Goal: Task Accomplishment & Management: Use online tool/utility

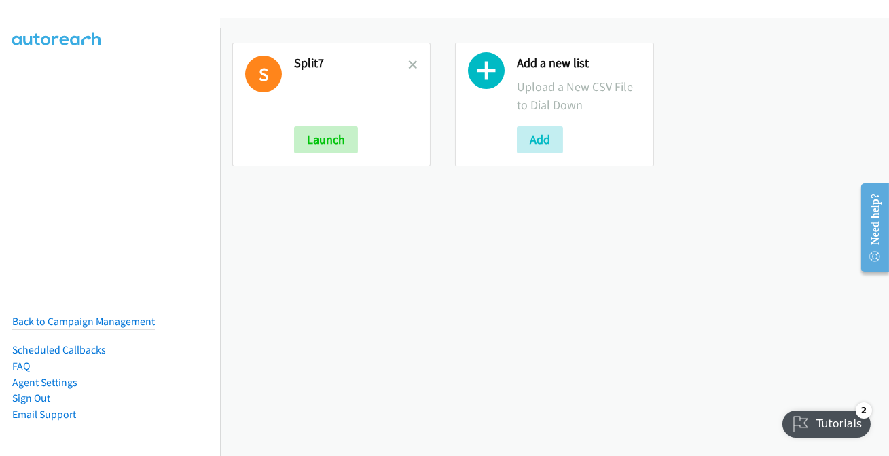
click at [411, 58] on link at bounding box center [413, 65] width 10 height 16
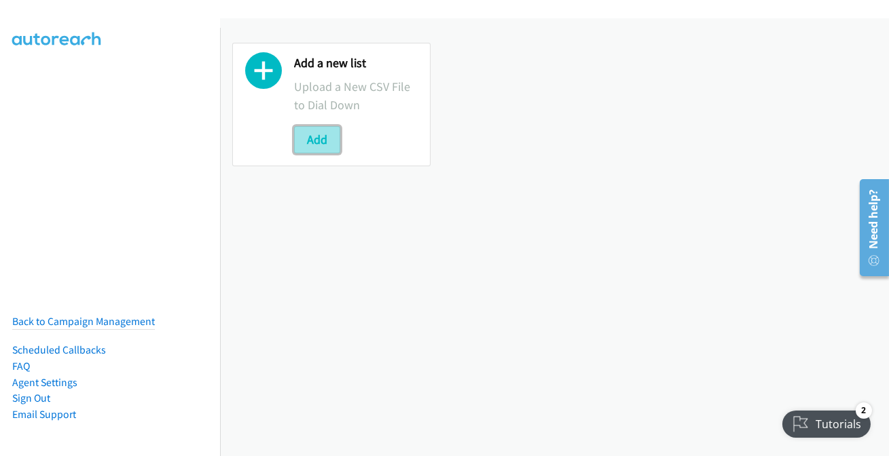
click at [313, 136] on button "Add" at bounding box center [317, 139] width 46 height 27
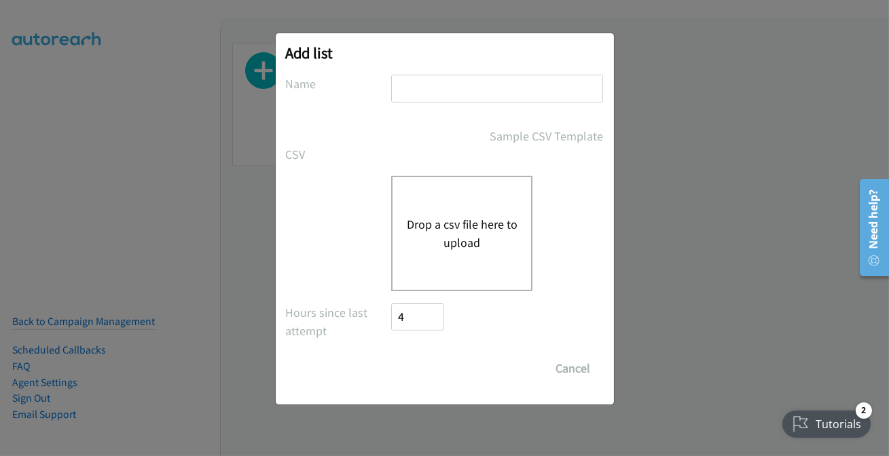
click at [455, 84] on input "text" at bounding box center [497, 89] width 212 height 28
type input "split7"
click at [453, 231] on button "Drop a csv file here to upload" at bounding box center [461, 233] width 111 height 37
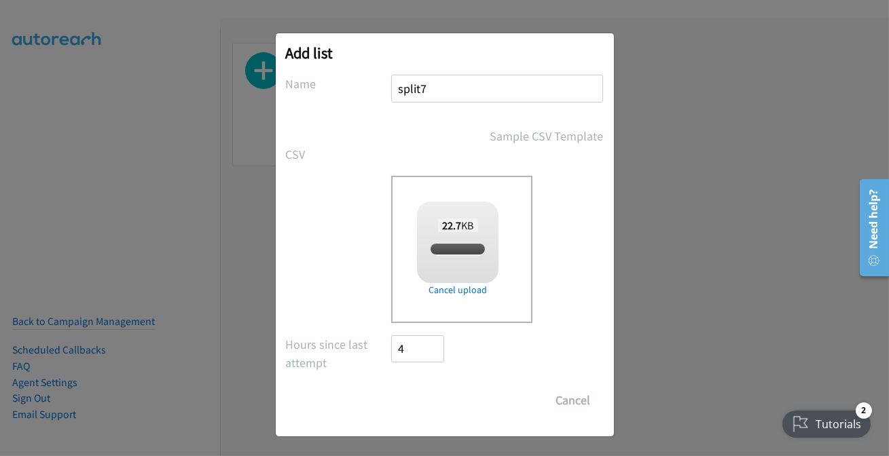
checkbox input "true"
click at [433, 401] on input "Save List" at bounding box center [427, 400] width 71 height 27
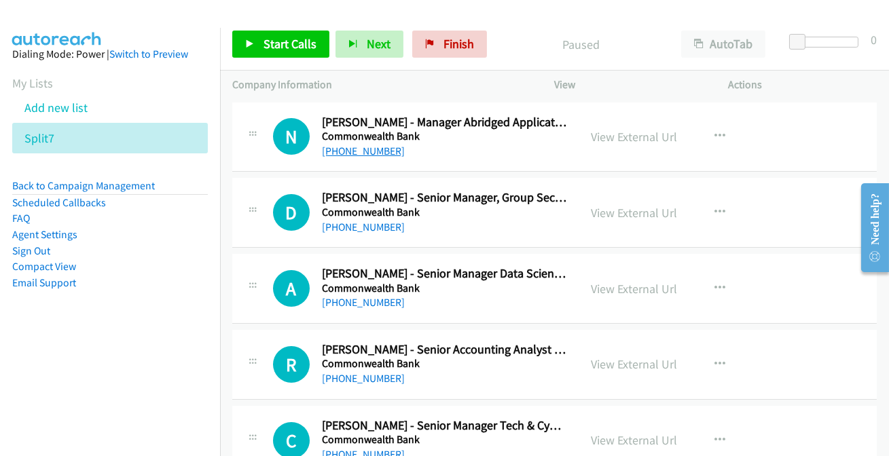
click at [344, 149] on link "[PHONE_NUMBER]" at bounding box center [363, 151] width 83 height 13
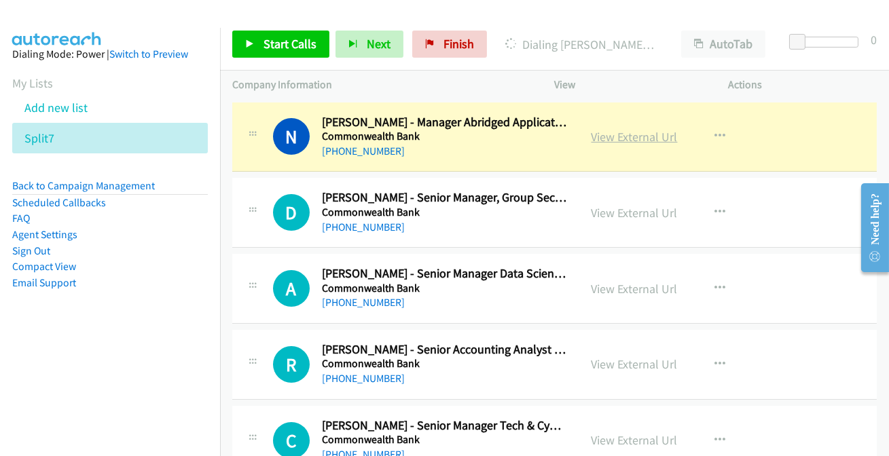
click at [614, 138] on link "View External Url" at bounding box center [634, 137] width 86 height 16
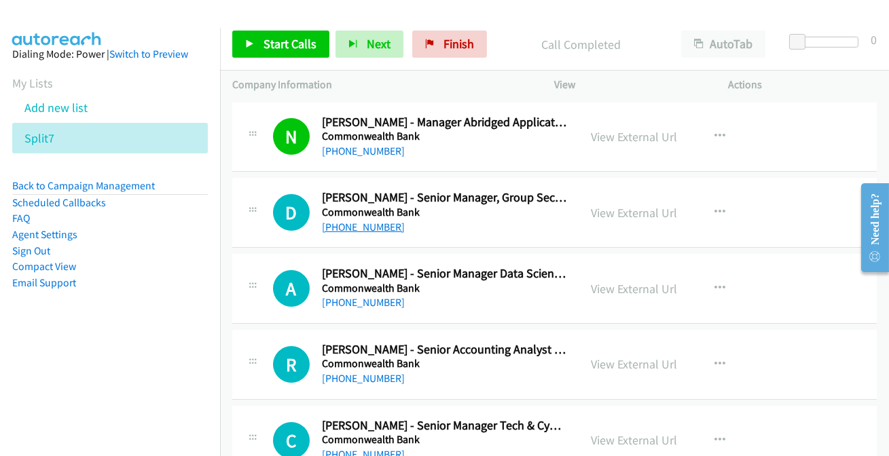
click at [334, 230] on link "[PHONE_NUMBER]" at bounding box center [363, 227] width 83 height 13
click at [353, 303] on link "[PHONE_NUMBER]" at bounding box center [363, 302] width 83 height 13
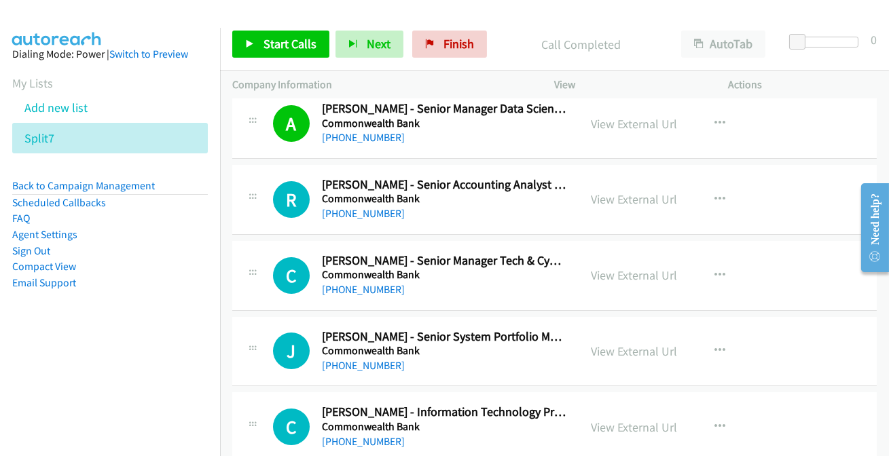
scroll to position [185, 0]
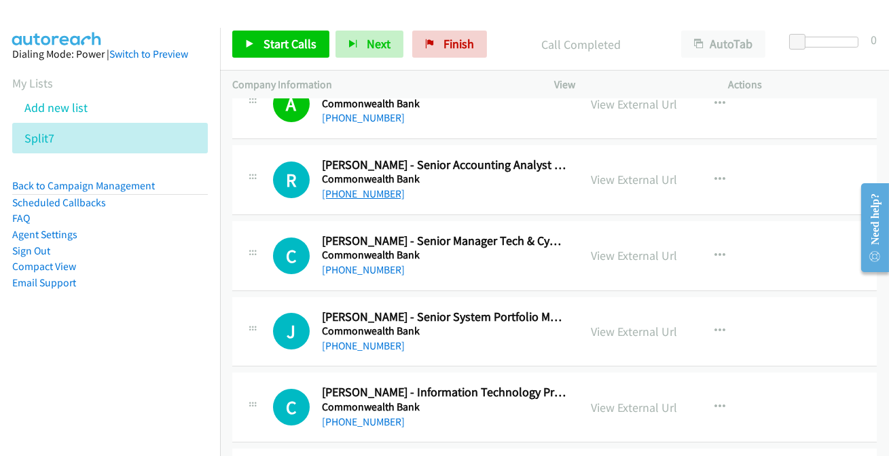
click at [347, 193] on link "[PHONE_NUMBER]" at bounding box center [363, 193] width 83 height 13
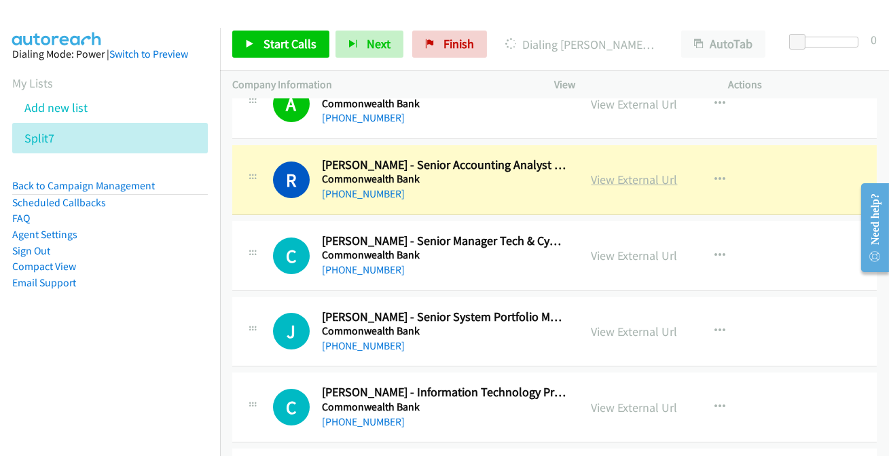
click at [627, 179] on link "View External Url" at bounding box center [634, 180] width 86 height 16
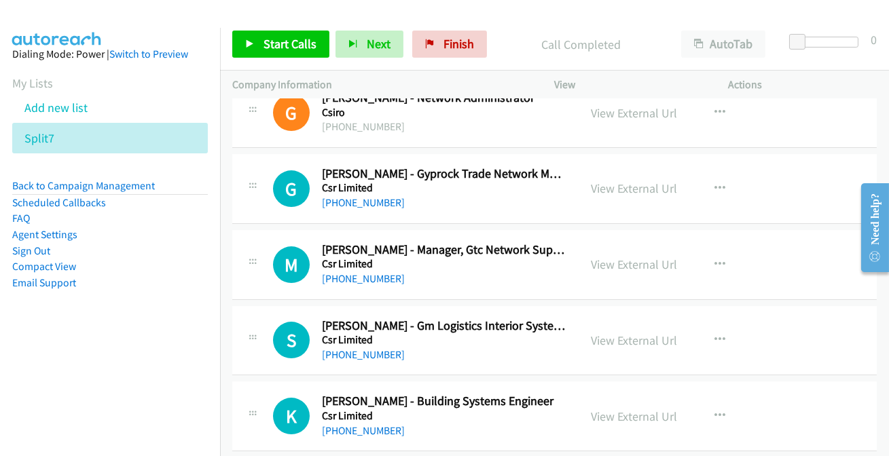
scroll to position [8681, 0]
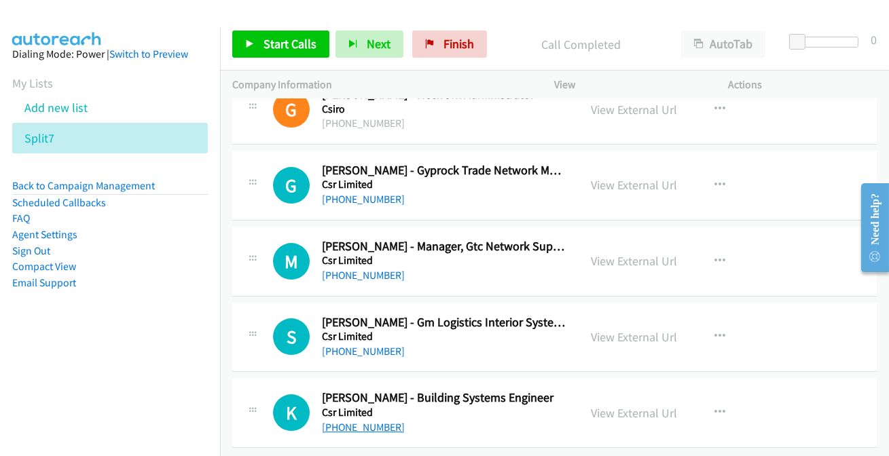
click at [344, 421] on link "[PHONE_NUMBER]" at bounding box center [363, 427] width 83 height 13
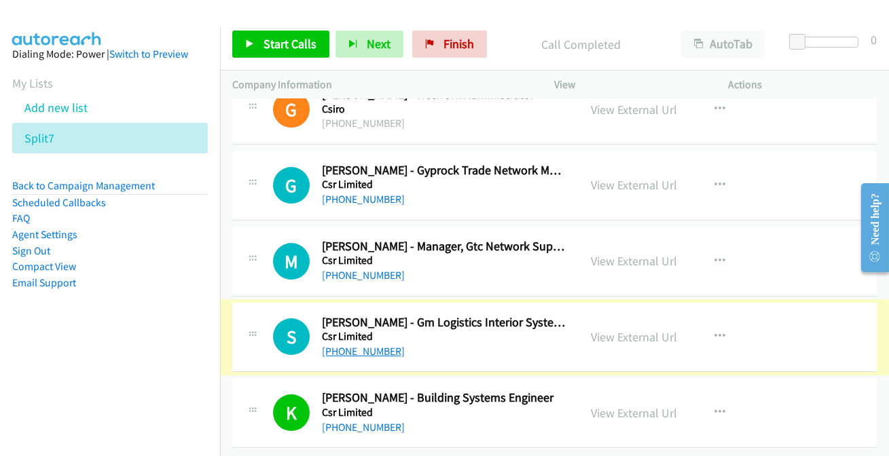
click at [378, 345] on link "[PHONE_NUMBER]" at bounding box center [363, 351] width 83 height 13
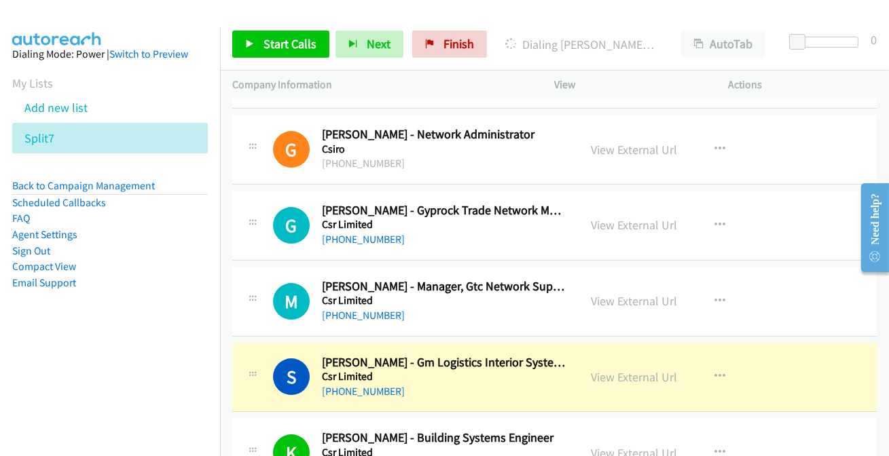
scroll to position [8619, 0]
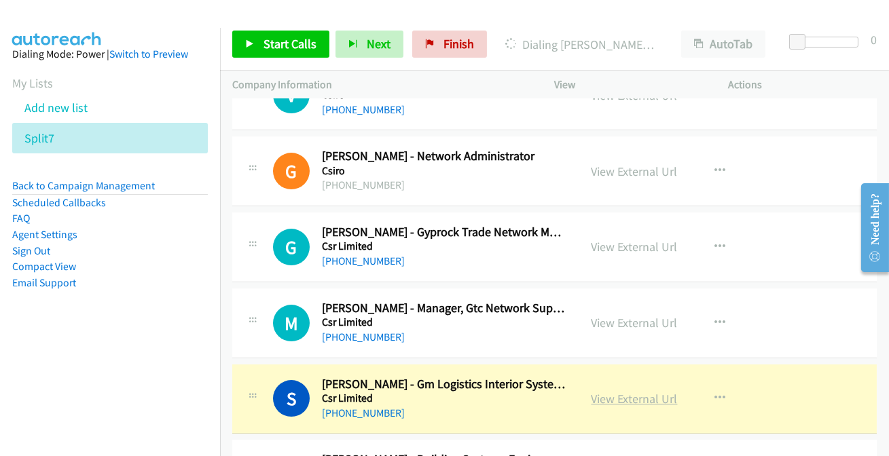
click at [594, 391] on link "View External Url" at bounding box center [634, 399] width 86 height 16
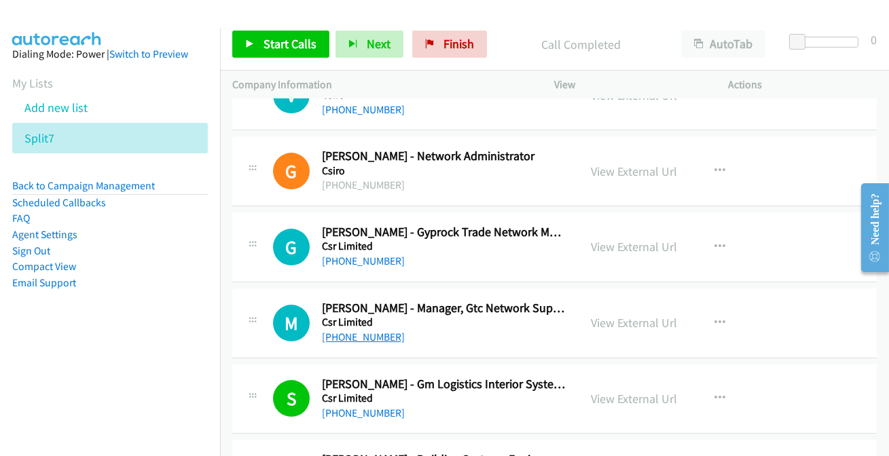
click at [370, 331] on link "[PHONE_NUMBER]" at bounding box center [363, 337] width 83 height 13
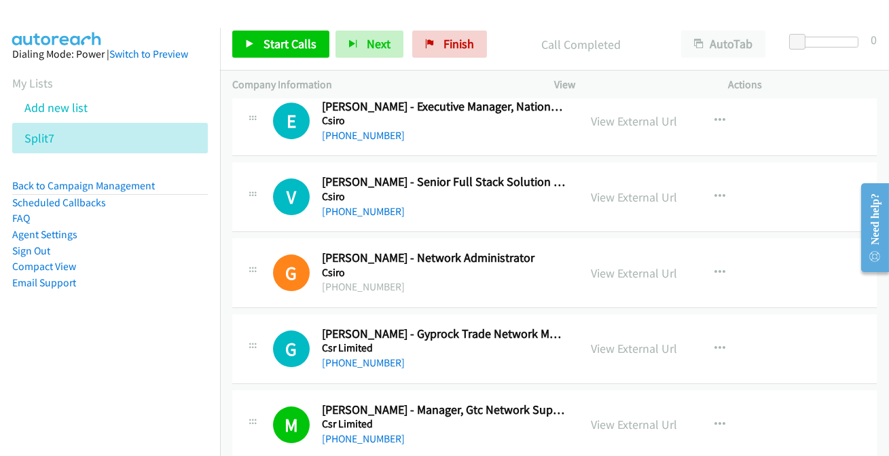
scroll to position [8495, 0]
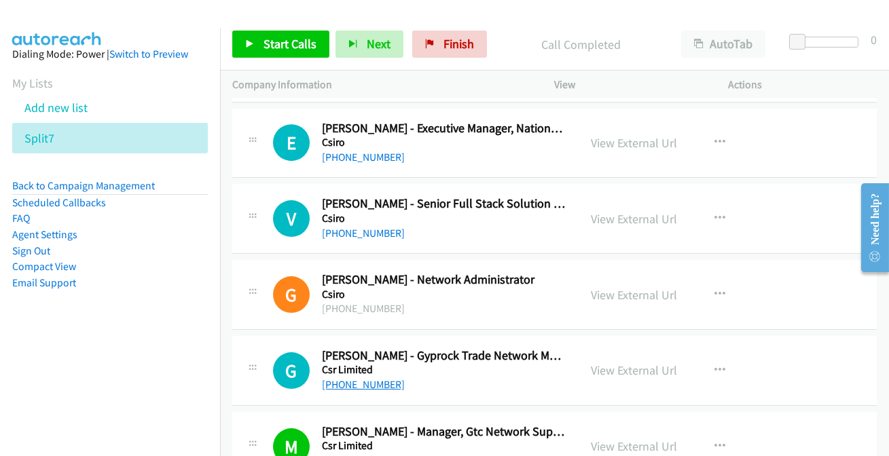
click at [358, 378] on link "[PHONE_NUMBER]" at bounding box center [363, 384] width 83 height 13
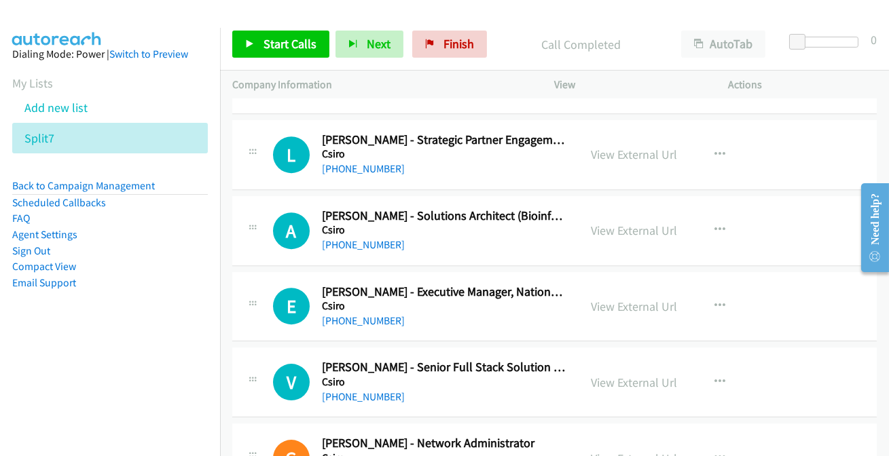
scroll to position [8310, 0]
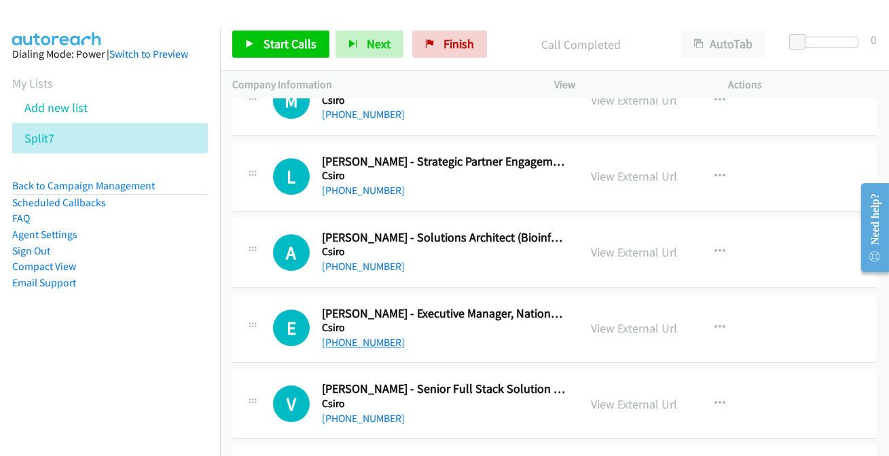
click at [373, 336] on link "[PHONE_NUMBER]" at bounding box center [363, 342] width 83 height 13
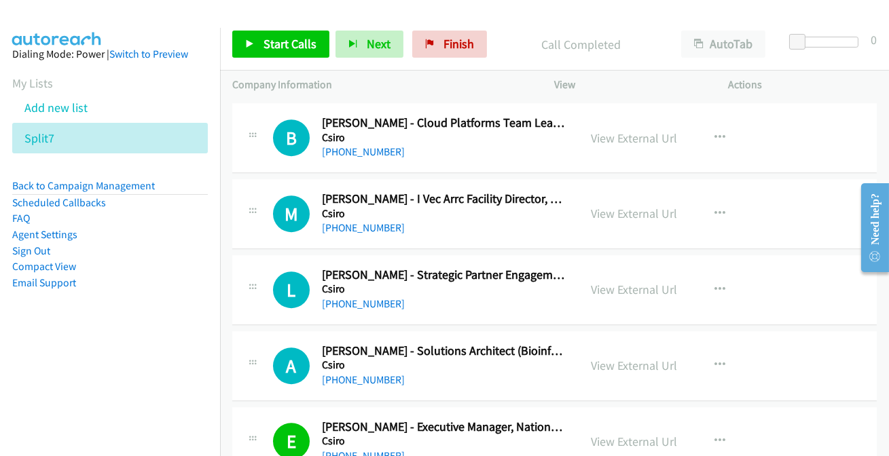
scroll to position [8187, 0]
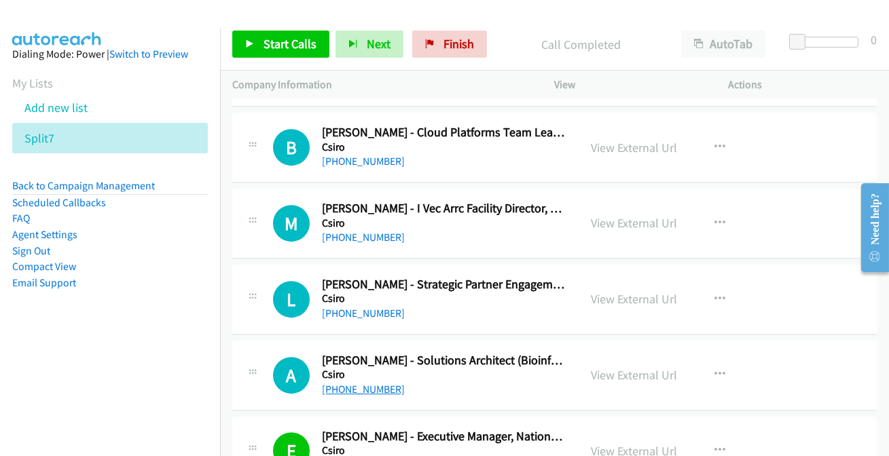
click at [366, 383] on link "[PHONE_NUMBER]" at bounding box center [363, 389] width 83 height 13
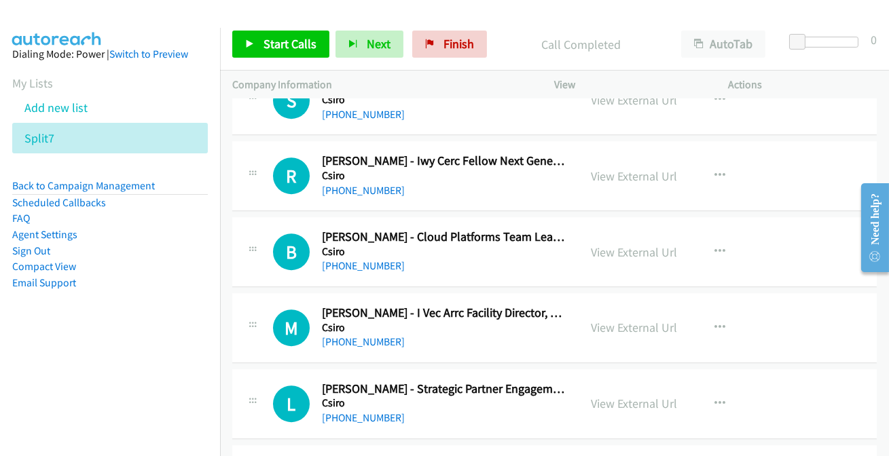
scroll to position [8064, 0]
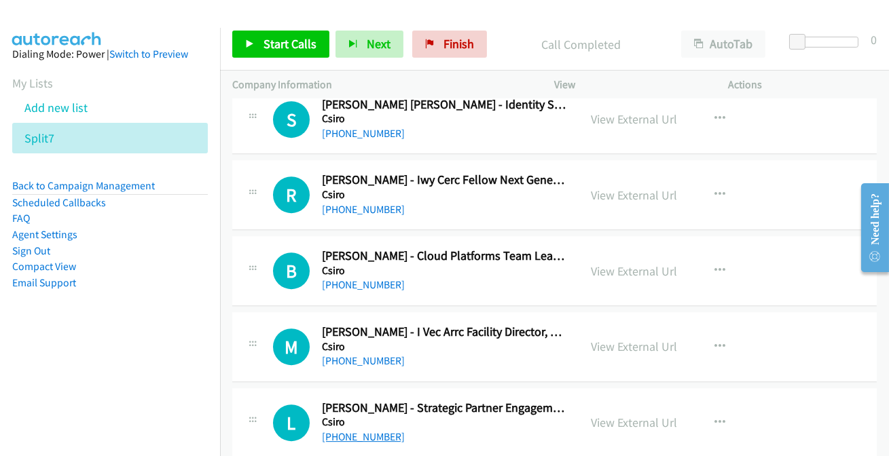
click at [373, 430] on link "[PHONE_NUMBER]" at bounding box center [363, 436] width 83 height 13
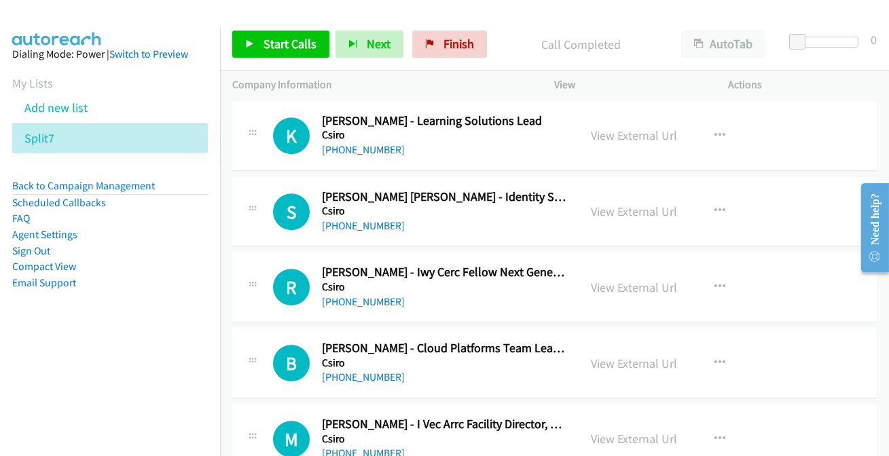
scroll to position [8002, 0]
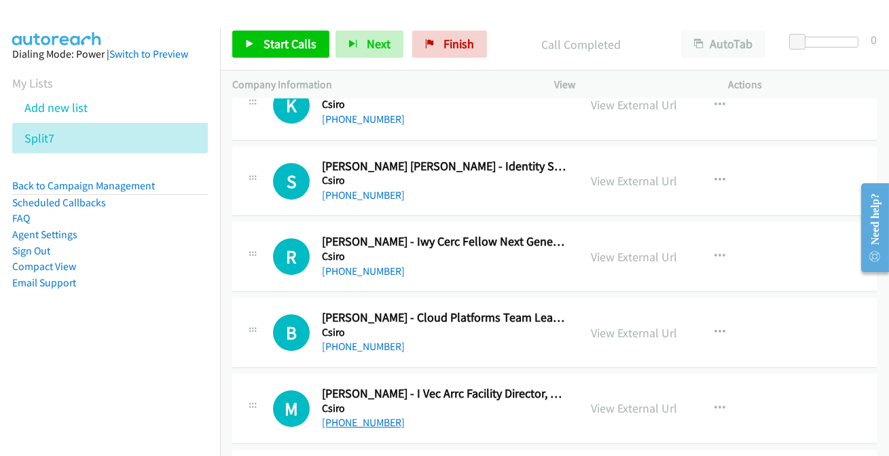
click at [372, 416] on link "[PHONE_NUMBER]" at bounding box center [363, 422] width 83 height 13
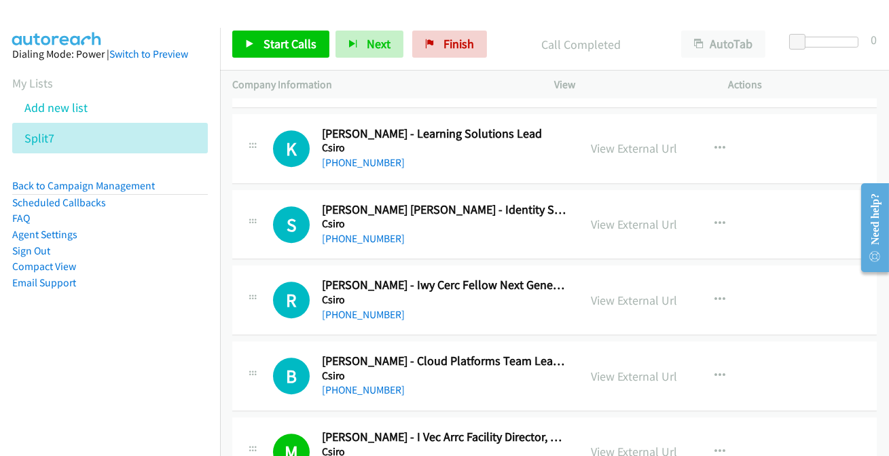
scroll to position [7940, 0]
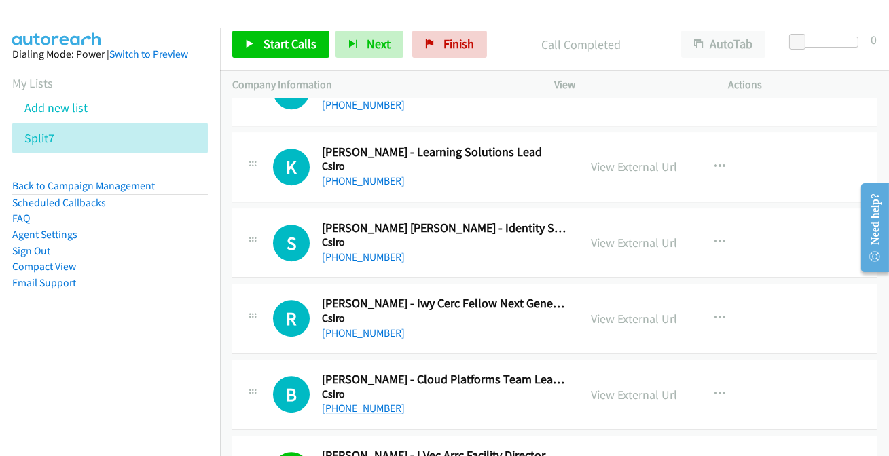
click at [373, 402] on link "[PHONE_NUMBER]" at bounding box center [363, 408] width 83 height 13
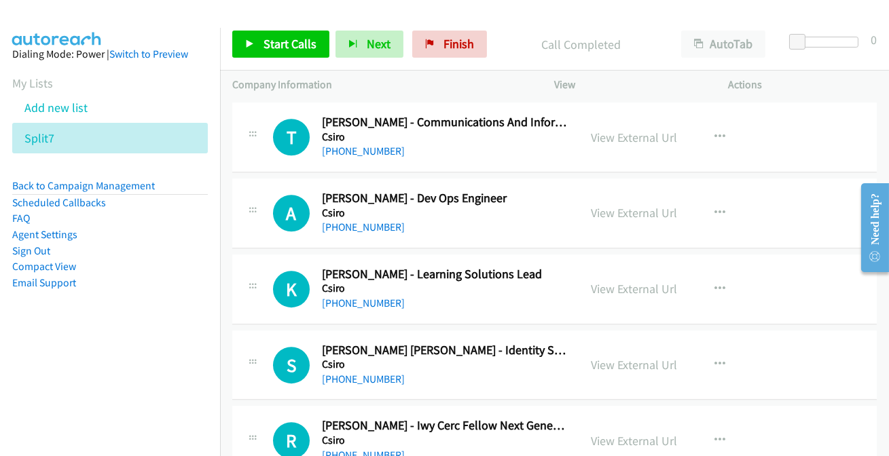
scroll to position [7817, 0]
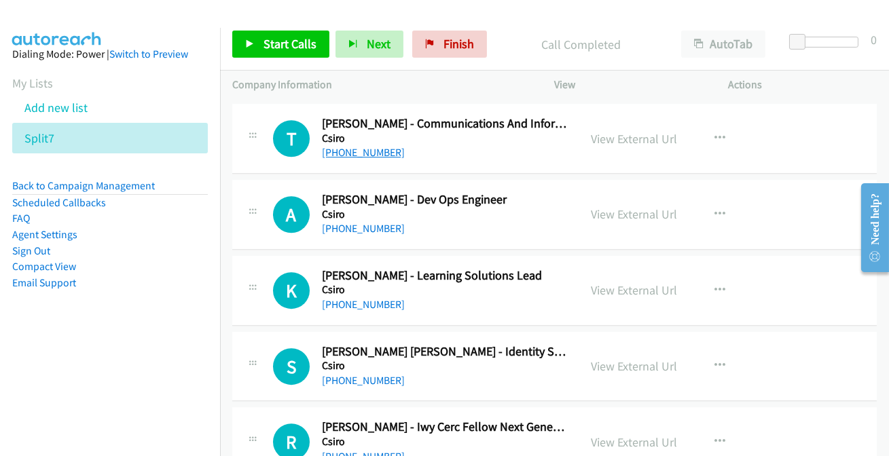
click at [360, 146] on link "[PHONE_NUMBER]" at bounding box center [363, 152] width 83 height 13
click at [363, 222] on link "[PHONE_NUMBER]" at bounding box center [363, 228] width 83 height 13
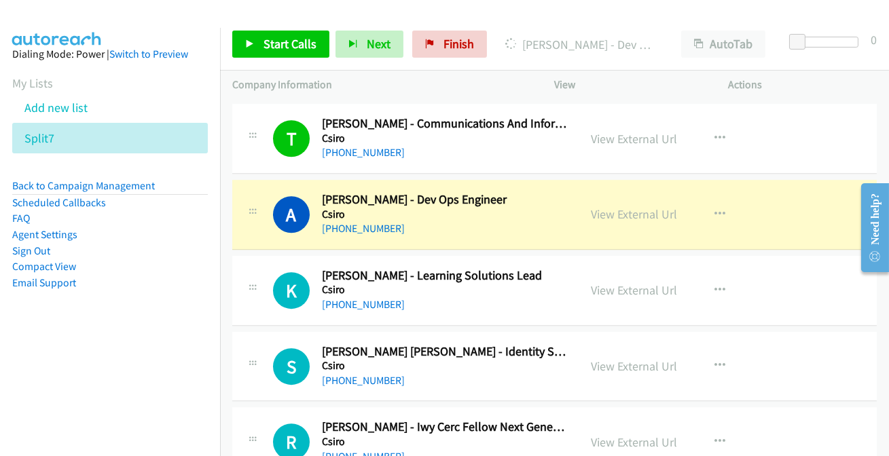
scroll to position [7878, 0]
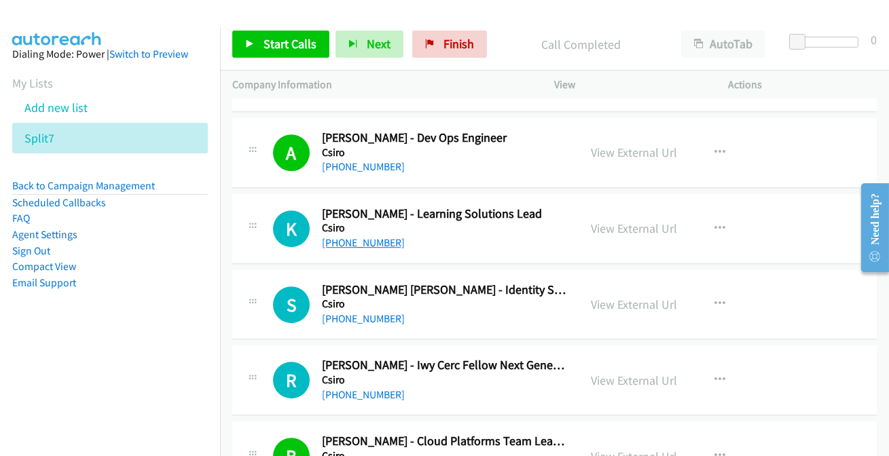
click at [341, 236] on link "[PHONE_NUMBER]" at bounding box center [363, 242] width 83 height 13
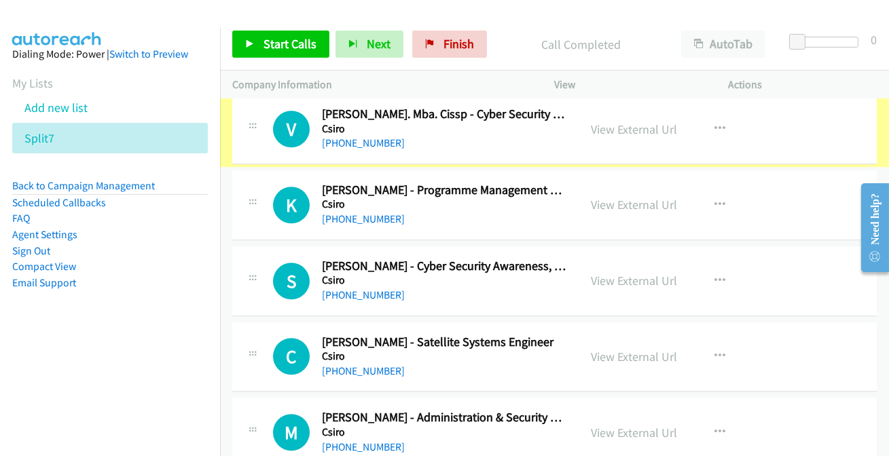
scroll to position [7447, 0]
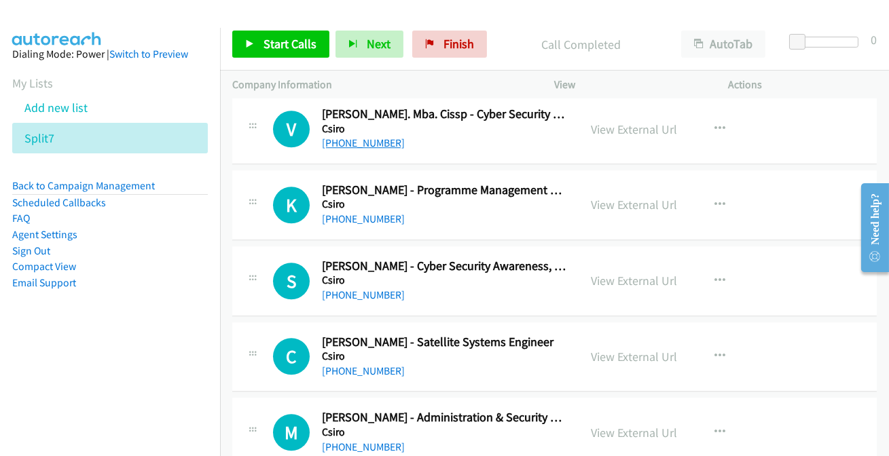
click at [373, 136] on link "[PHONE_NUMBER]" at bounding box center [363, 142] width 83 height 13
click at [368, 212] on link "[PHONE_NUMBER]" at bounding box center [363, 218] width 83 height 13
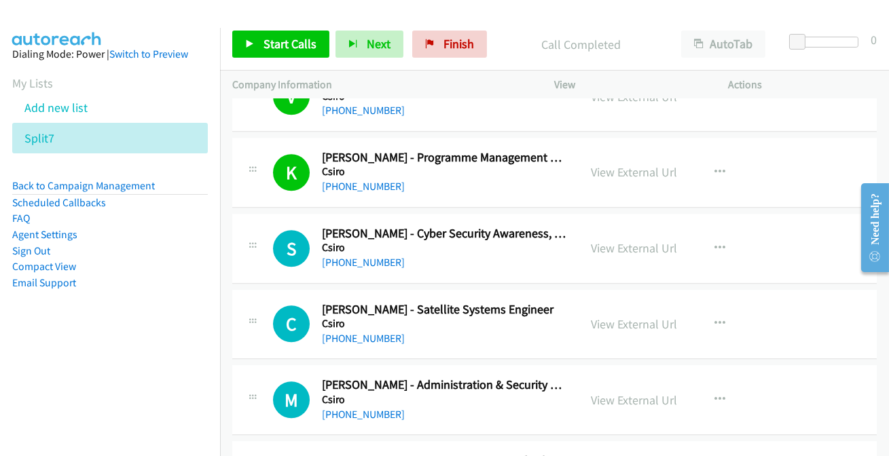
scroll to position [7508, 0]
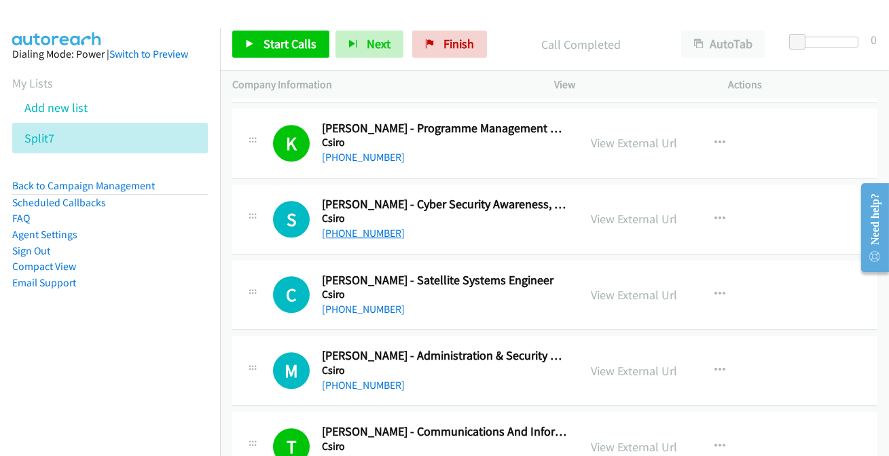
click at [359, 227] on link "[PHONE_NUMBER]" at bounding box center [363, 233] width 83 height 13
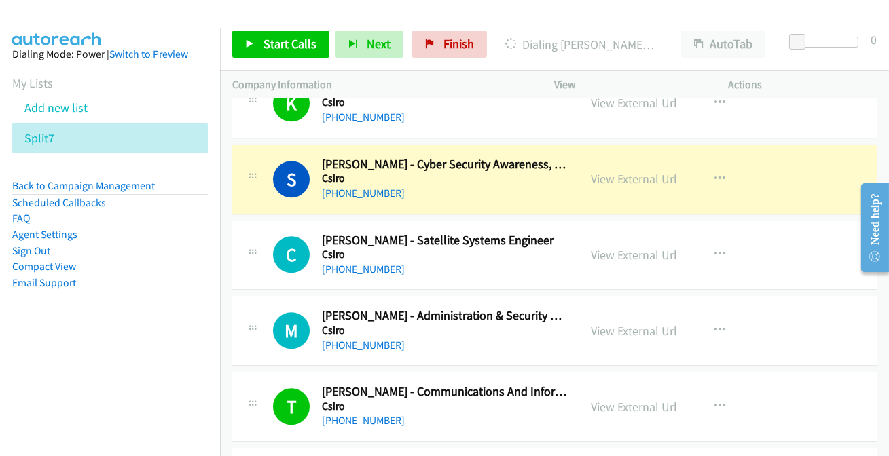
scroll to position [7569, 0]
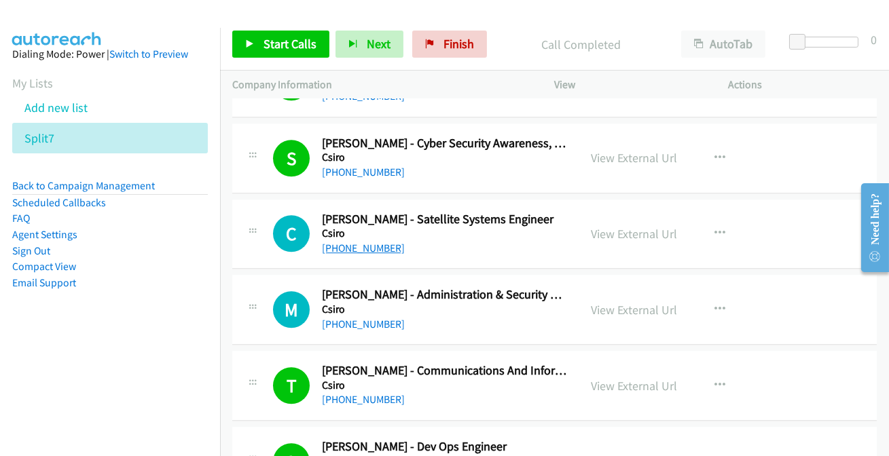
click at [352, 242] on link "[PHONE_NUMBER]" at bounding box center [363, 248] width 83 height 13
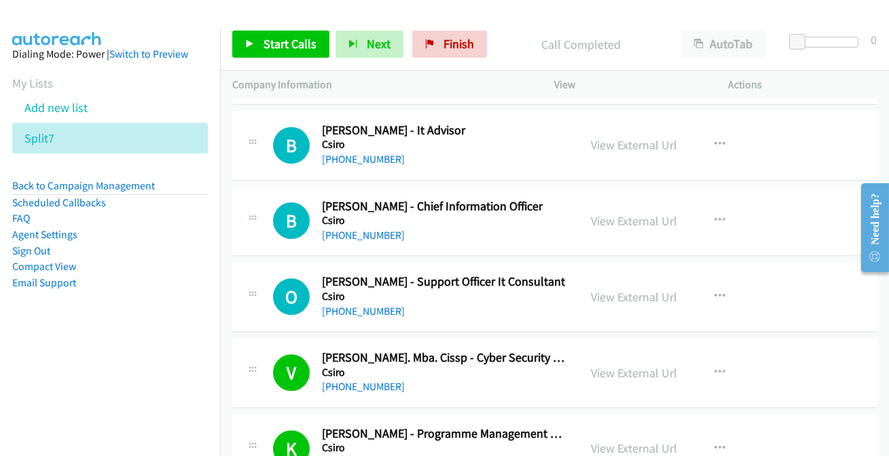
scroll to position [7076, 0]
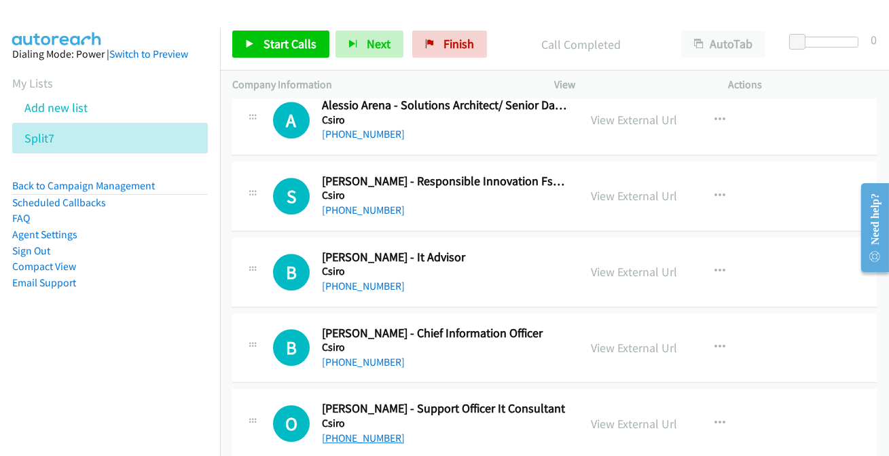
click at [373, 432] on link "[PHONE_NUMBER]" at bounding box center [363, 438] width 83 height 13
click at [381, 356] on link "[PHONE_NUMBER]" at bounding box center [363, 362] width 83 height 13
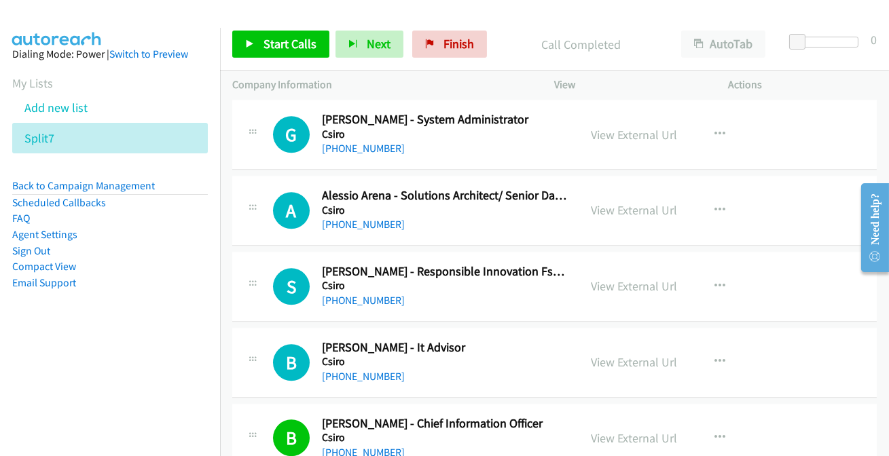
scroll to position [6952, 0]
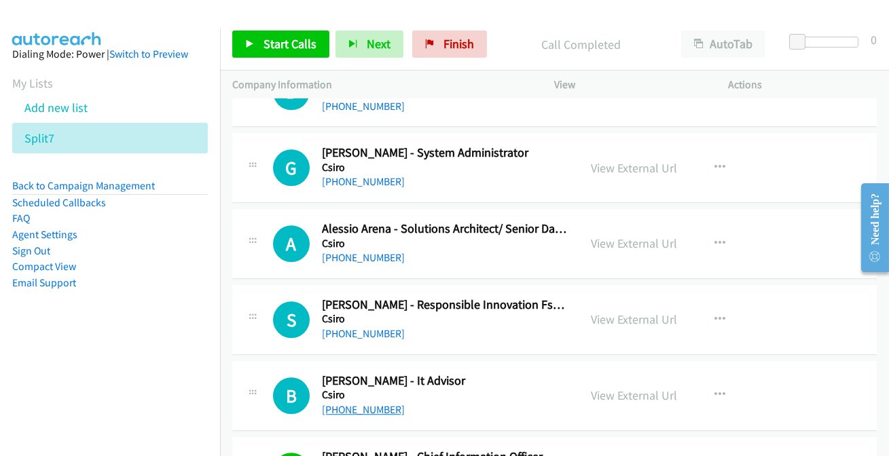
click at [365, 403] on link "[PHONE_NUMBER]" at bounding box center [363, 409] width 83 height 13
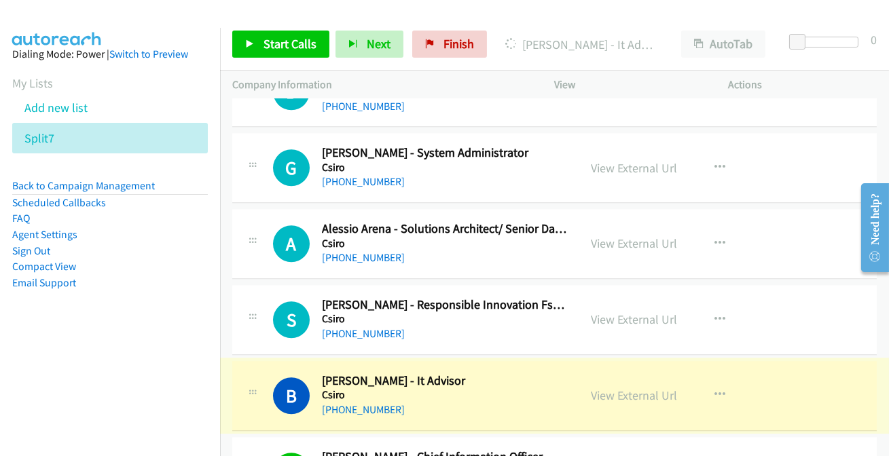
click at [631, 388] on link "View External Url" at bounding box center [634, 396] width 86 height 16
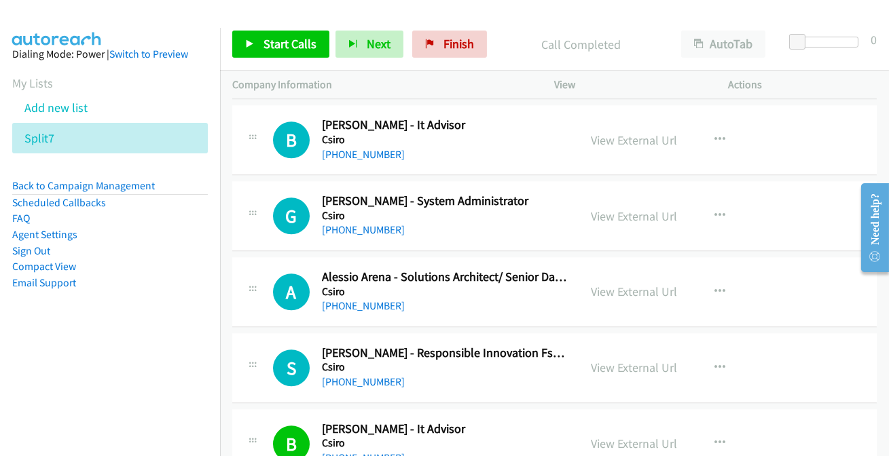
scroll to position [6830, 0]
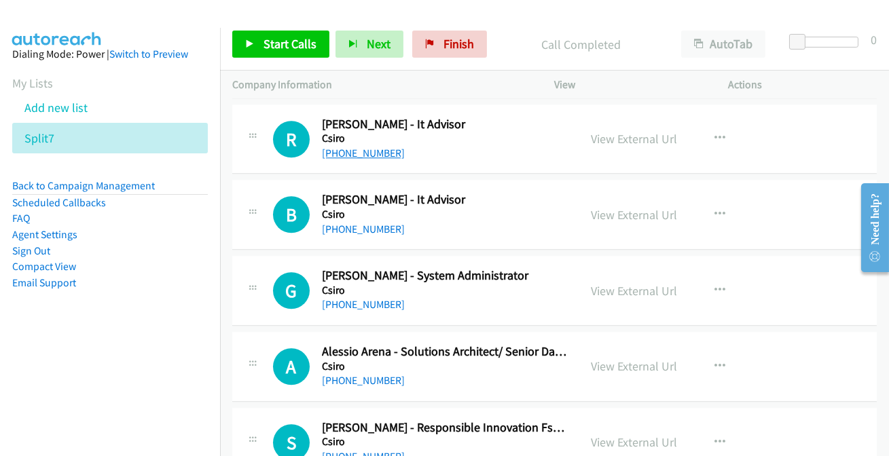
click at [351, 148] on link "[PHONE_NUMBER]" at bounding box center [363, 153] width 83 height 13
click at [353, 223] on link "[PHONE_NUMBER]" at bounding box center [363, 229] width 83 height 13
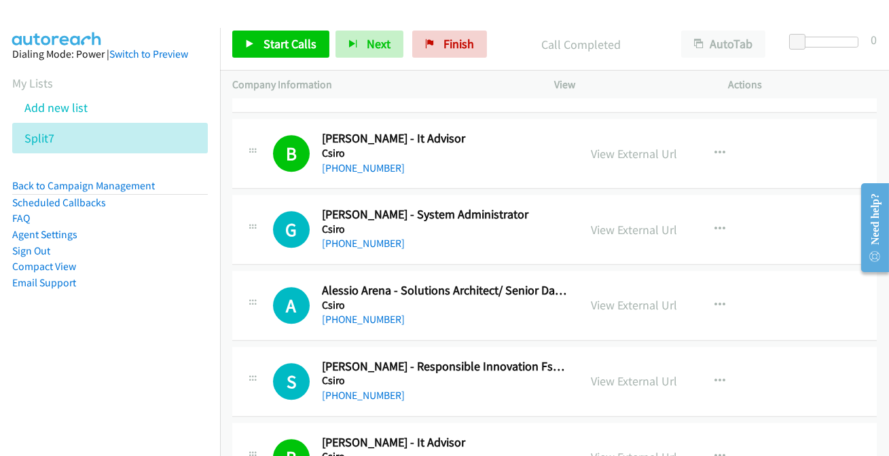
click at [335, 237] on link "[PHONE_NUMBER]" at bounding box center [363, 243] width 83 height 13
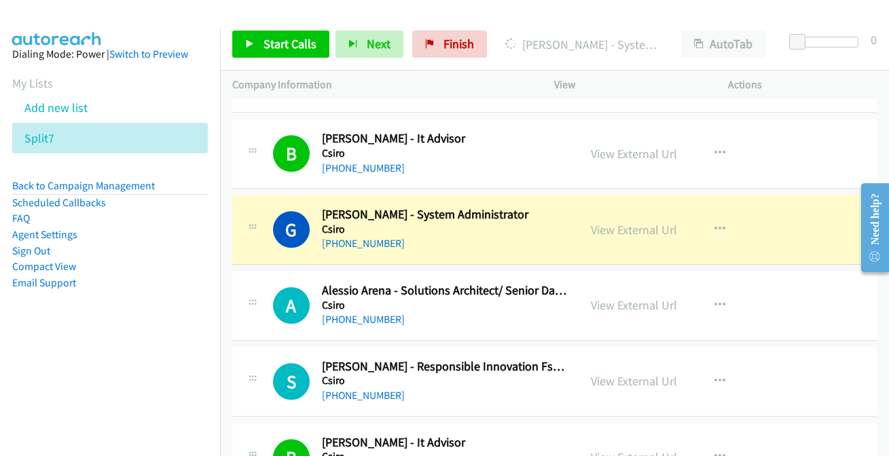
scroll to position [6952, 0]
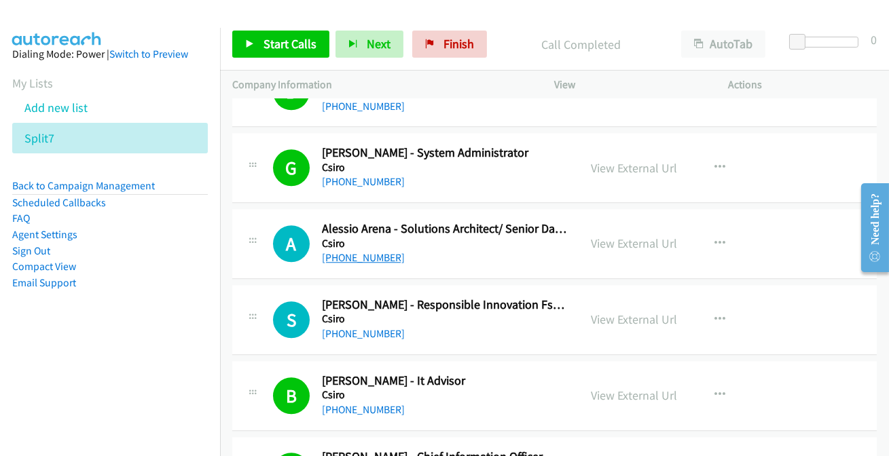
click at [339, 251] on link "[PHONE_NUMBER]" at bounding box center [363, 257] width 83 height 13
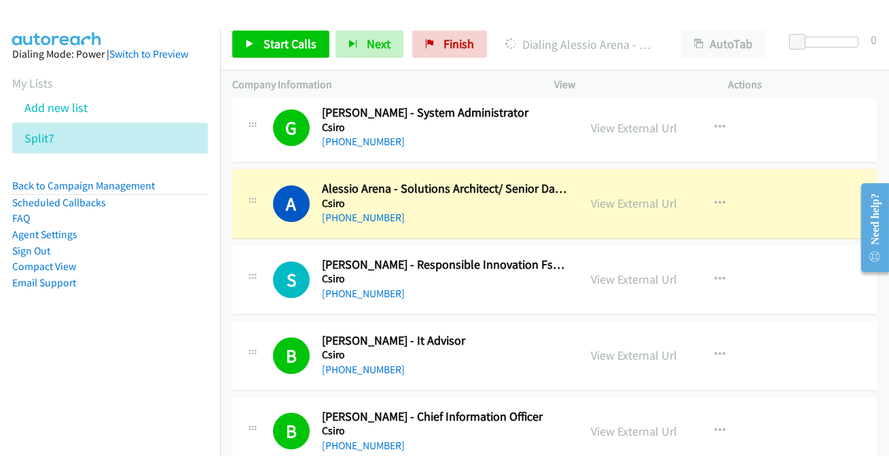
scroll to position [7014, 0]
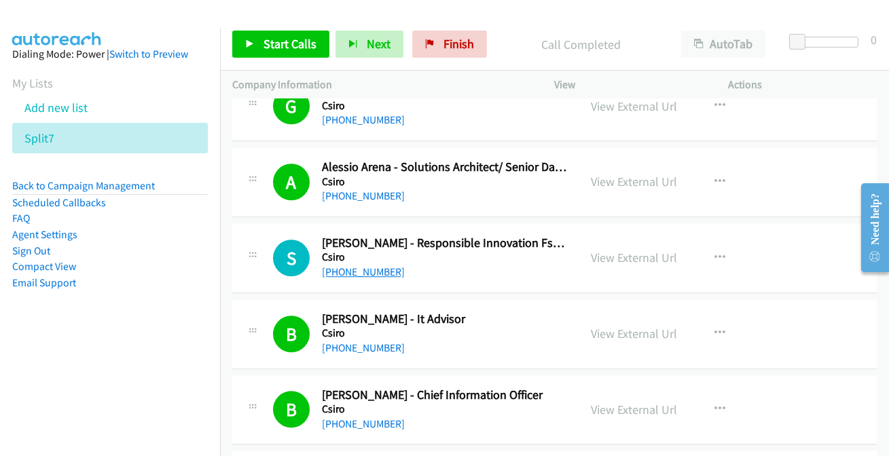
click at [375, 265] on link "[PHONE_NUMBER]" at bounding box center [363, 271] width 83 height 13
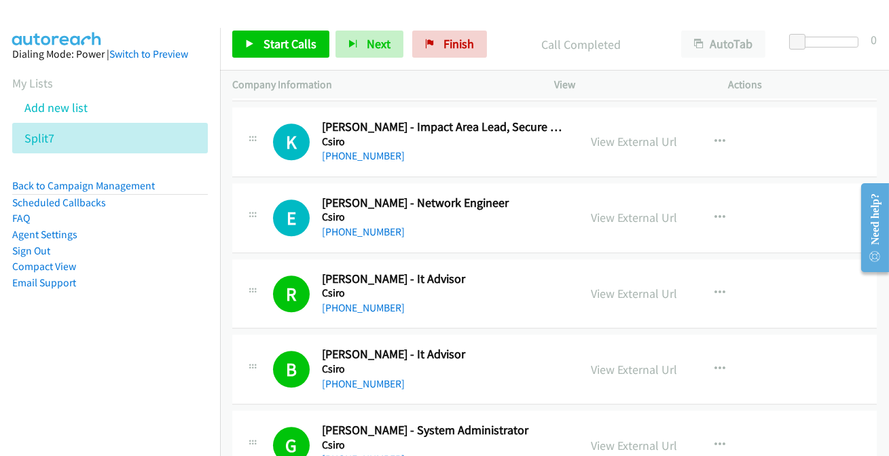
scroll to position [6644, 0]
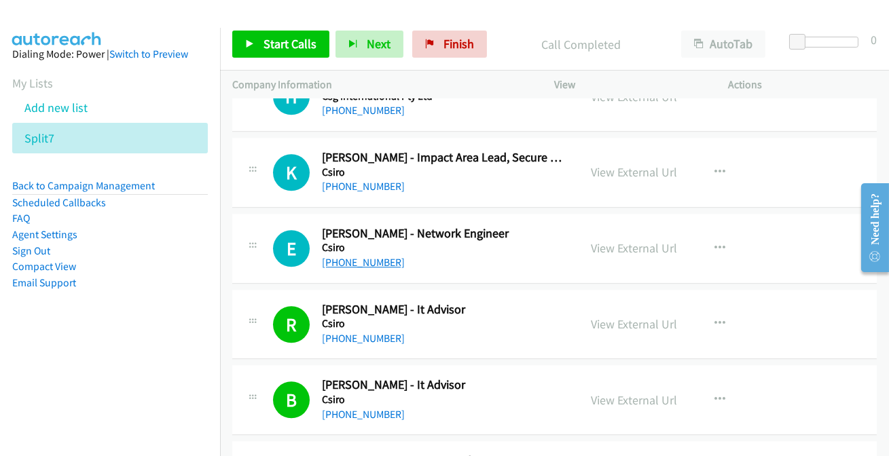
click at [384, 256] on link "[PHONE_NUMBER]" at bounding box center [363, 262] width 83 height 13
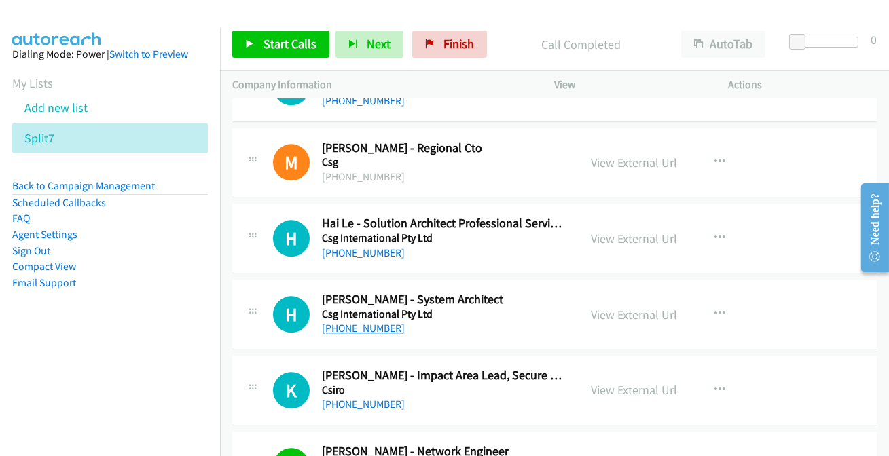
scroll to position [6397, 0]
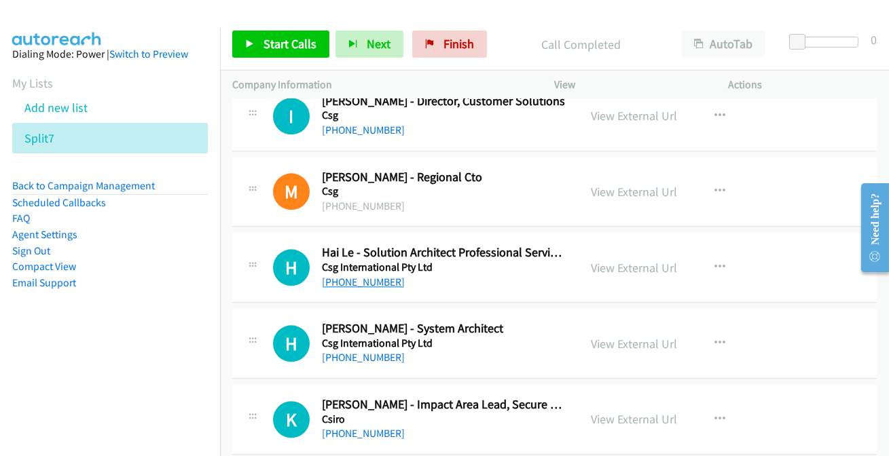
click at [371, 276] on link "[PHONE_NUMBER]" at bounding box center [363, 282] width 83 height 13
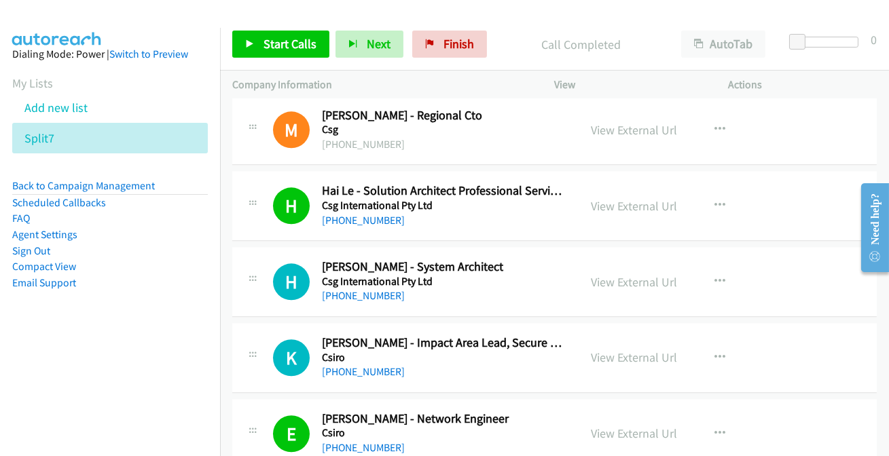
scroll to position [6521, 0]
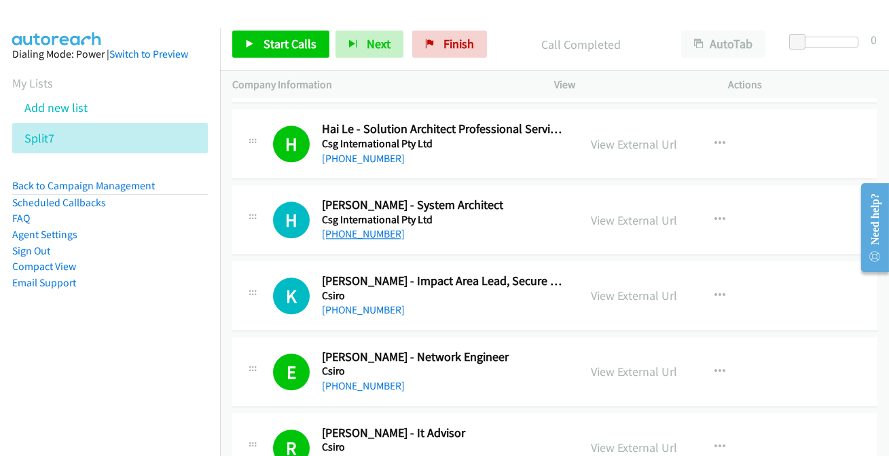
click at [380, 227] on link "[PHONE_NUMBER]" at bounding box center [363, 233] width 83 height 13
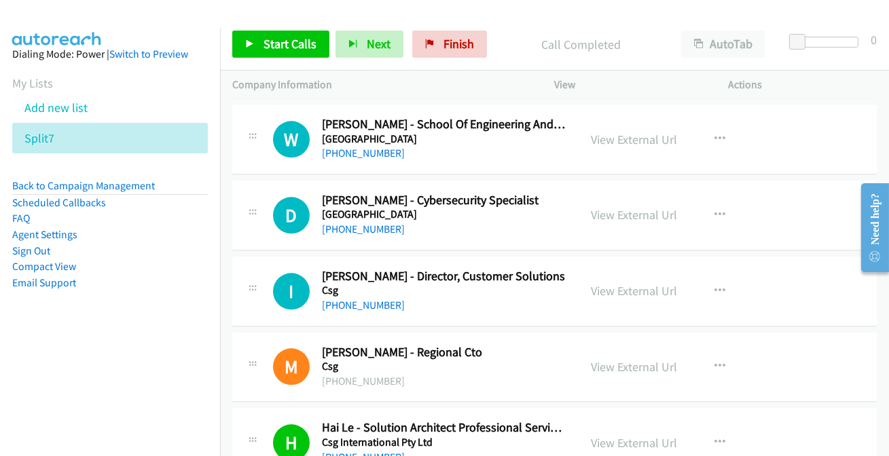
scroll to position [6089, 0]
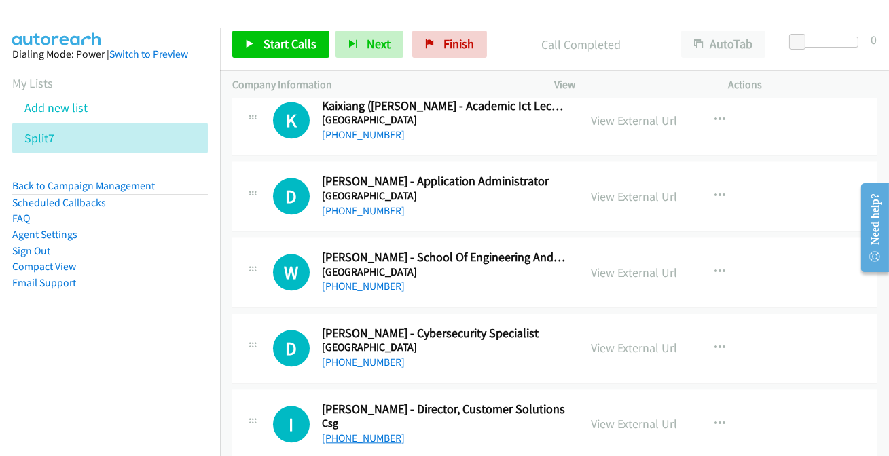
click at [342, 432] on link "[PHONE_NUMBER]" at bounding box center [363, 438] width 83 height 13
click at [362, 356] on link "[PHONE_NUMBER]" at bounding box center [363, 362] width 83 height 13
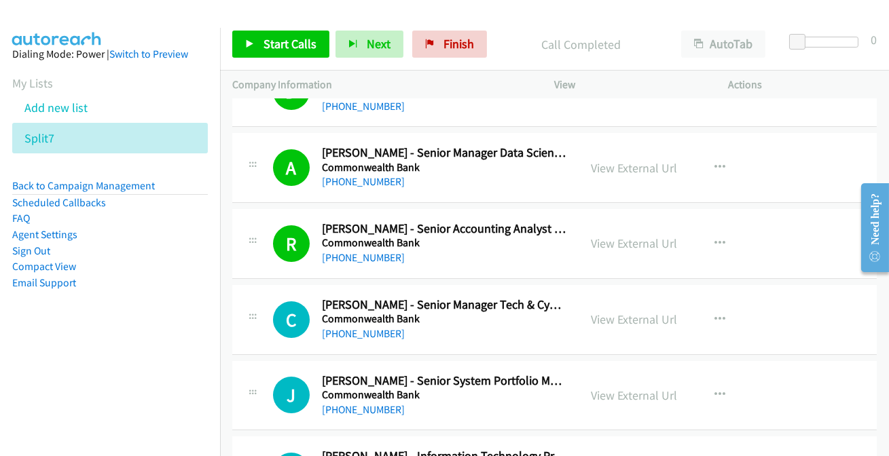
scroll to position [185, 0]
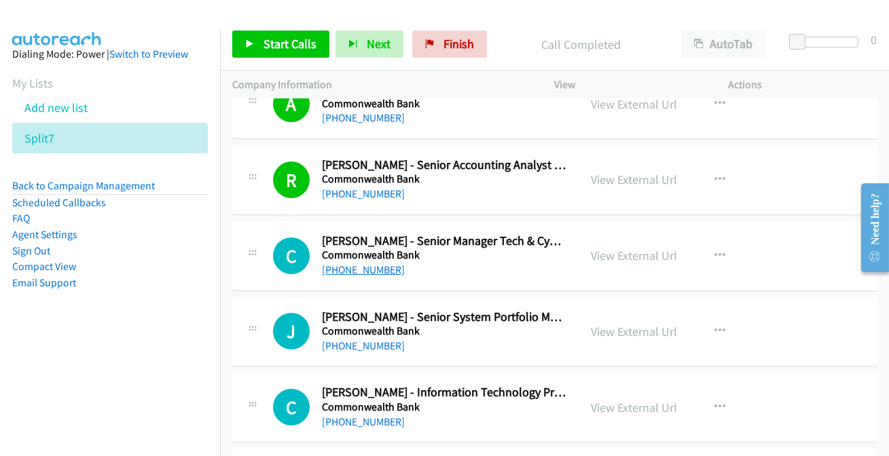
click at [345, 270] on link "[PHONE_NUMBER]" at bounding box center [363, 269] width 83 height 13
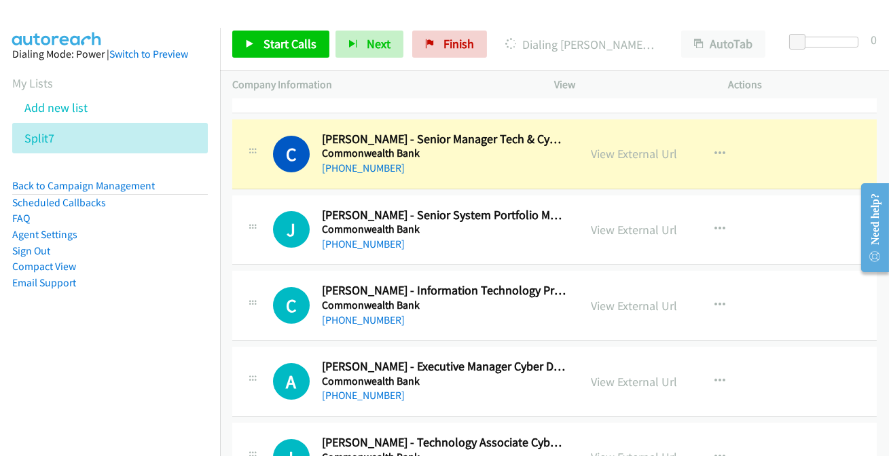
scroll to position [308, 0]
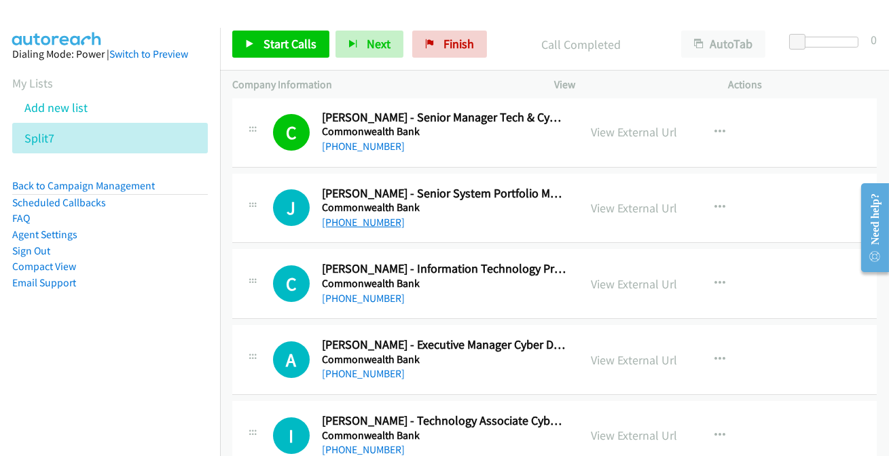
click at [368, 224] on link "[PHONE_NUMBER]" at bounding box center [363, 222] width 83 height 13
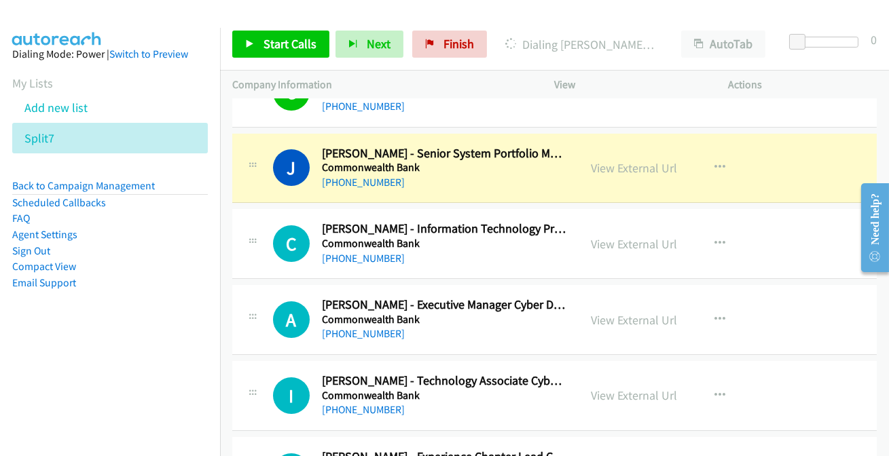
scroll to position [370, 0]
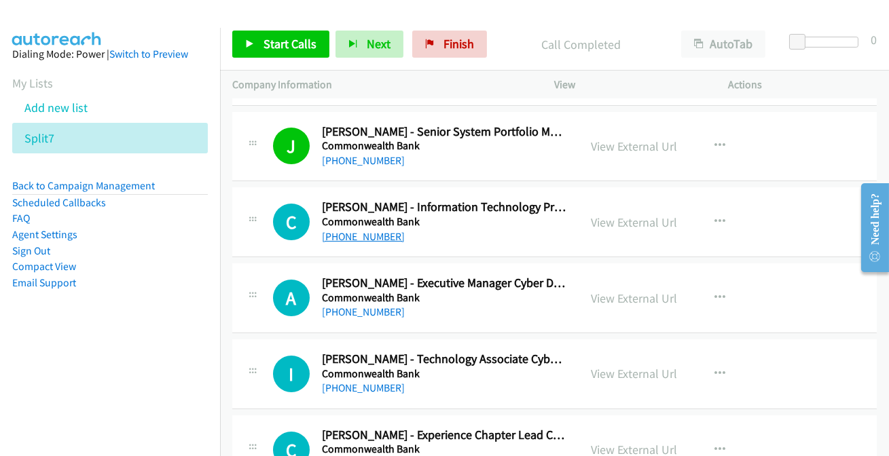
click at [374, 234] on link "[PHONE_NUMBER]" at bounding box center [363, 236] width 83 height 13
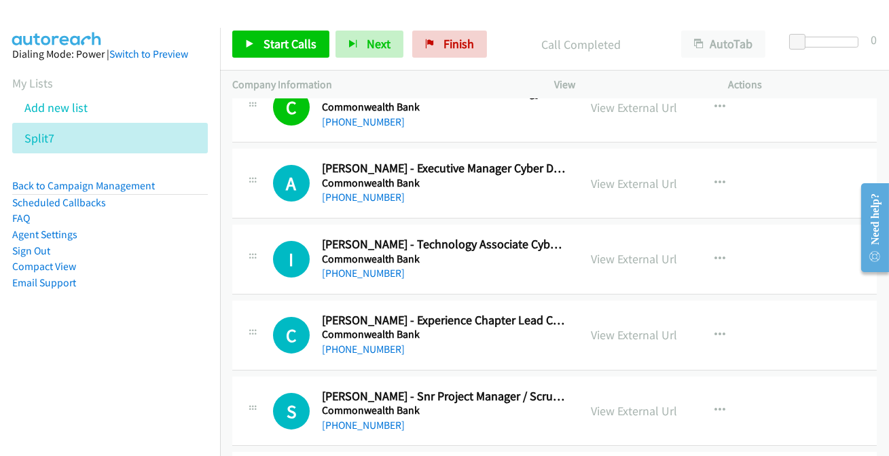
scroll to position [494, 0]
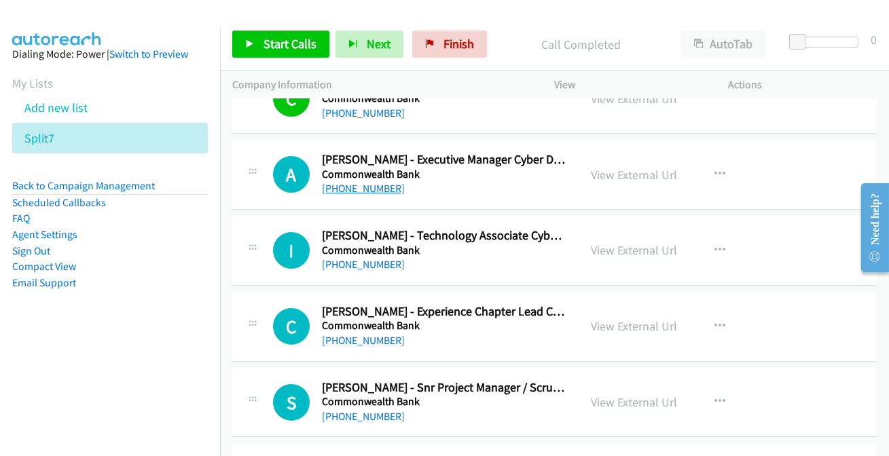
click at [371, 186] on link "[PHONE_NUMBER]" at bounding box center [363, 188] width 83 height 13
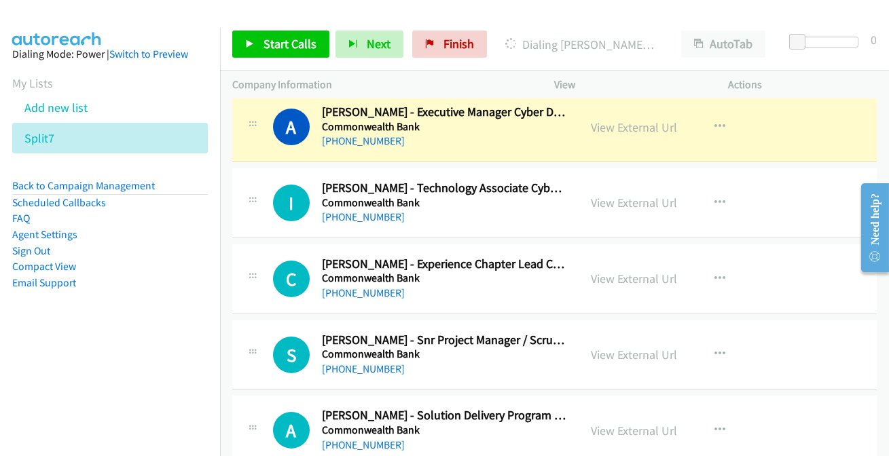
scroll to position [555, 0]
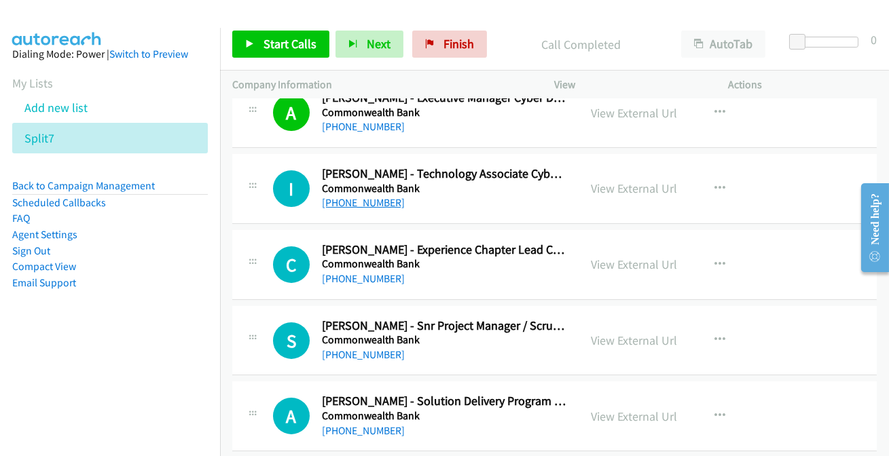
click at [363, 196] on link "[PHONE_NUMBER]" at bounding box center [363, 202] width 83 height 13
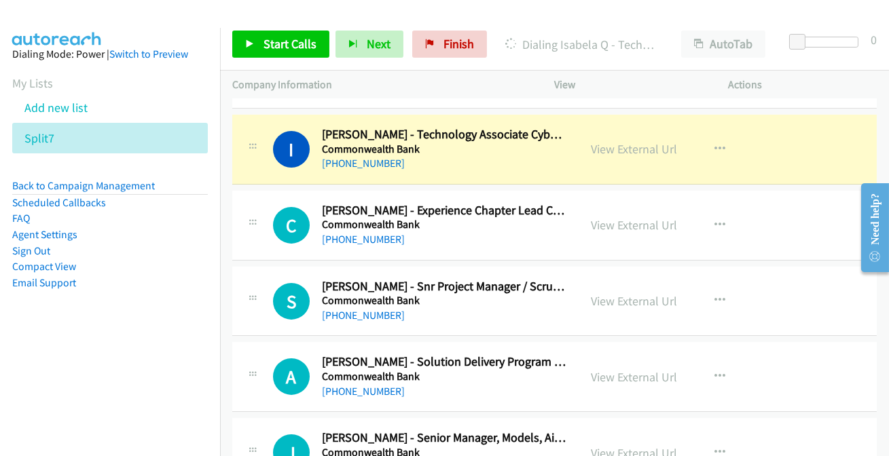
scroll to position [617, 0]
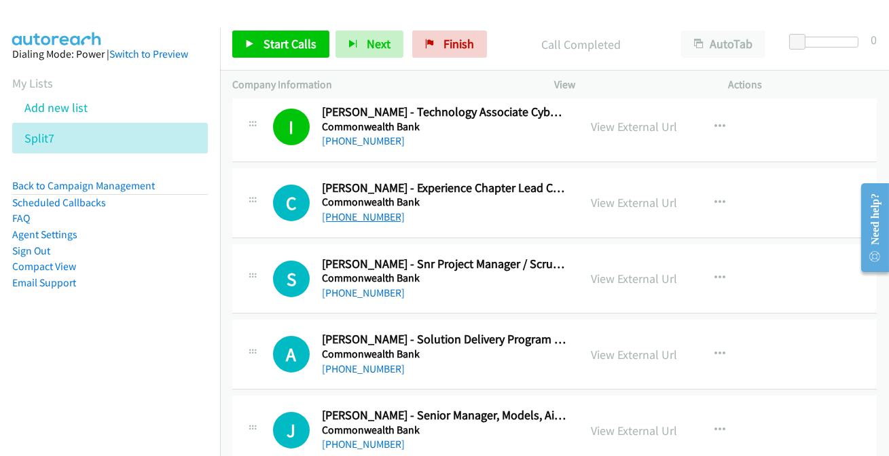
click at [352, 214] on link "[PHONE_NUMBER]" at bounding box center [363, 216] width 83 height 13
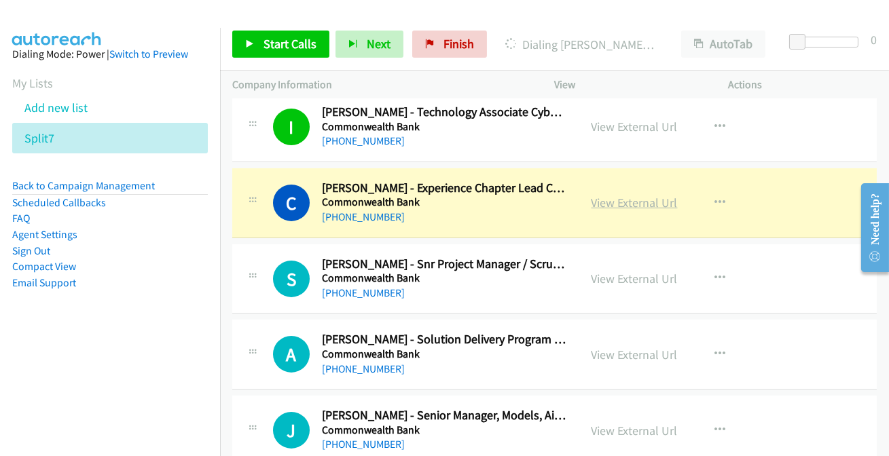
click at [597, 204] on link "View External Url" at bounding box center [634, 203] width 86 height 16
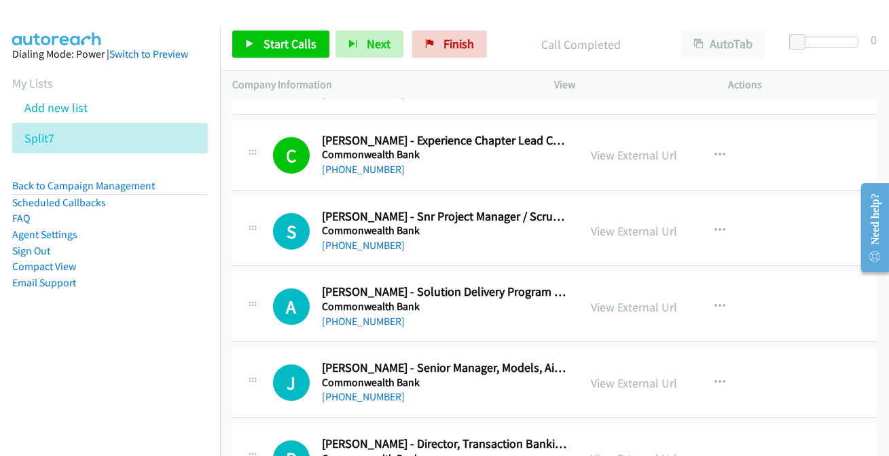
scroll to position [679, 0]
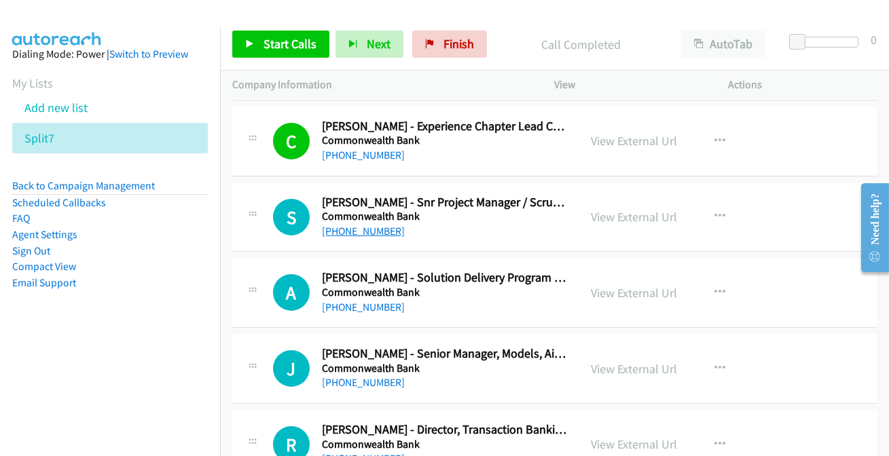
click at [365, 228] on link "[PHONE_NUMBER]" at bounding box center [363, 231] width 83 height 13
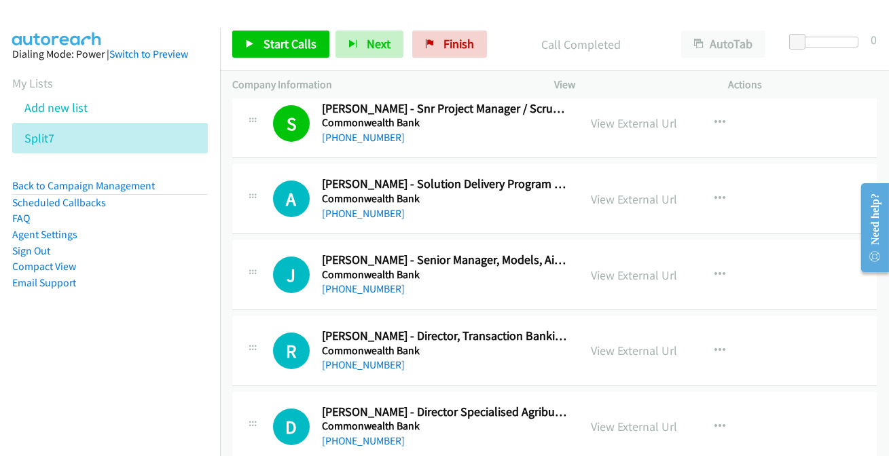
scroll to position [802, 0]
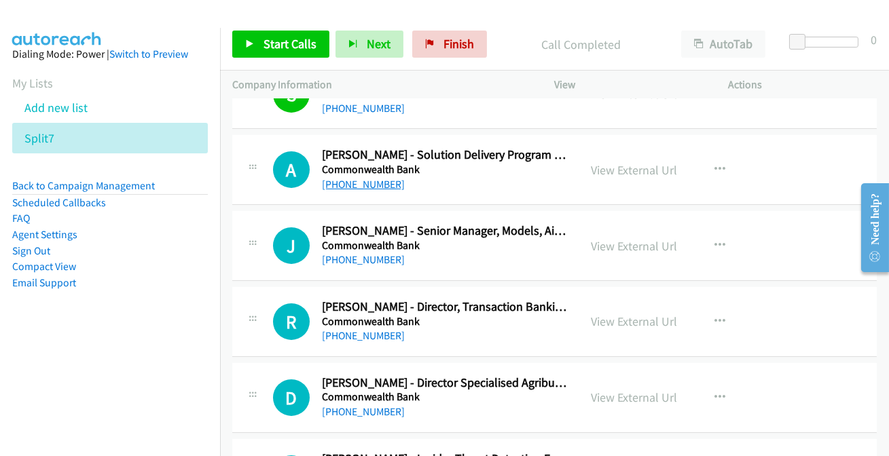
click at [374, 182] on link "[PHONE_NUMBER]" at bounding box center [363, 184] width 83 height 13
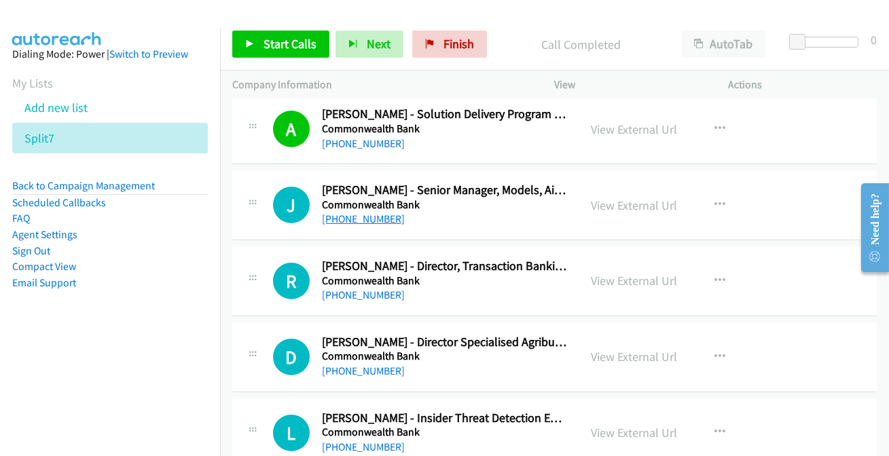
scroll to position [864, 0]
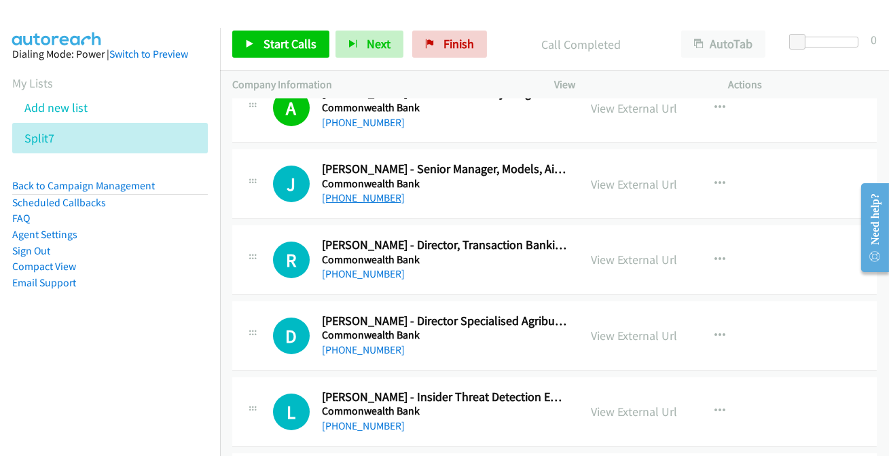
click at [368, 193] on link "[PHONE_NUMBER]" at bounding box center [363, 197] width 83 height 13
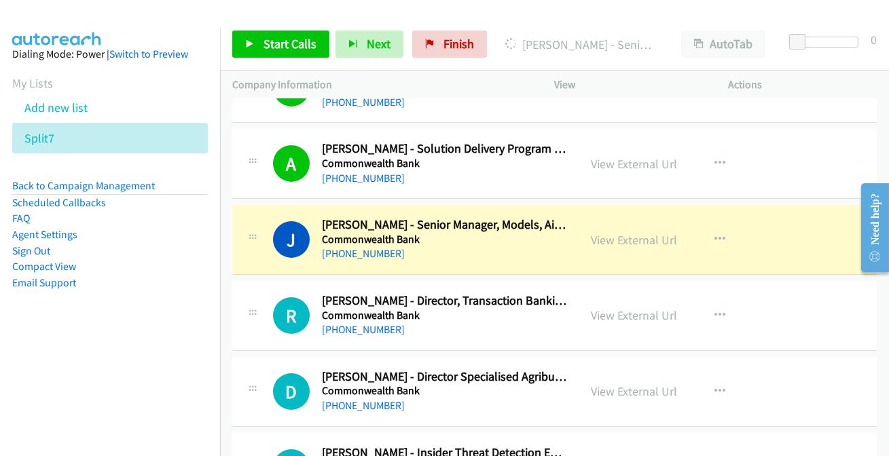
scroll to position [802, 0]
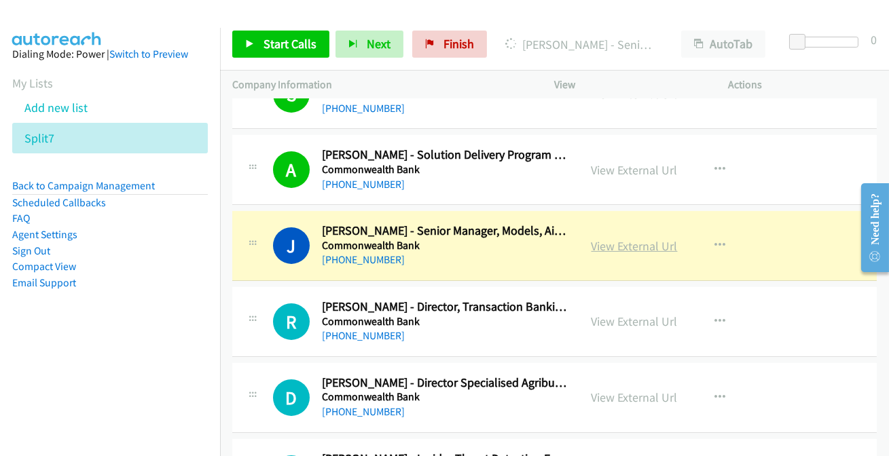
click at [617, 246] on link "View External Url" at bounding box center [634, 246] width 86 height 16
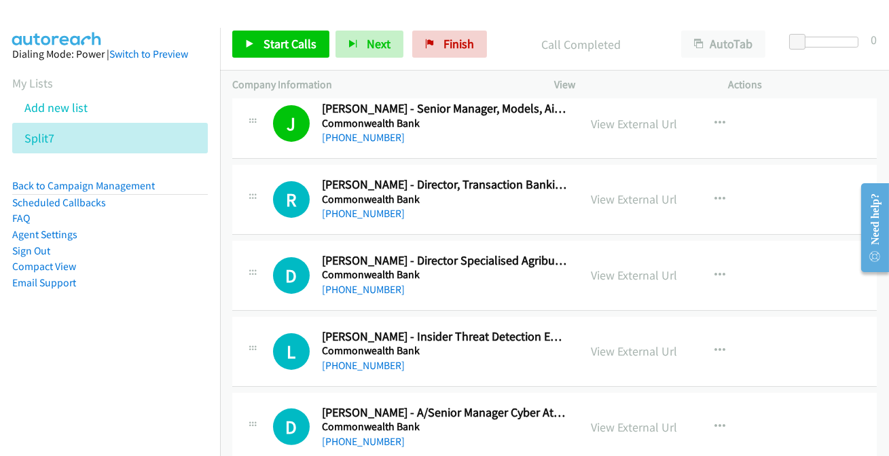
scroll to position [925, 0]
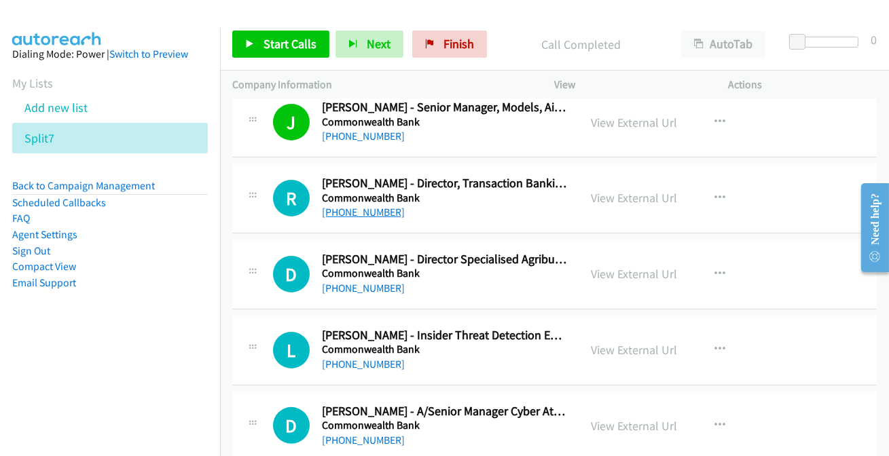
click at [370, 208] on link "[PHONE_NUMBER]" at bounding box center [363, 212] width 83 height 13
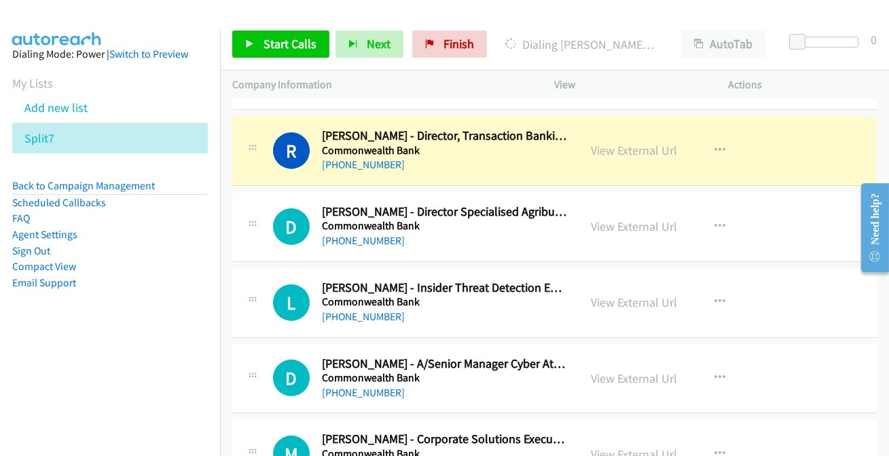
scroll to position [987, 0]
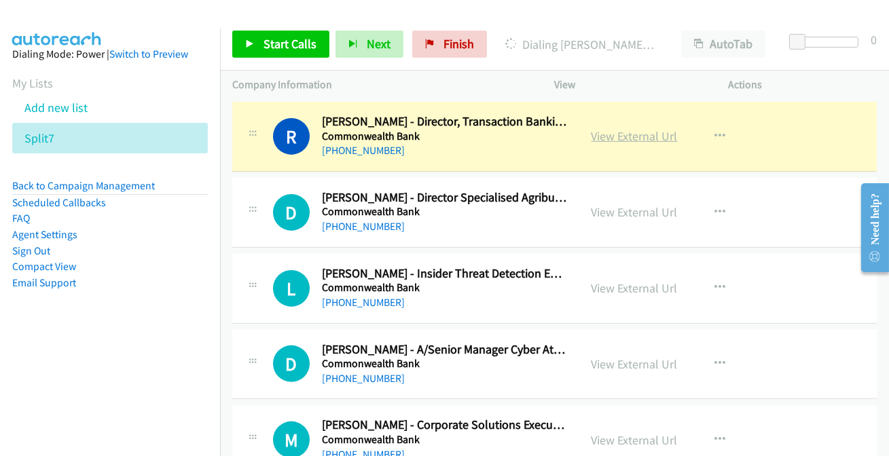
click at [606, 136] on link "View External Url" at bounding box center [634, 136] width 86 height 16
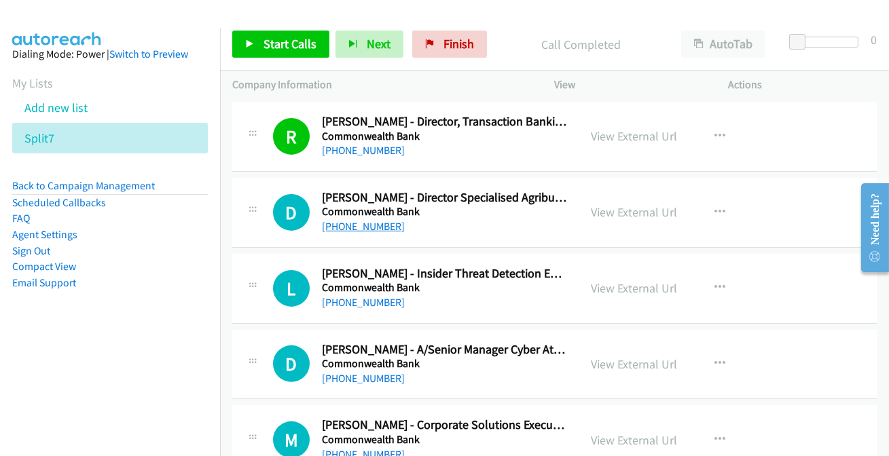
click at [371, 228] on link "[PHONE_NUMBER]" at bounding box center [363, 226] width 83 height 13
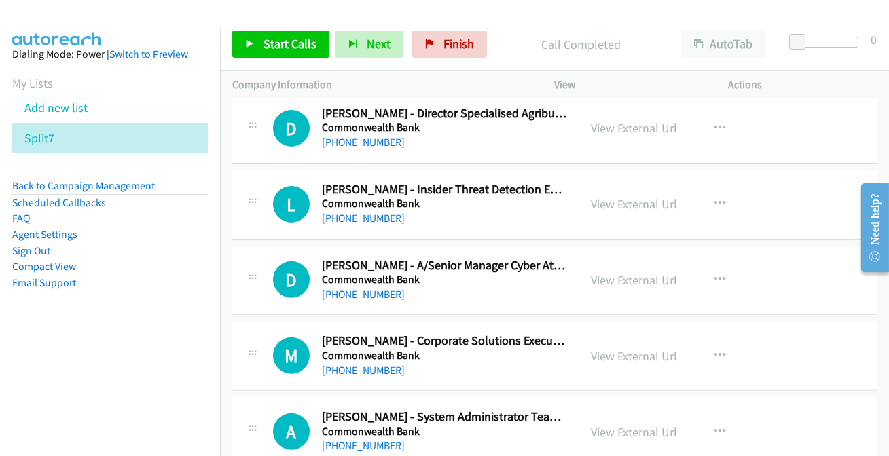
scroll to position [1049, 0]
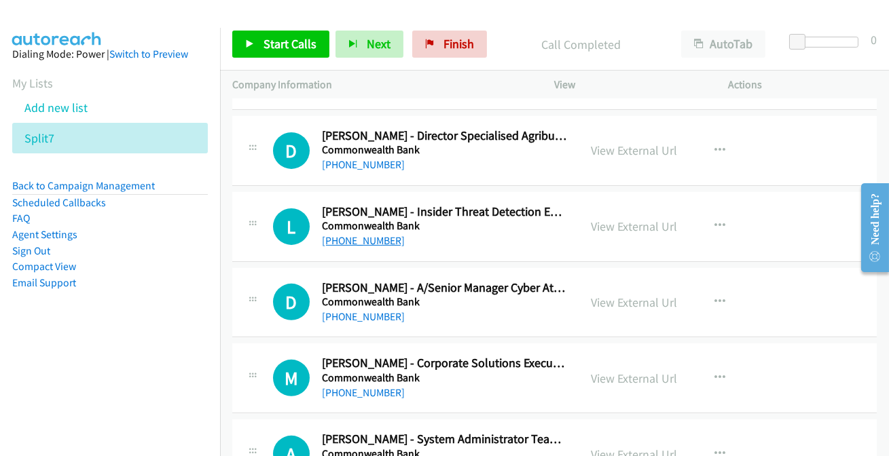
click at [363, 236] on link "[PHONE_NUMBER]" at bounding box center [363, 240] width 83 height 13
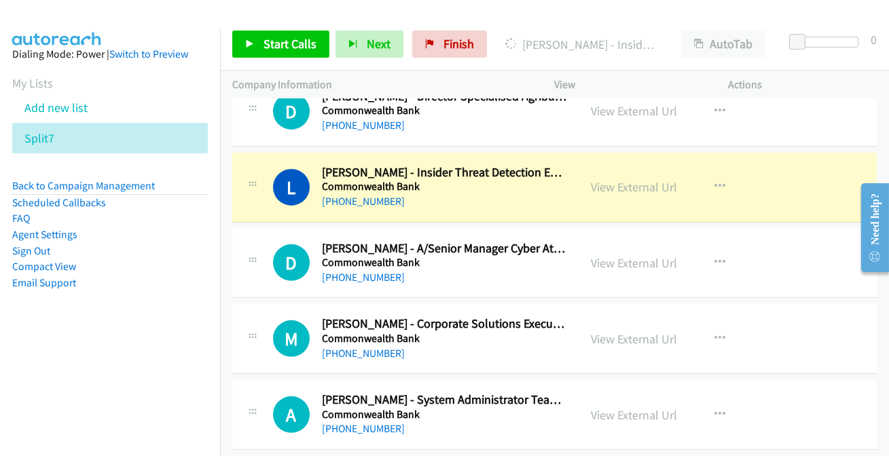
scroll to position [1111, 0]
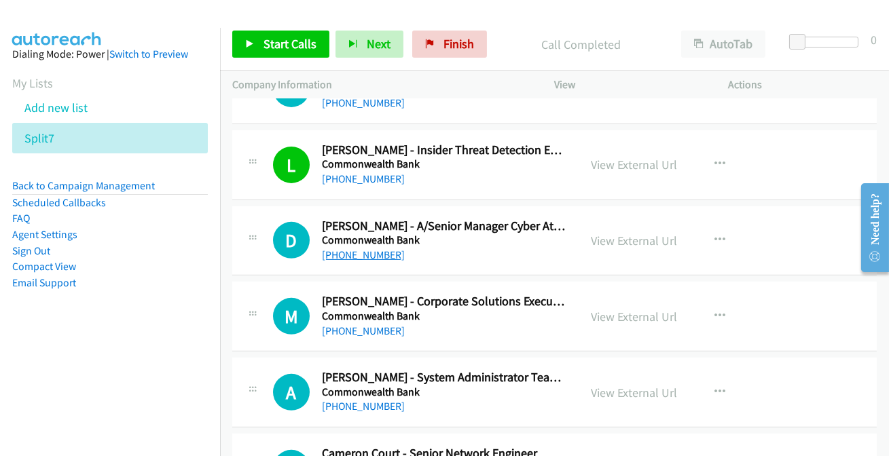
click at [354, 254] on link "[PHONE_NUMBER]" at bounding box center [363, 254] width 83 height 13
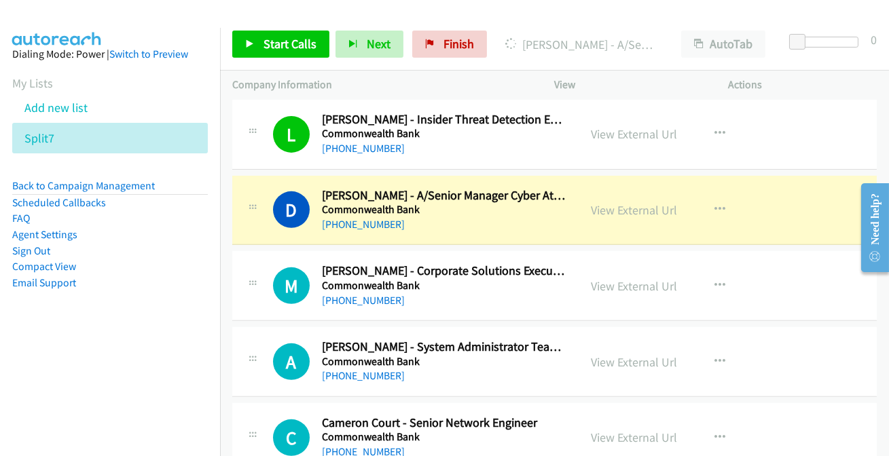
scroll to position [1172, 0]
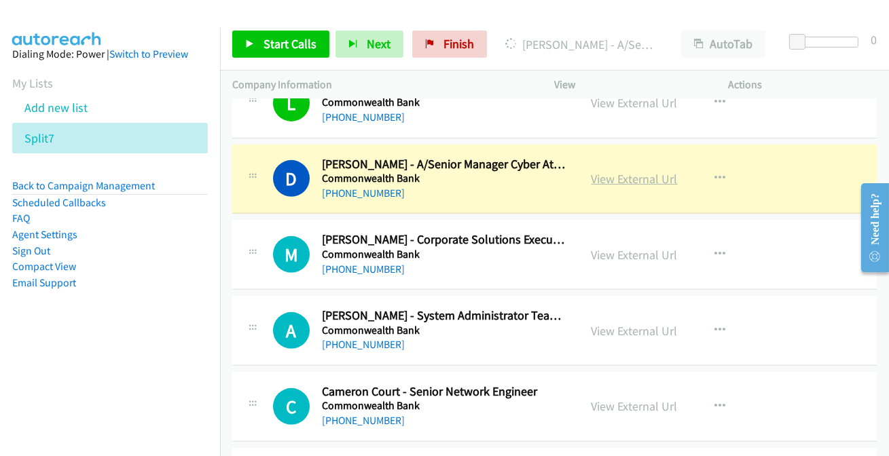
click at [640, 179] on link "View External Url" at bounding box center [634, 179] width 86 height 16
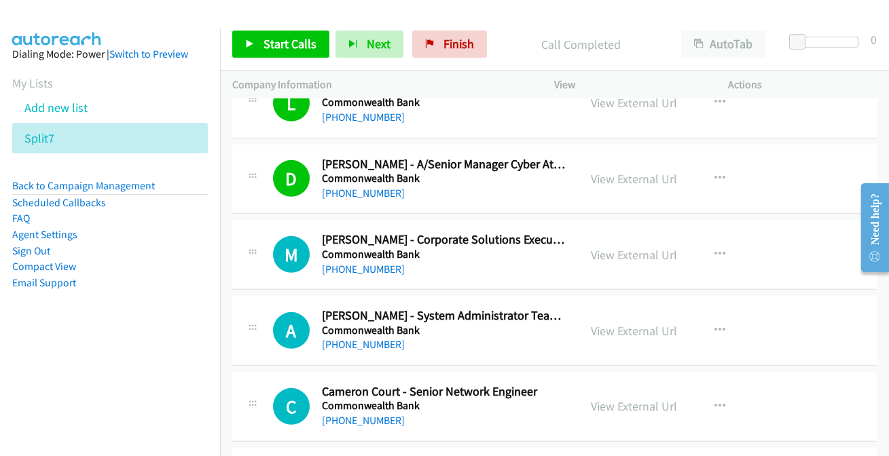
scroll to position [1234, 0]
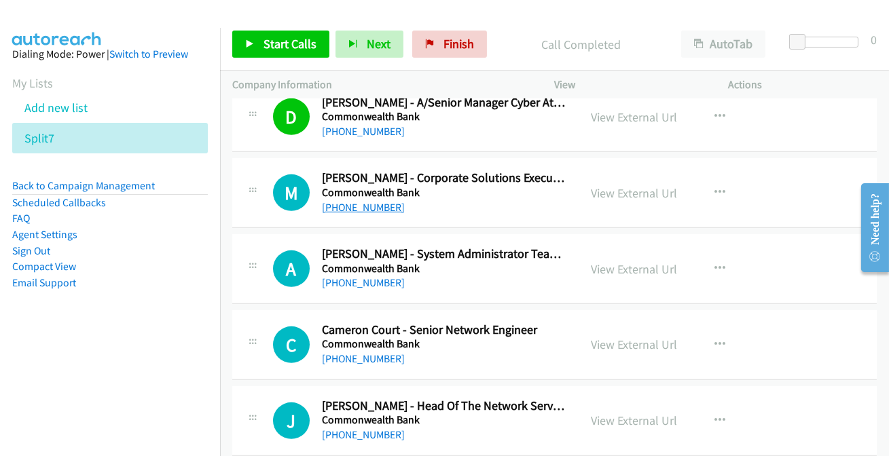
click at [362, 203] on link "[PHONE_NUMBER]" at bounding box center [363, 207] width 83 height 13
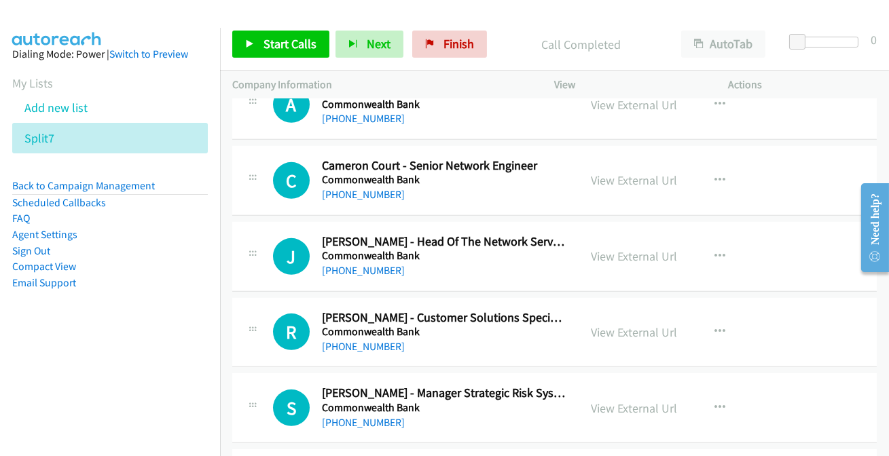
scroll to position [1419, 0]
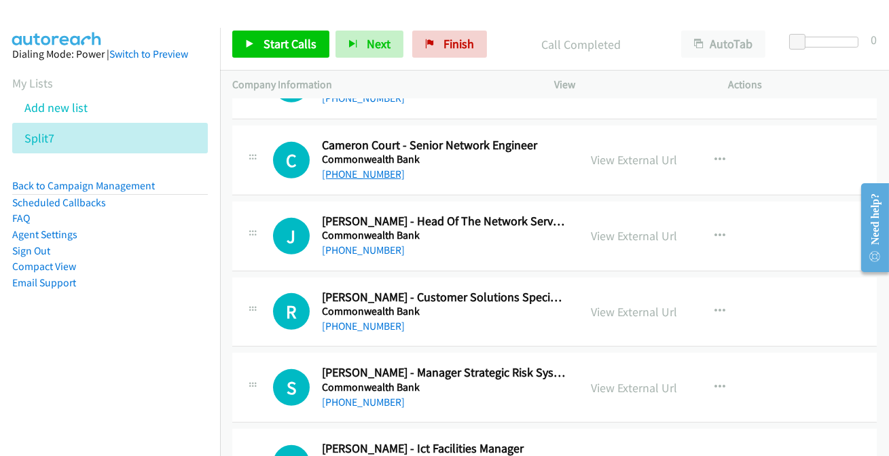
click at [353, 174] on link "[PHONE_NUMBER]" at bounding box center [363, 174] width 83 height 13
click at [337, 247] on link "[PHONE_NUMBER]" at bounding box center [363, 250] width 83 height 13
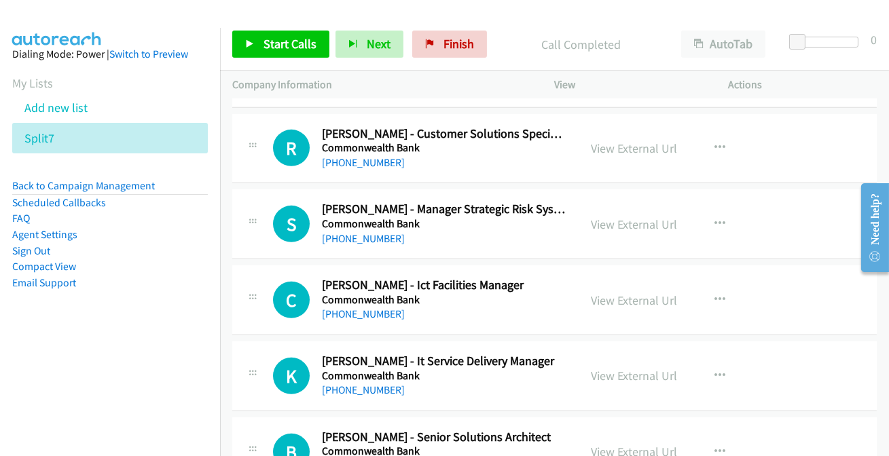
scroll to position [1604, 0]
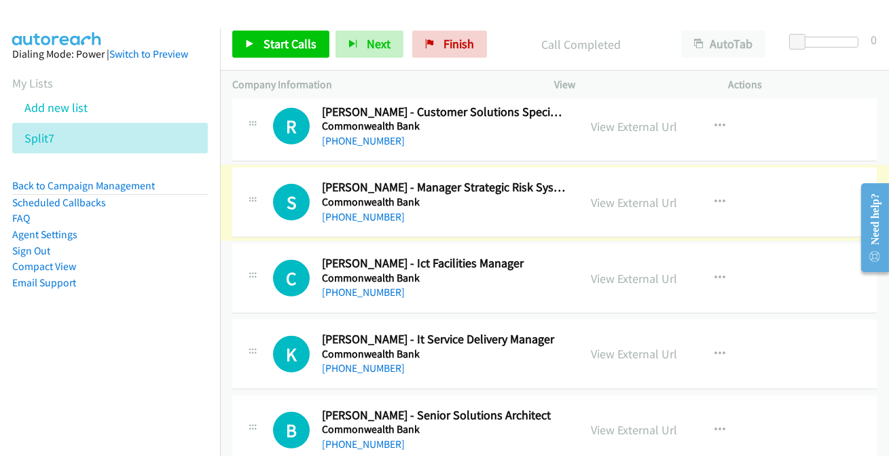
click at [339, 215] on link "[PHONE_NUMBER]" at bounding box center [363, 216] width 83 height 13
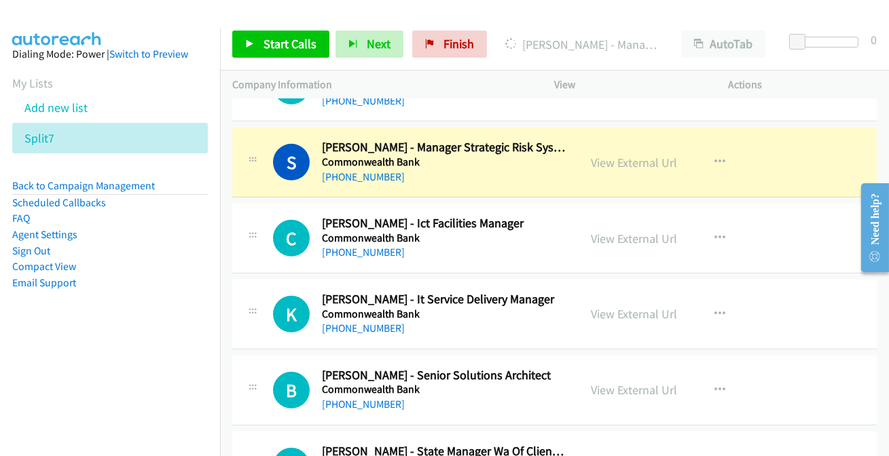
scroll to position [1666, 0]
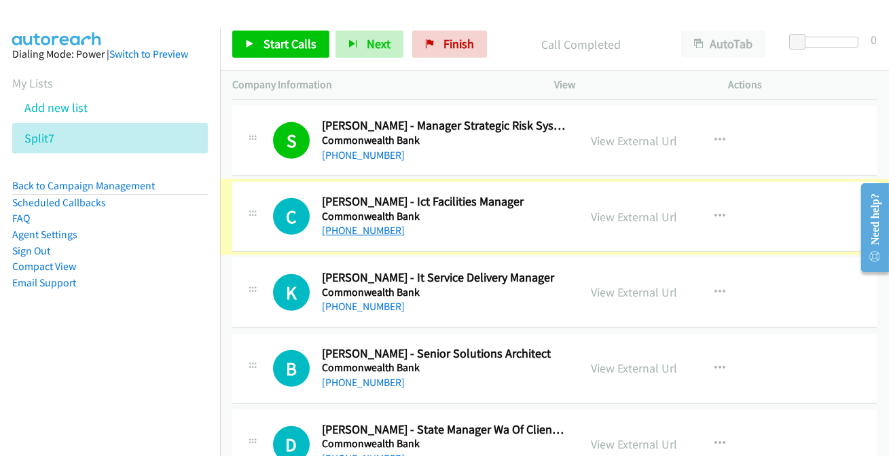
click at [349, 230] on link "[PHONE_NUMBER]" at bounding box center [363, 230] width 83 height 13
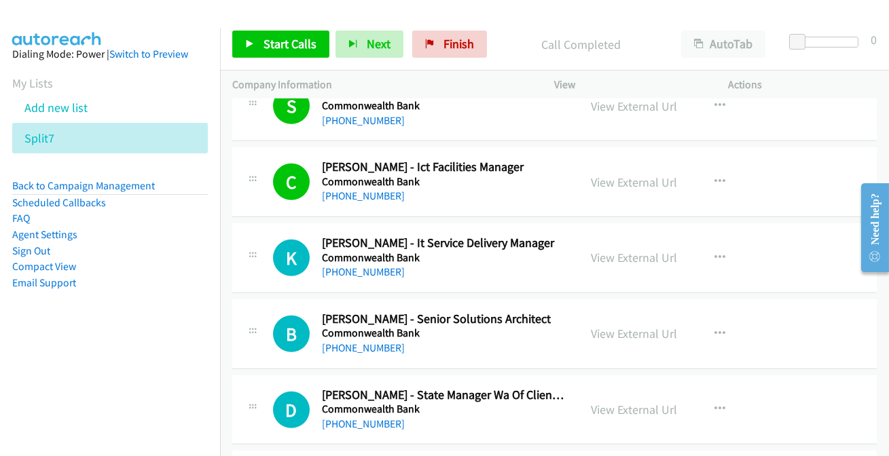
scroll to position [1790, 0]
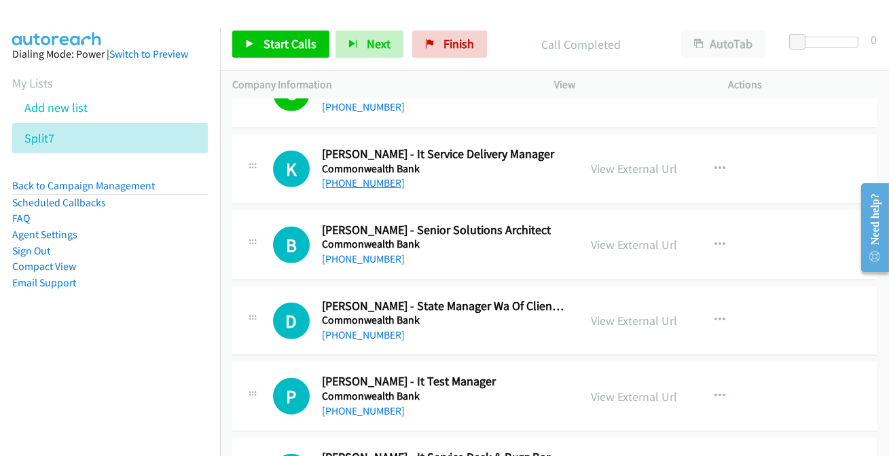
click at [355, 183] on link "[PHONE_NUMBER]" at bounding box center [363, 183] width 83 height 13
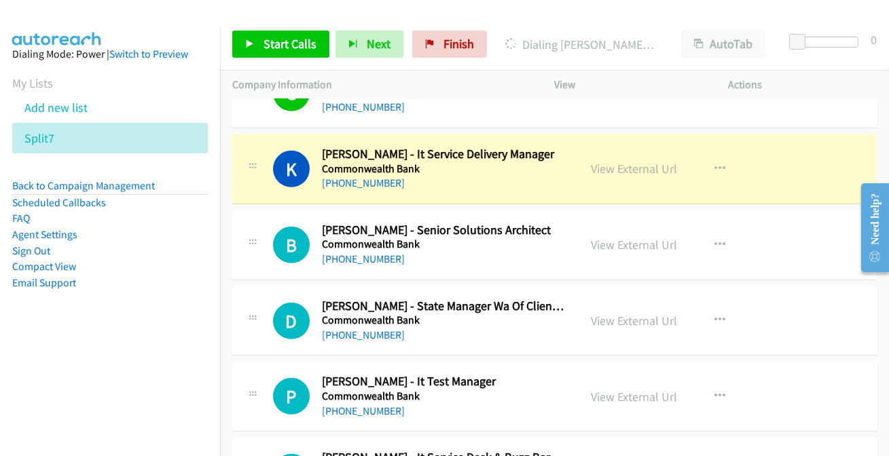
click at [252, 14] on div at bounding box center [438, 26] width 876 height 52
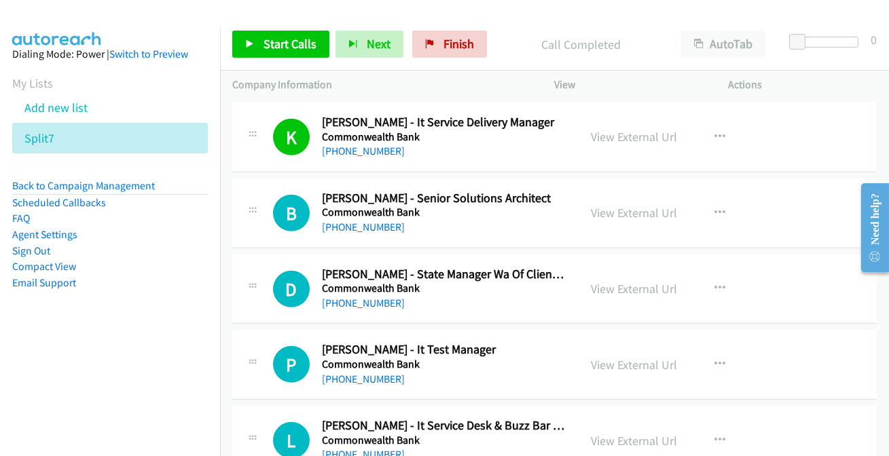
scroll to position [1851, 0]
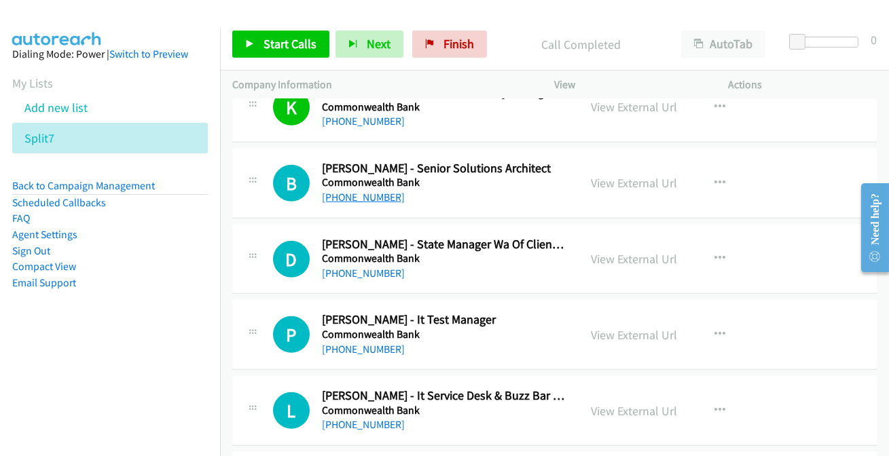
click at [353, 198] on link "[PHONE_NUMBER]" at bounding box center [363, 197] width 83 height 13
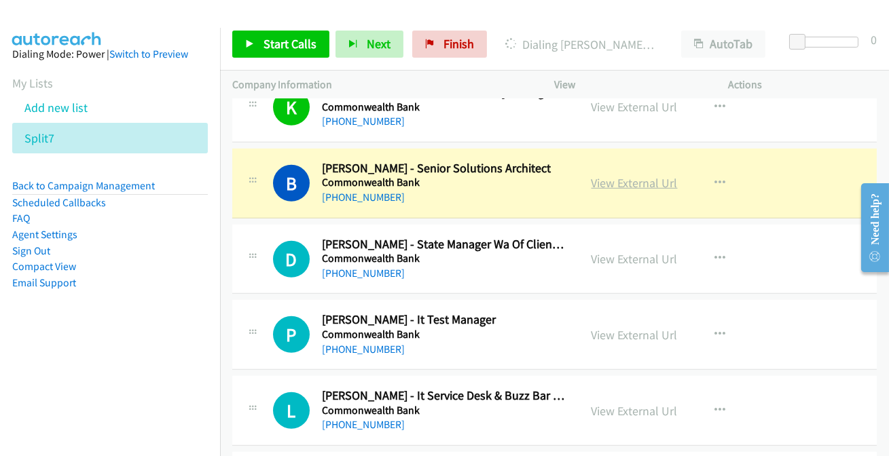
click at [591, 183] on link "View External Url" at bounding box center [634, 183] width 86 height 16
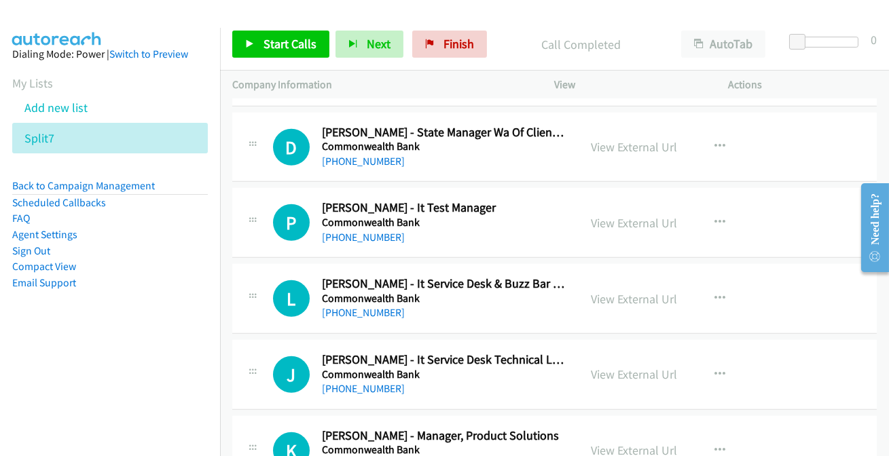
scroll to position [1975, 0]
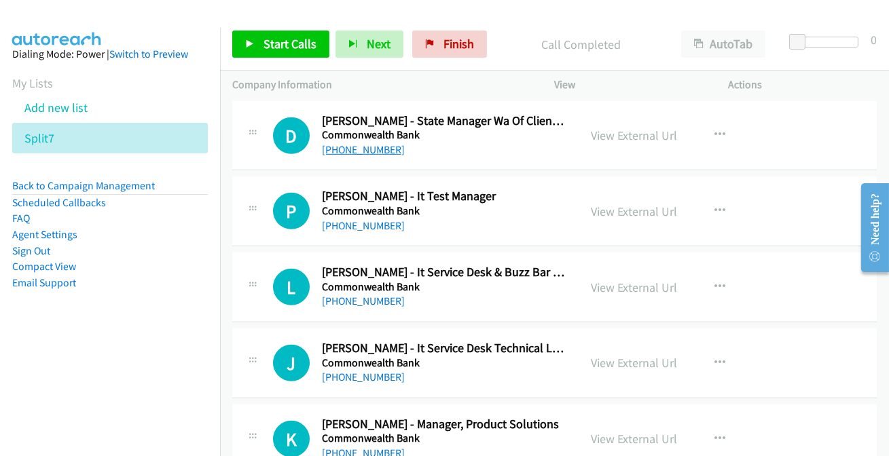
click at [358, 149] on link "[PHONE_NUMBER]" at bounding box center [363, 149] width 83 height 13
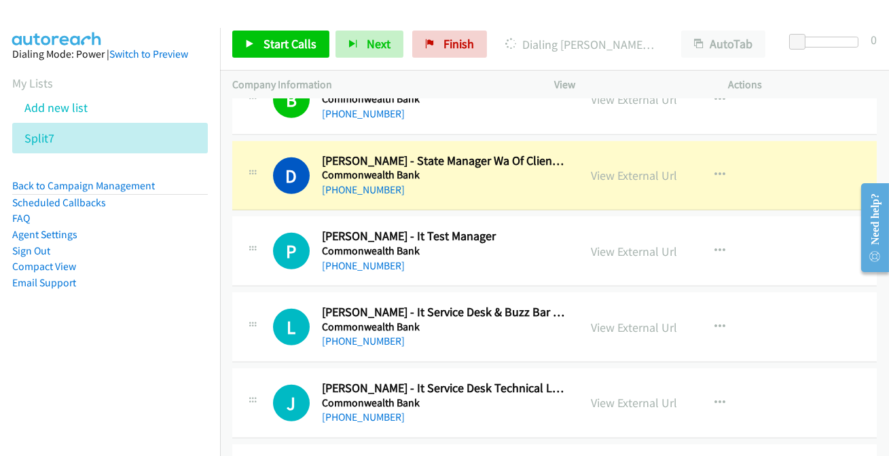
scroll to position [1913, 0]
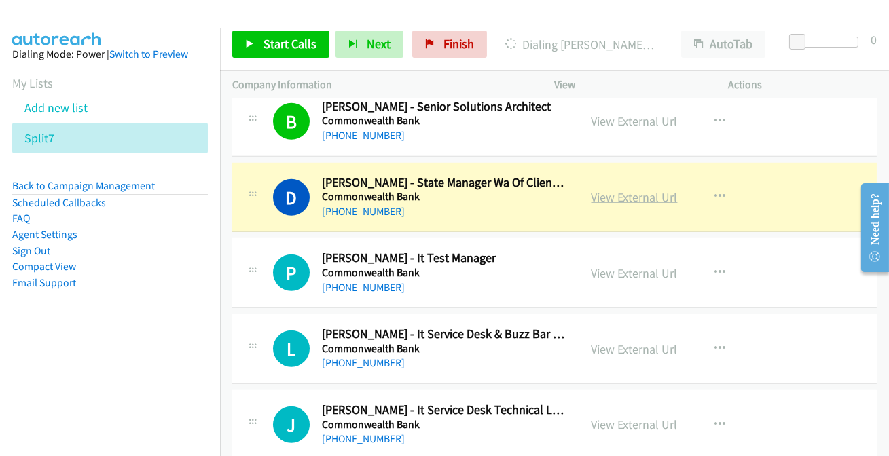
click at [637, 192] on link "View External Url" at bounding box center [634, 197] width 86 height 16
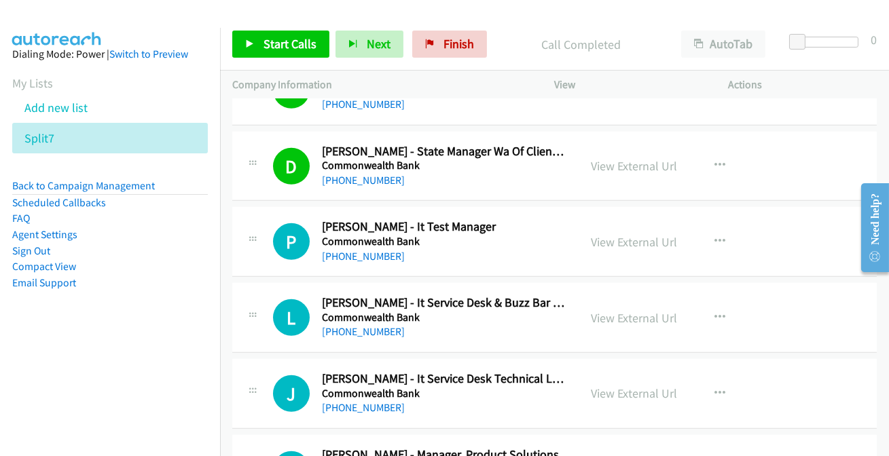
scroll to position [1975, 0]
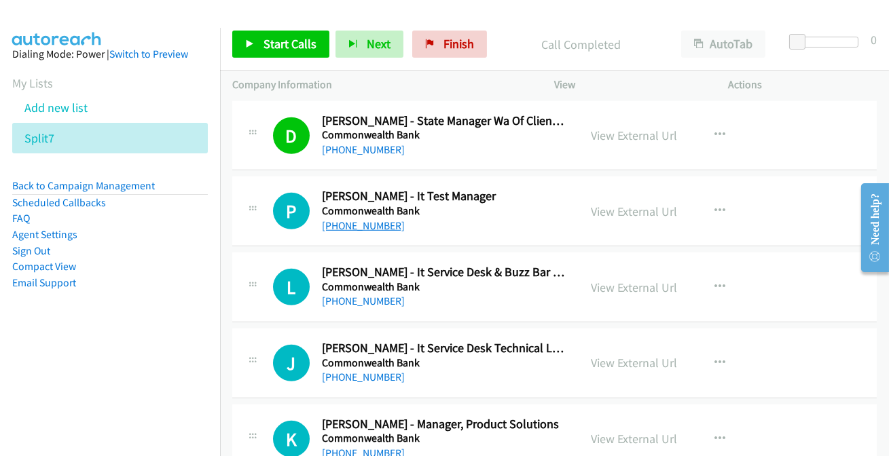
click at [363, 223] on link "[PHONE_NUMBER]" at bounding box center [363, 225] width 83 height 13
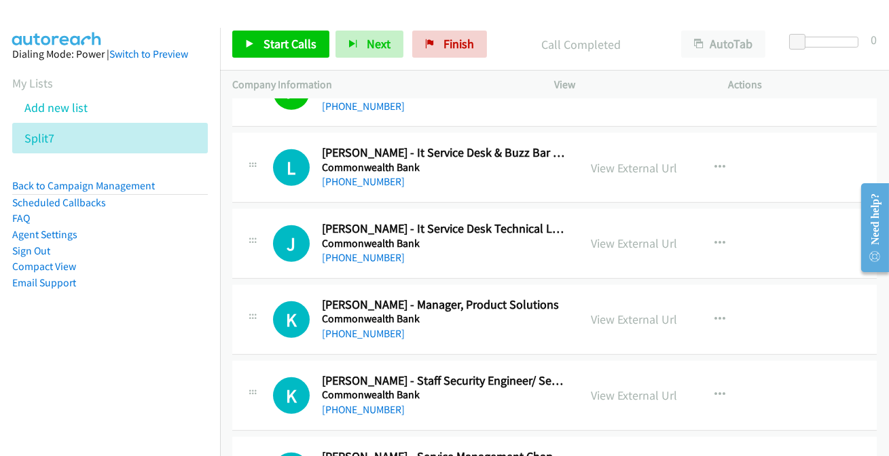
scroll to position [2098, 0]
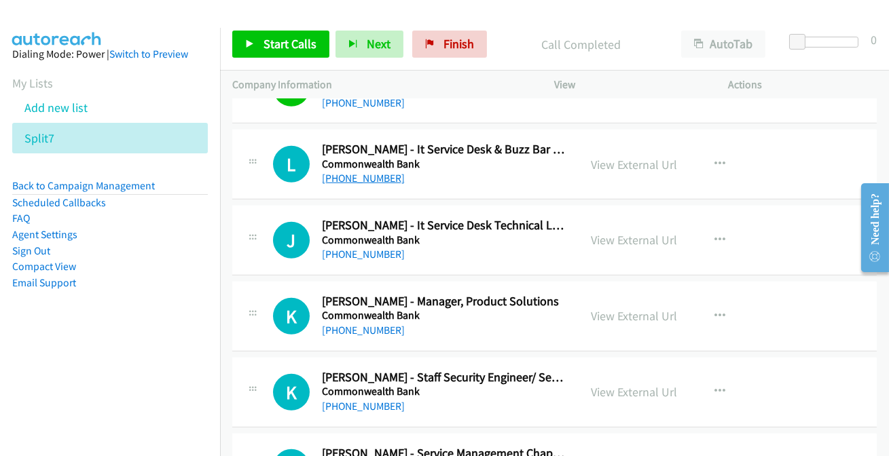
click at [358, 177] on link "[PHONE_NUMBER]" at bounding box center [363, 178] width 83 height 13
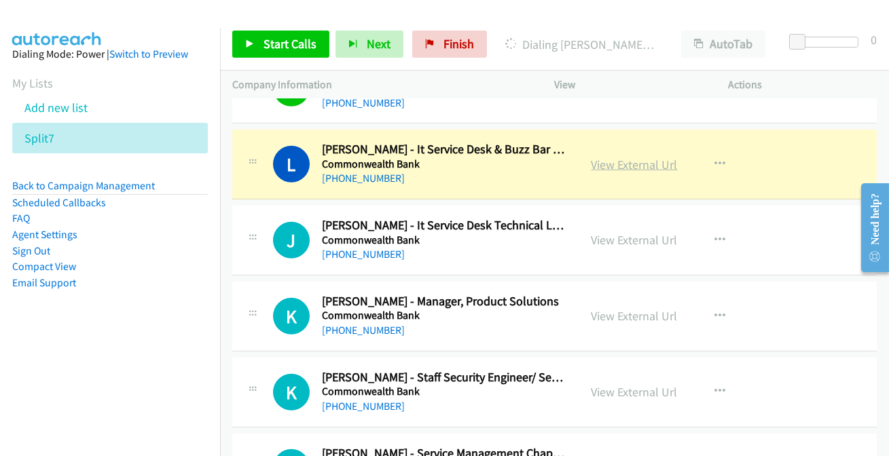
click at [632, 162] on link "View External Url" at bounding box center [634, 165] width 86 height 16
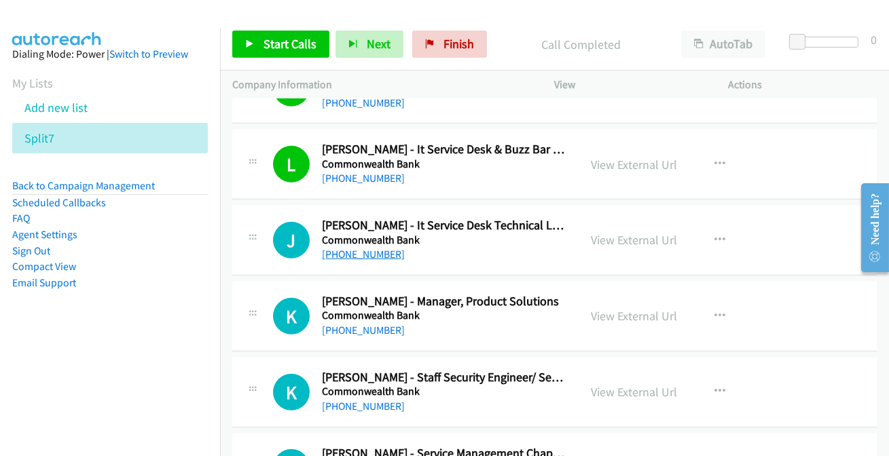
click at [360, 252] on link "[PHONE_NUMBER]" at bounding box center [363, 254] width 83 height 13
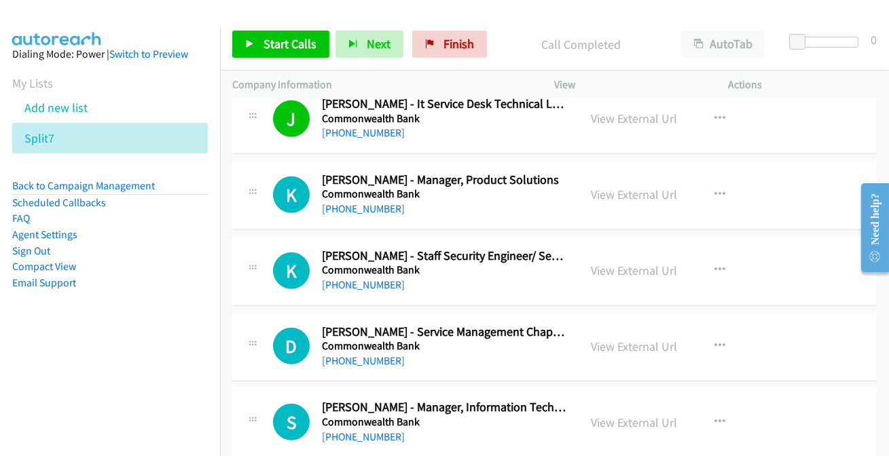
scroll to position [2221, 0]
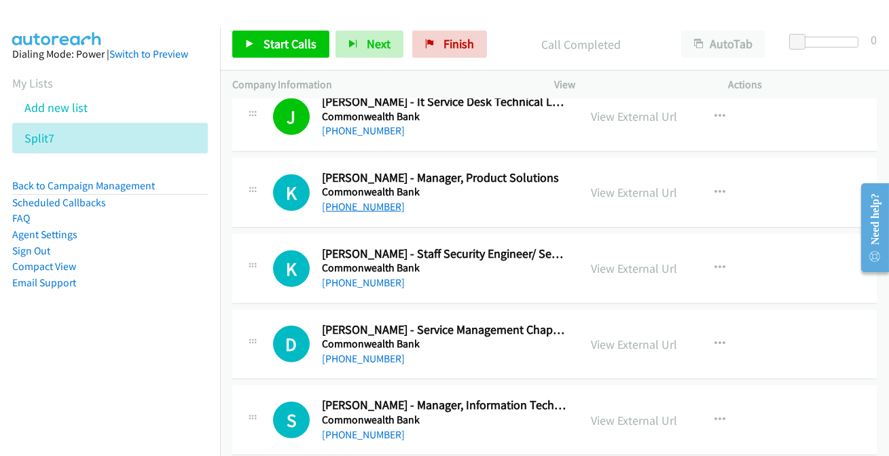
click at [371, 200] on link "[PHONE_NUMBER]" at bounding box center [363, 206] width 83 height 13
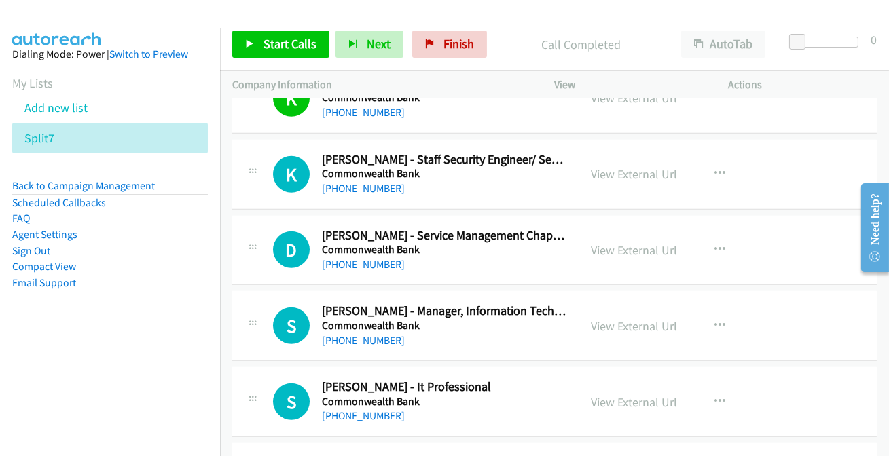
scroll to position [2345, 0]
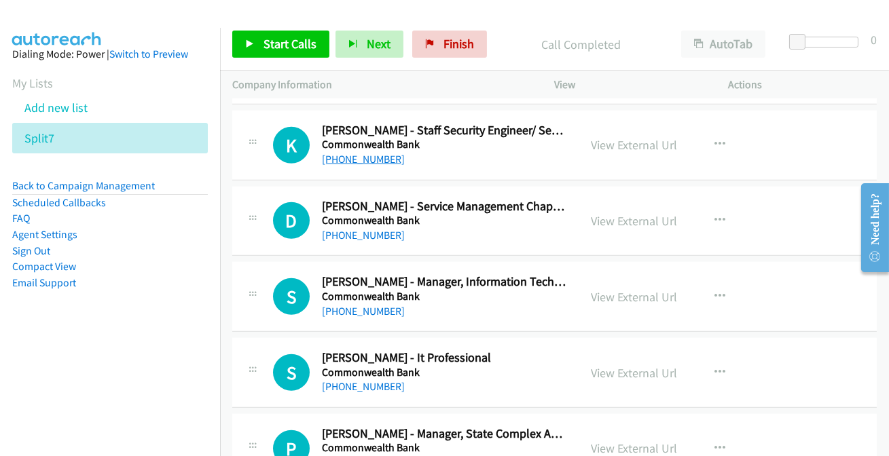
click at [358, 157] on link "[PHONE_NUMBER]" at bounding box center [363, 159] width 83 height 13
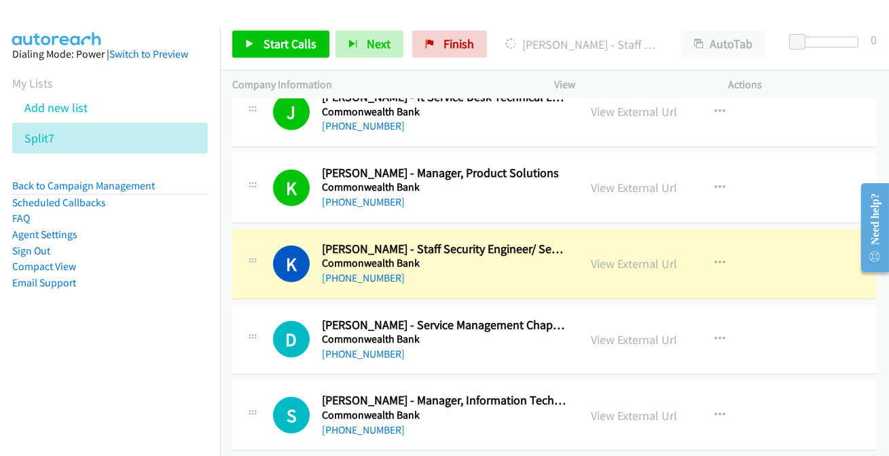
scroll to position [2221, 0]
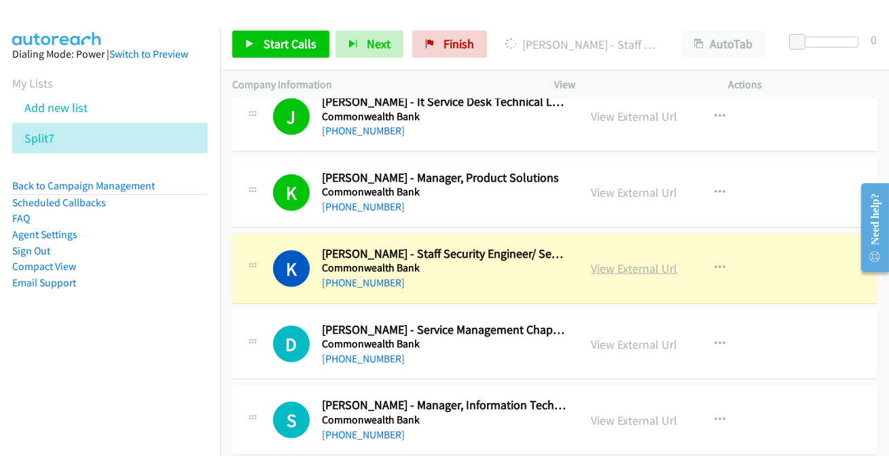
click at [612, 265] on link "View External Url" at bounding box center [634, 269] width 86 height 16
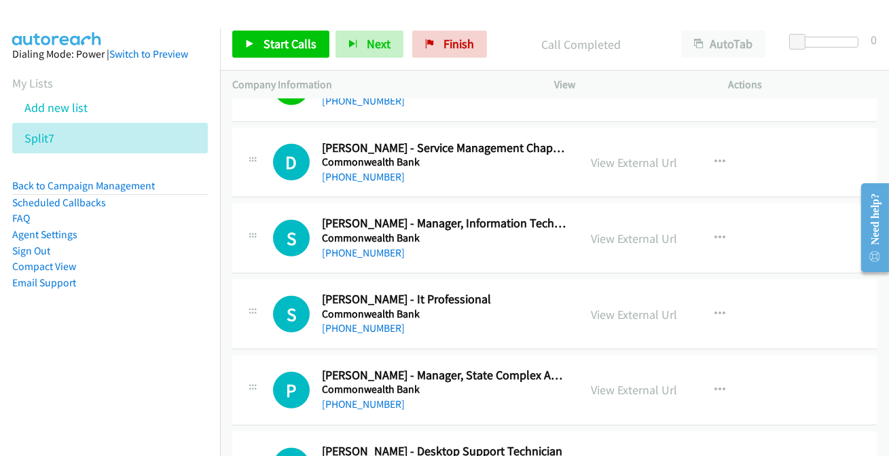
scroll to position [2407, 0]
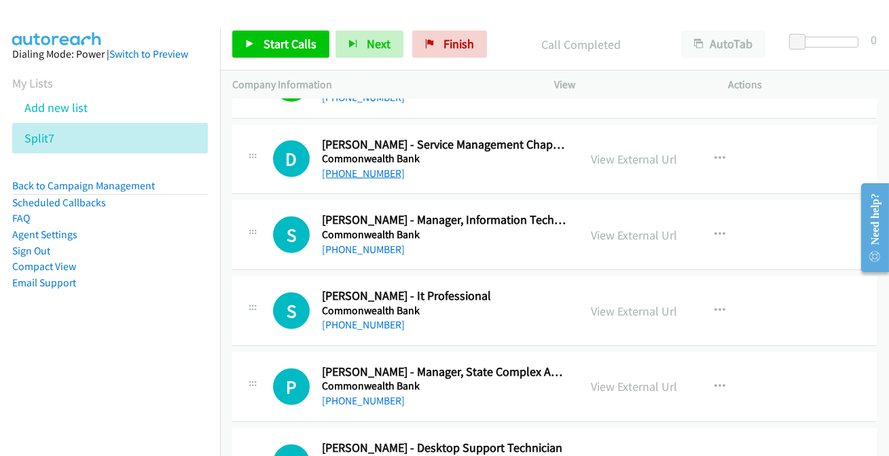
click at [347, 169] on link "[PHONE_NUMBER]" at bounding box center [363, 173] width 83 height 13
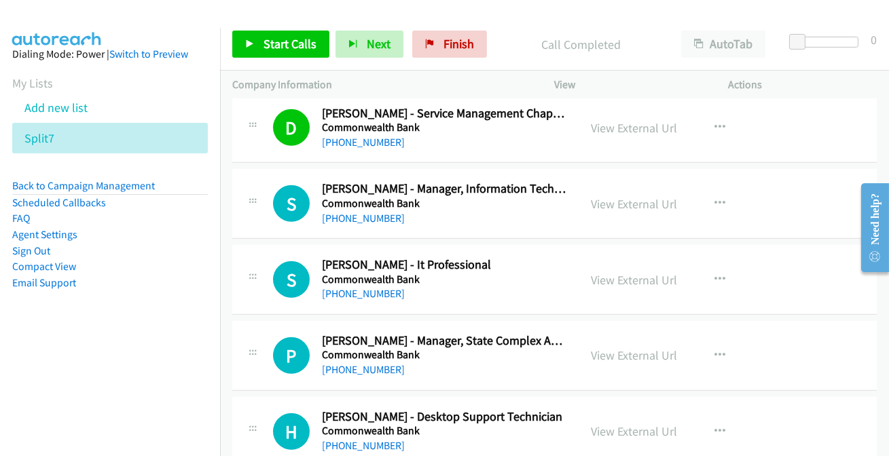
scroll to position [2468, 0]
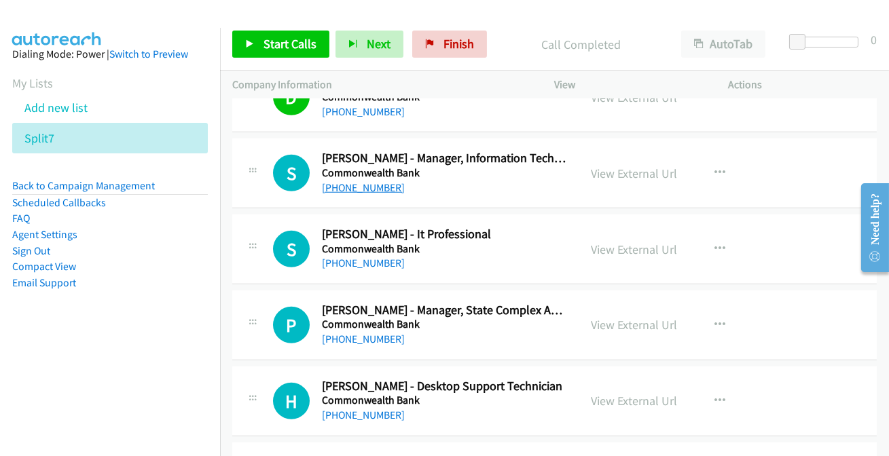
click at [354, 188] on link "[PHONE_NUMBER]" at bounding box center [363, 187] width 83 height 13
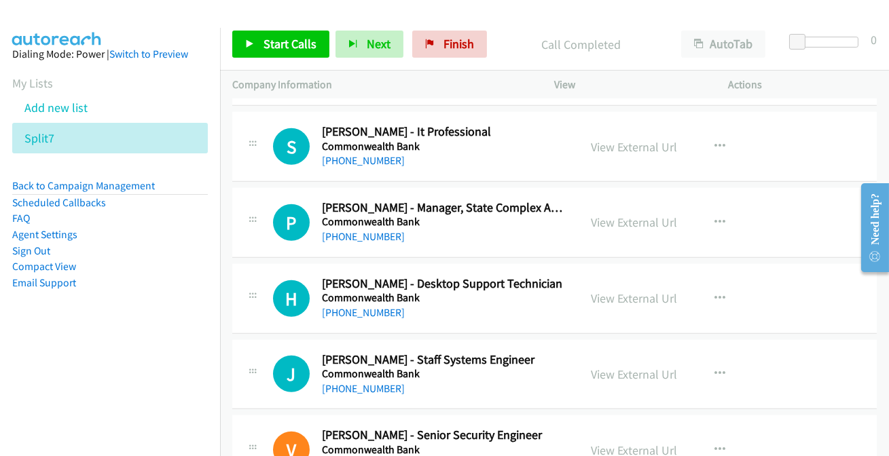
scroll to position [2592, 0]
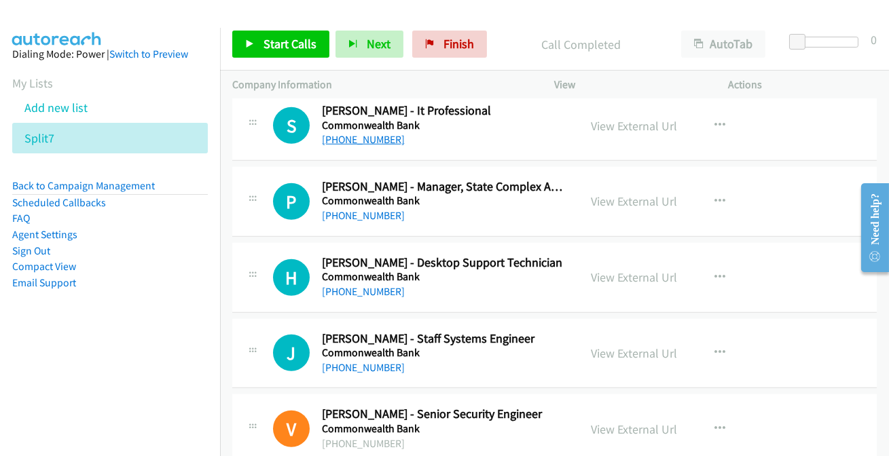
click at [354, 139] on link "[PHONE_NUMBER]" at bounding box center [363, 139] width 83 height 13
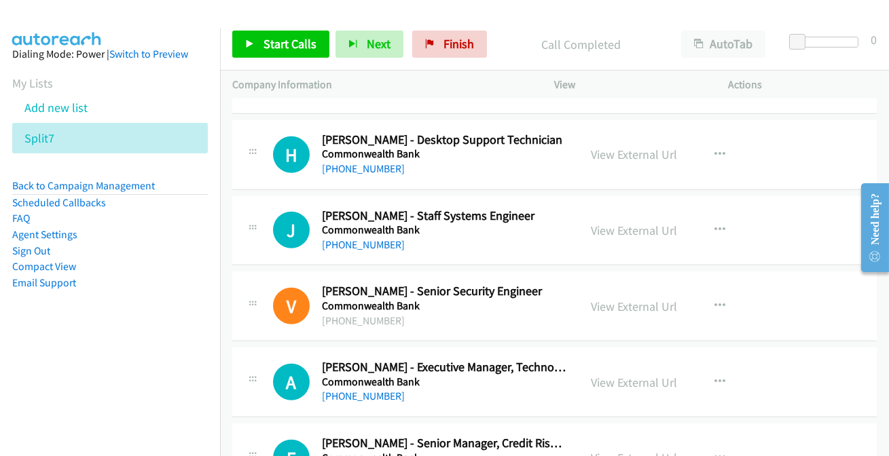
scroll to position [2716, 0]
click at [371, 162] on link "[PHONE_NUMBER]" at bounding box center [363, 168] width 83 height 13
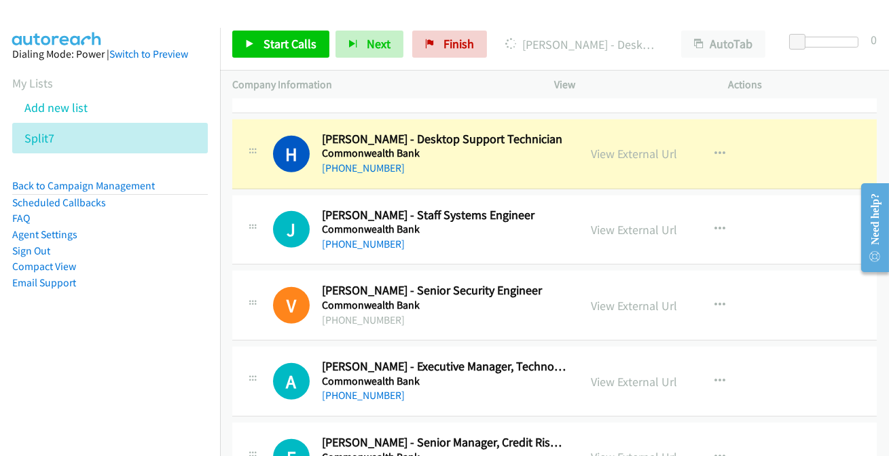
click at [627, 149] on link "View External Url" at bounding box center [634, 154] width 86 height 16
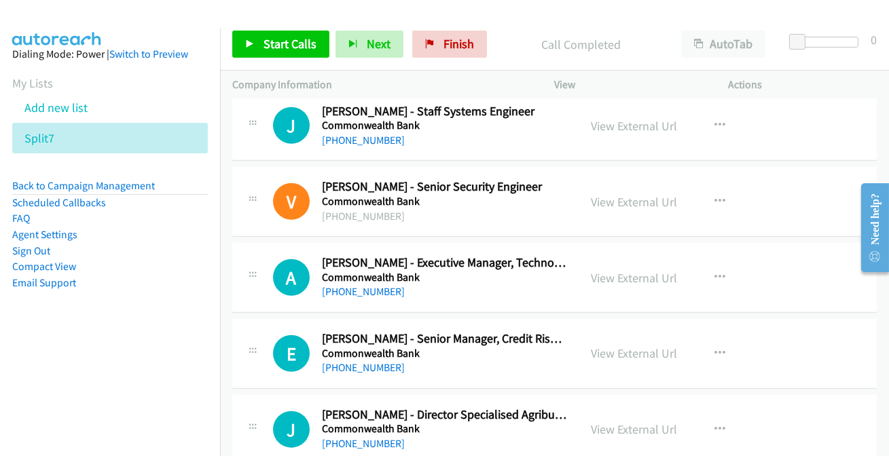
scroll to position [2838, 0]
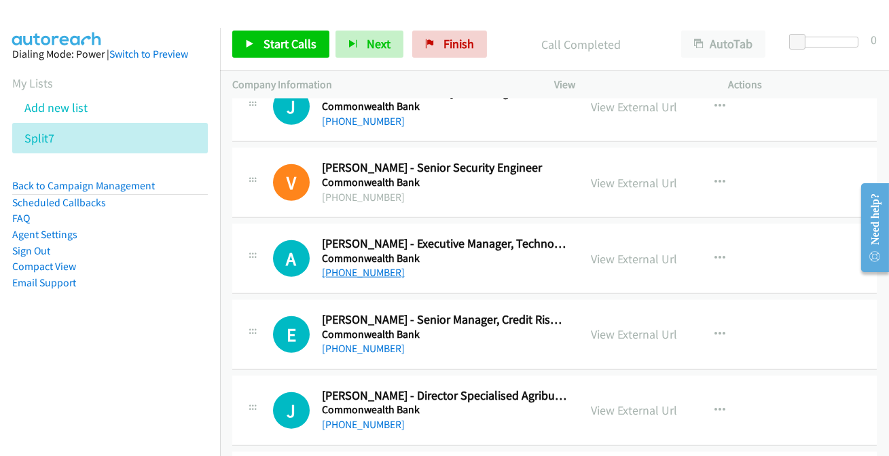
click at [373, 272] on link "[PHONE_NUMBER]" at bounding box center [363, 272] width 83 height 13
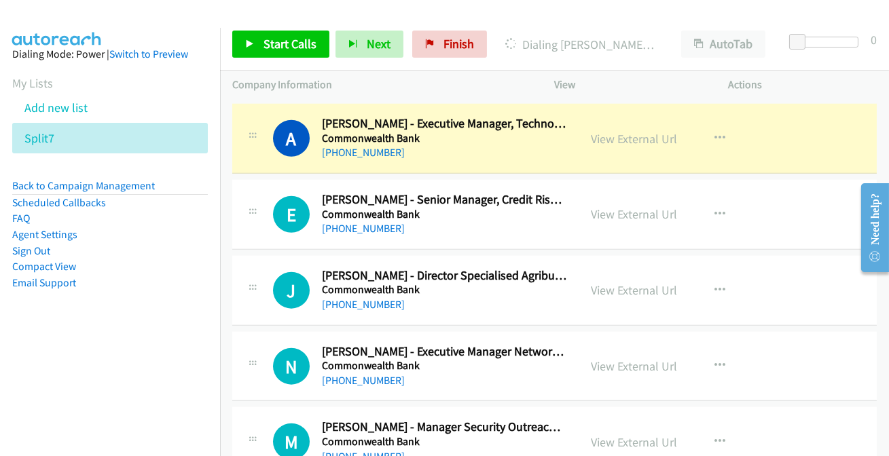
scroll to position [2962, 0]
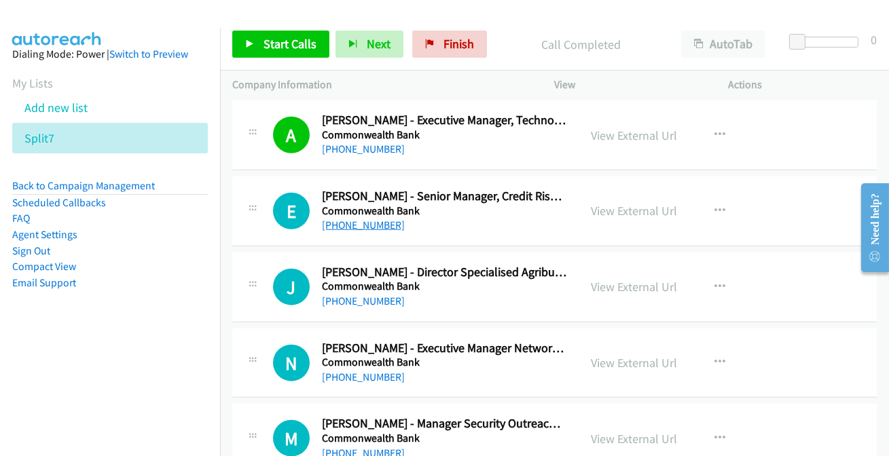
click at [352, 221] on link "[PHONE_NUMBER]" at bounding box center [363, 225] width 83 height 13
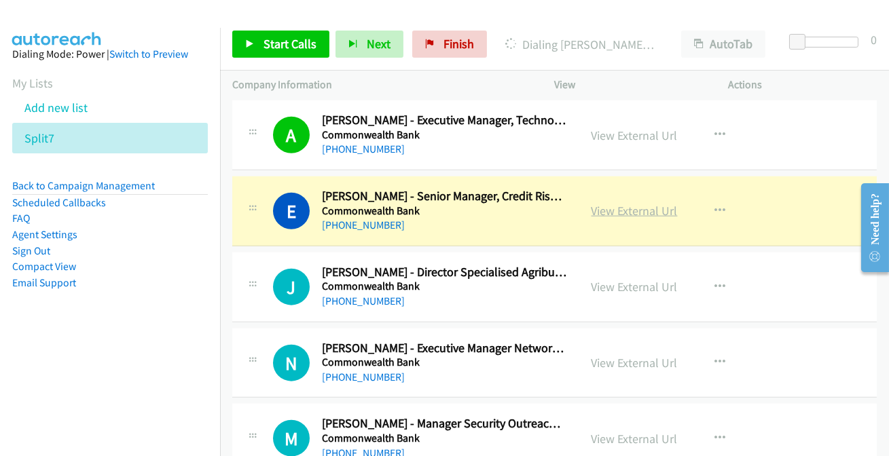
click at [619, 203] on link "View External Url" at bounding box center [634, 211] width 86 height 16
click at [428, 98] on div "Company Information" at bounding box center [381, 85] width 322 height 29
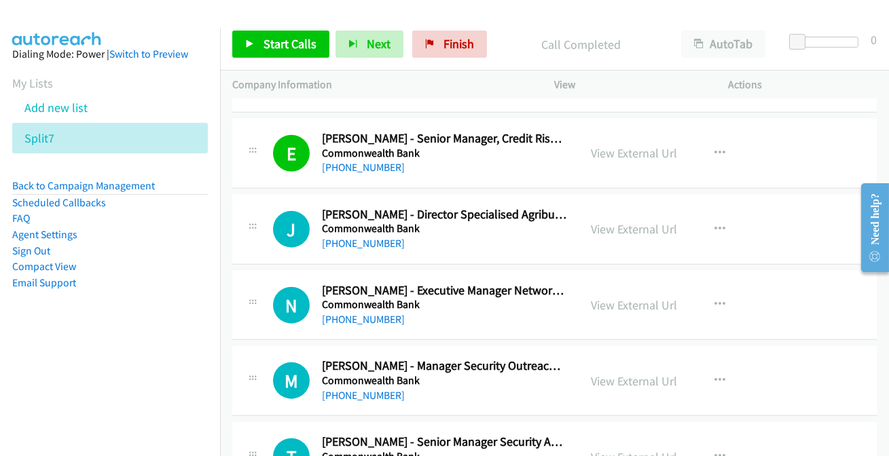
scroll to position [3085, 0]
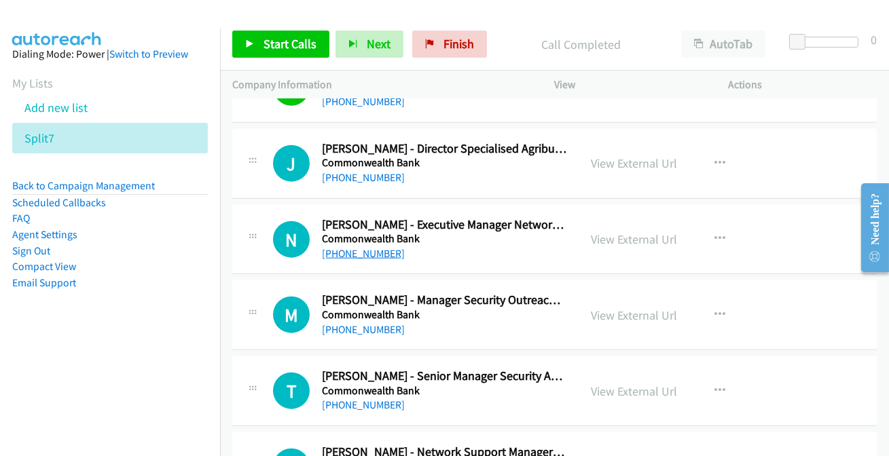
click at [386, 247] on link "[PHONE_NUMBER]" at bounding box center [363, 253] width 83 height 13
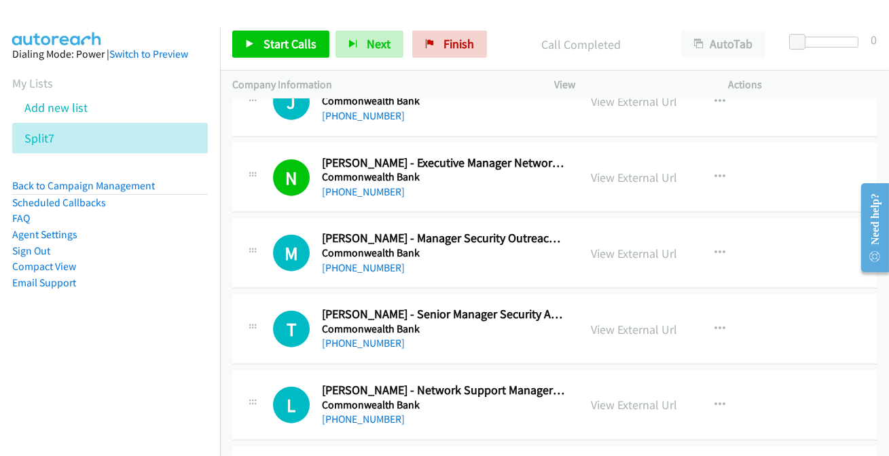
scroll to position [3209, 0]
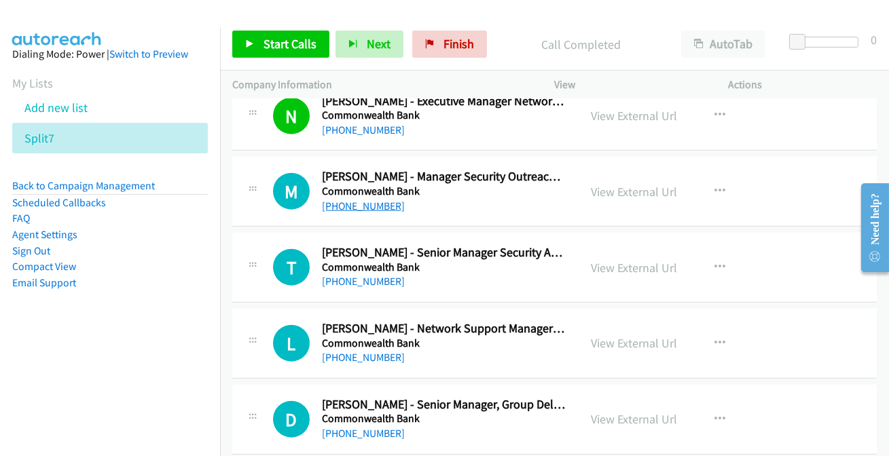
click at [368, 204] on link "[PHONE_NUMBER]" at bounding box center [363, 206] width 83 height 13
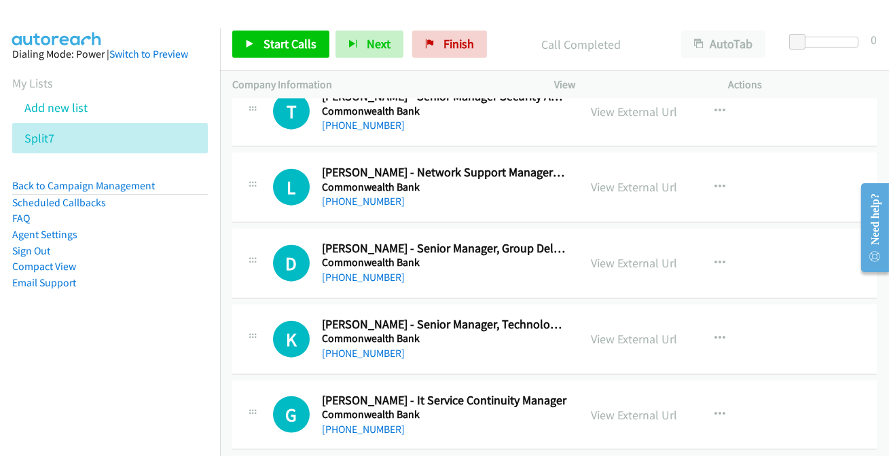
scroll to position [3394, 0]
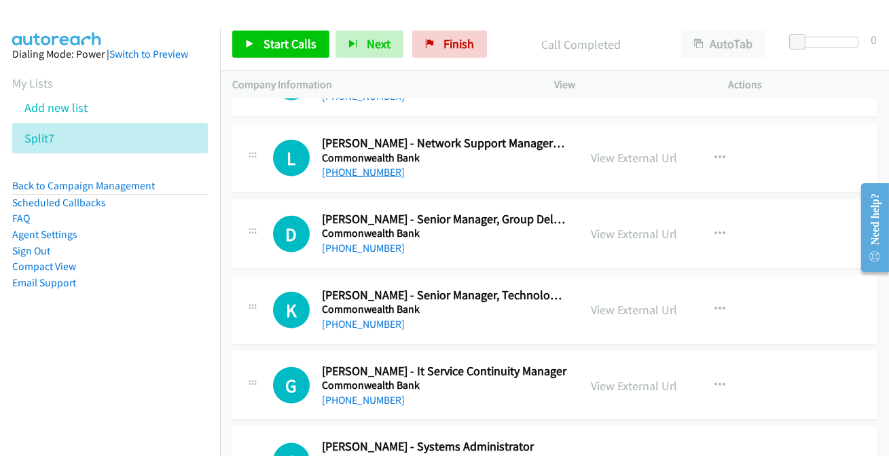
click at [364, 171] on link "[PHONE_NUMBER]" at bounding box center [363, 172] width 83 height 13
click at [644, 150] on link "View External Url" at bounding box center [634, 158] width 86 height 16
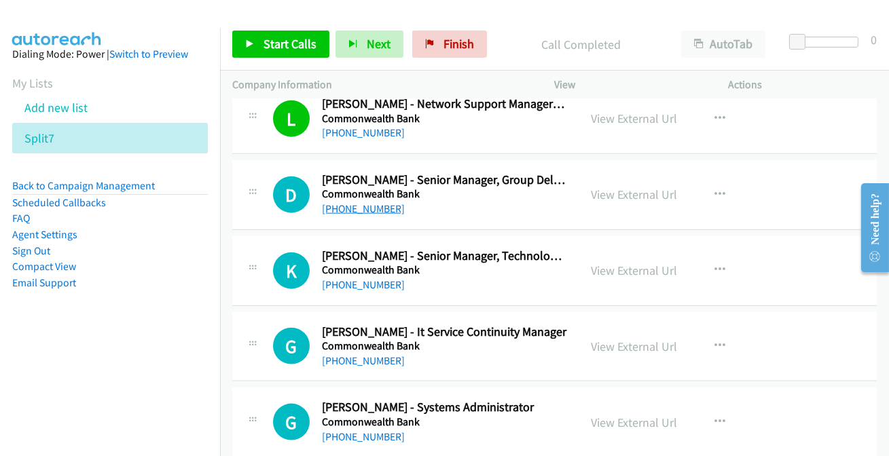
scroll to position [3455, 0]
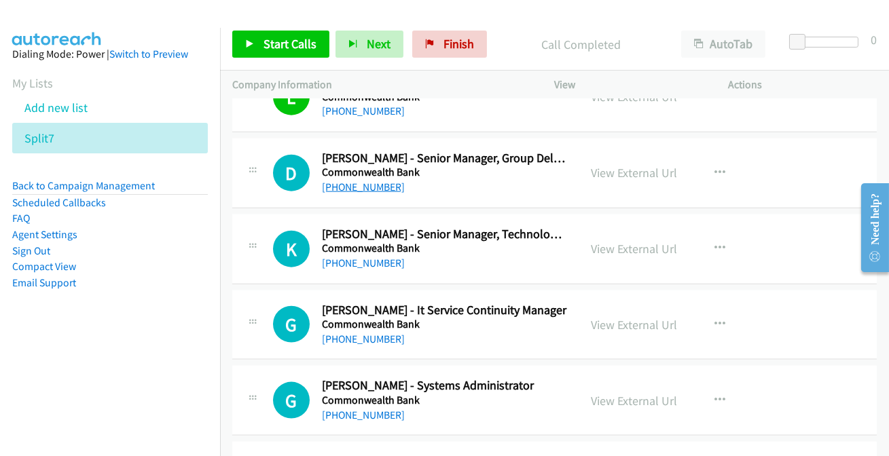
click at [350, 181] on link "[PHONE_NUMBER]" at bounding box center [363, 187] width 83 height 13
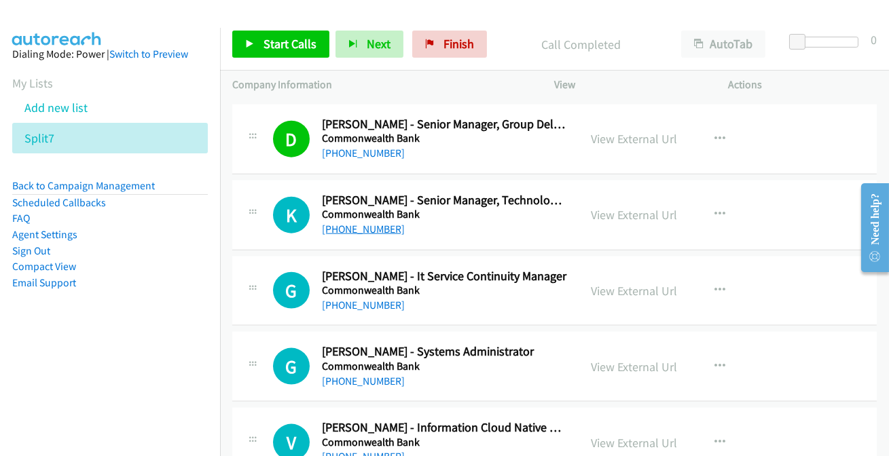
scroll to position [3517, 0]
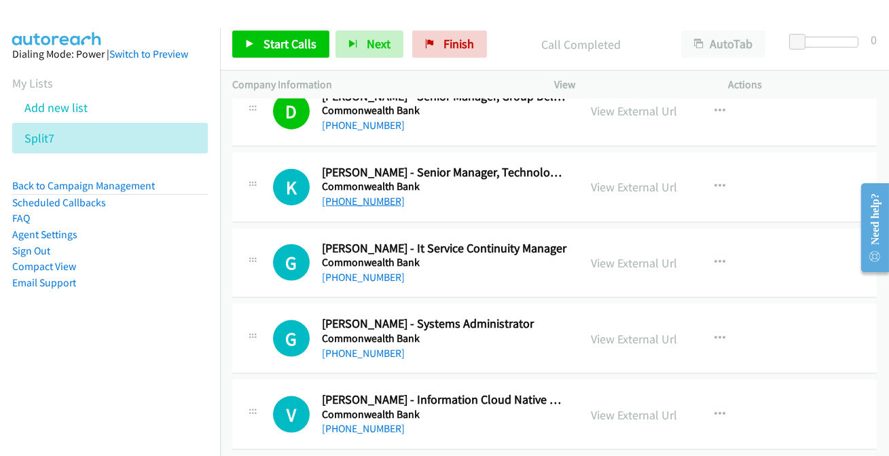
click at [348, 198] on link "[PHONE_NUMBER]" at bounding box center [363, 201] width 83 height 13
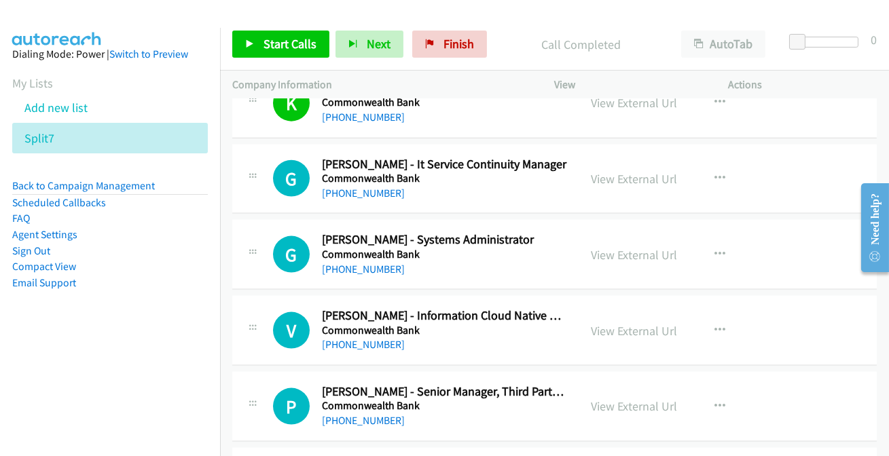
scroll to position [3641, 0]
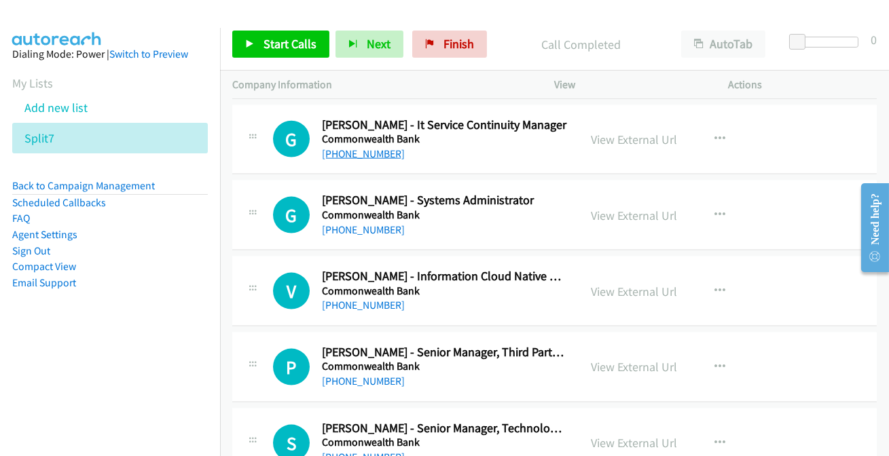
click at [373, 153] on link "[PHONE_NUMBER]" at bounding box center [363, 153] width 83 height 13
click at [373, 149] on link "[PHONE_NUMBER]" at bounding box center [363, 153] width 83 height 13
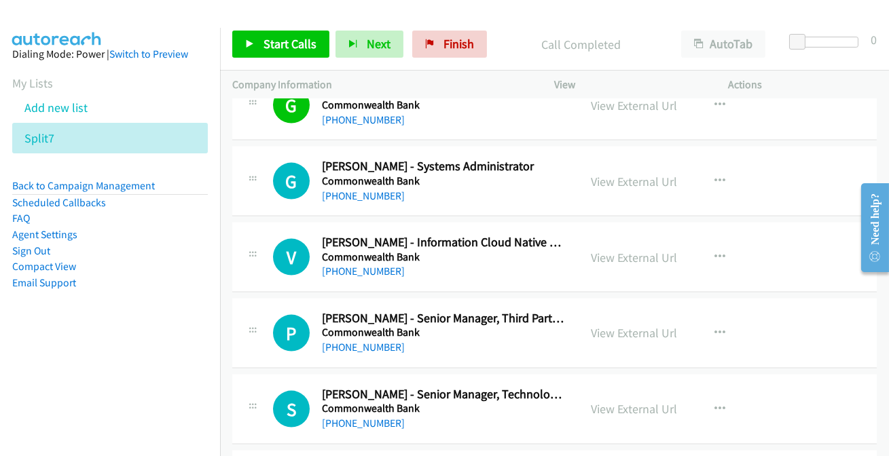
scroll to position [3703, 0]
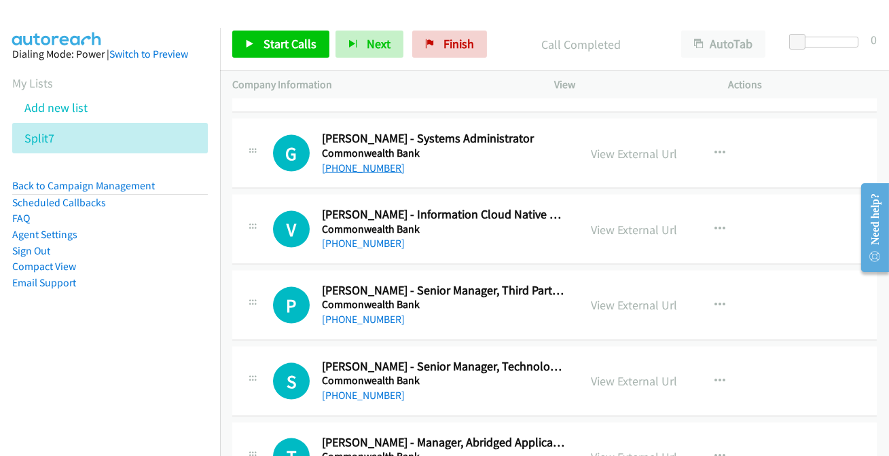
click at [367, 162] on link "[PHONE_NUMBER]" at bounding box center [363, 168] width 83 height 13
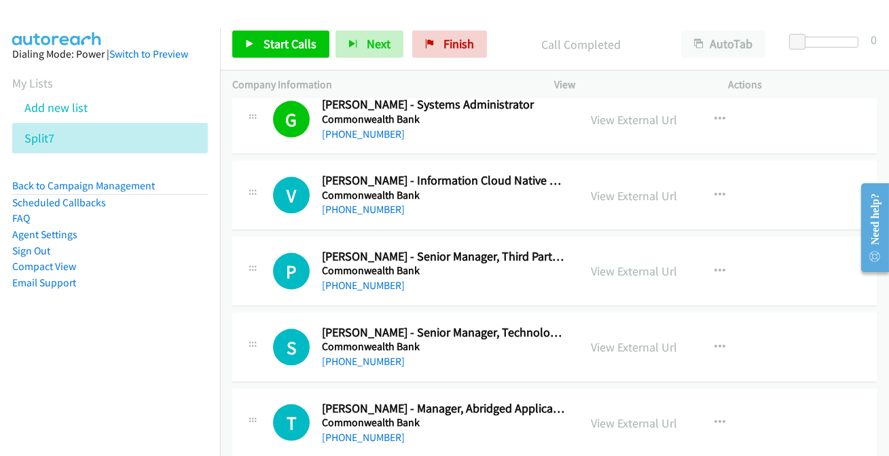
scroll to position [3764, 0]
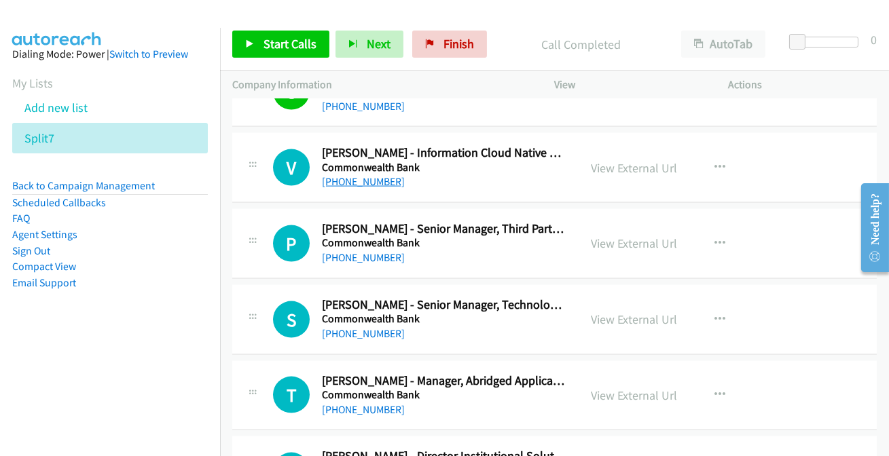
click at [360, 181] on link "[PHONE_NUMBER]" at bounding box center [363, 181] width 83 height 13
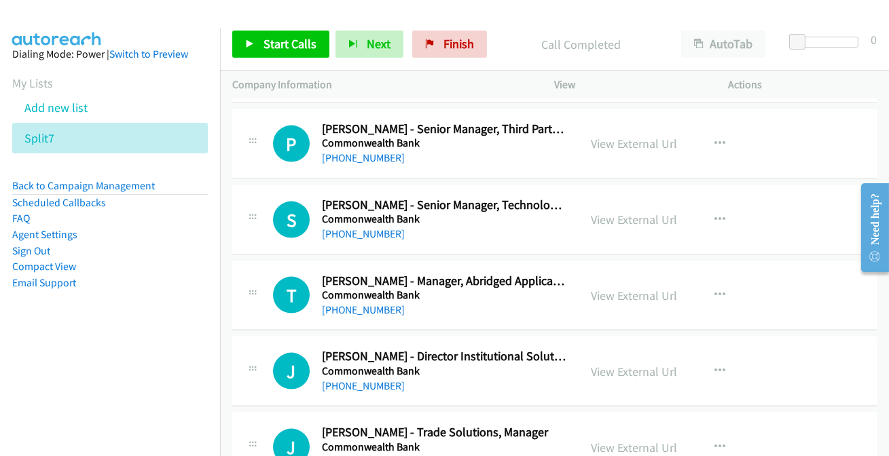
scroll to position [3888, 0]
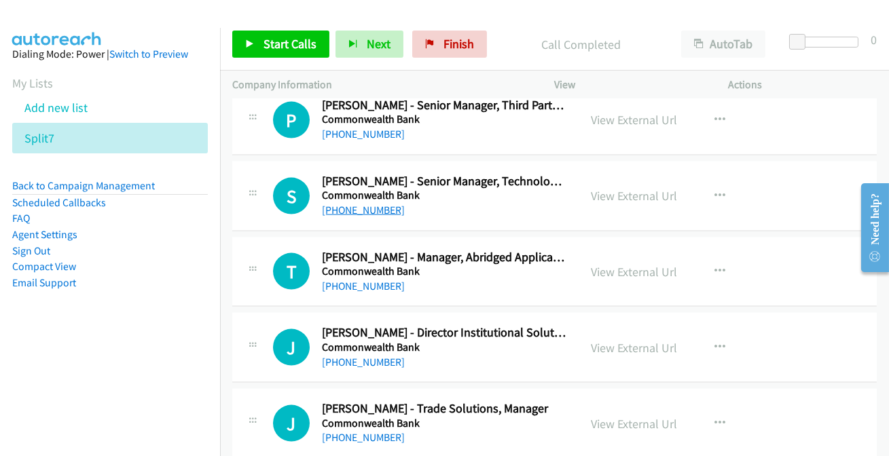
click at [365, 205] on link "[PHONE_NUMBER]" at bounding box center [363, 210] width 83 height 13
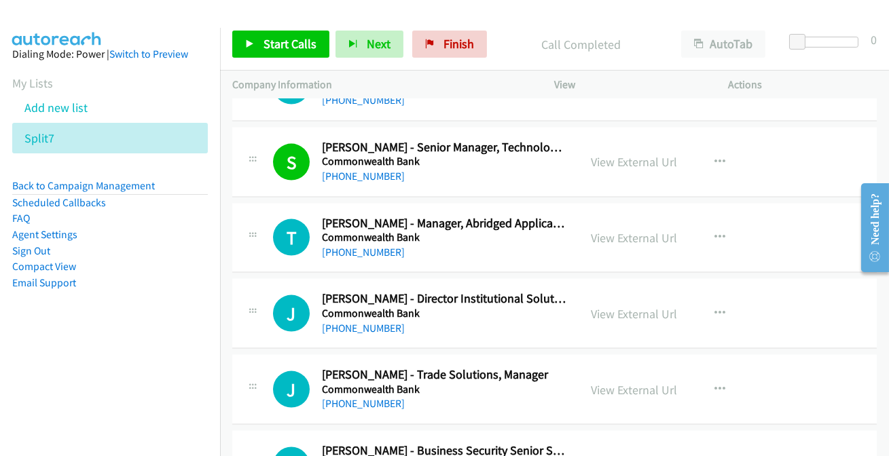
scroll to position [3950, 0]
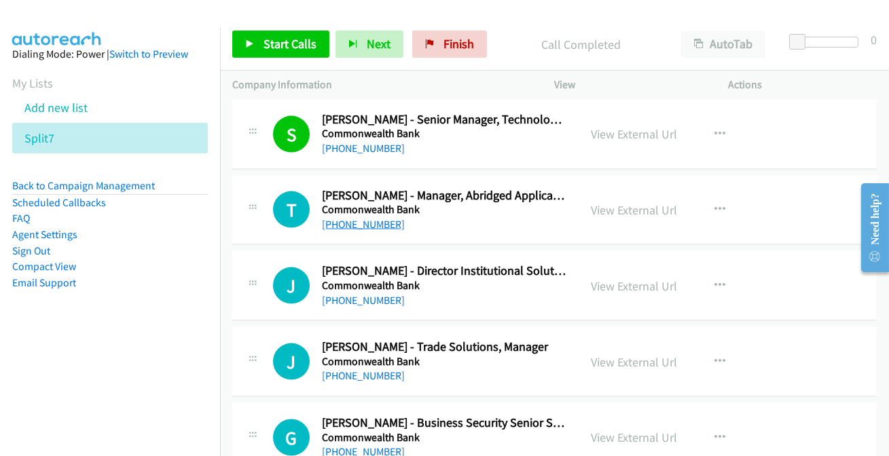
click at [346, 218] on link "[PHONE_NUMBER]" at bounding box center [363, 224] width 83 height 13
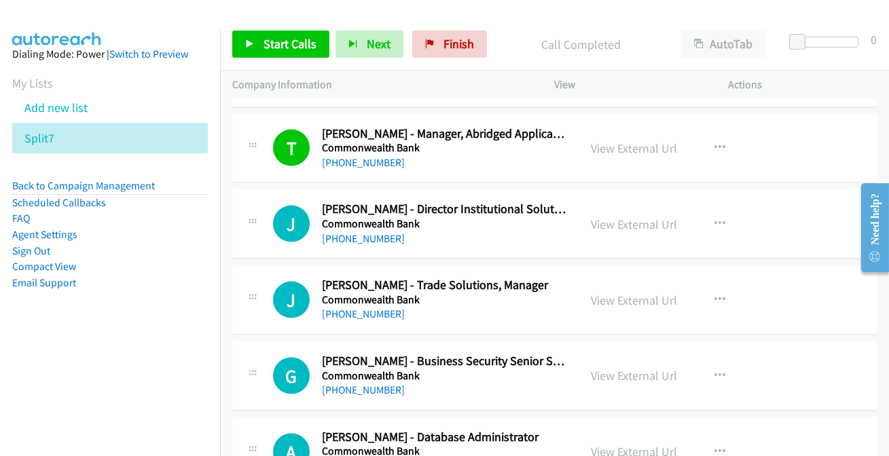
scroll to position [4073, 0]
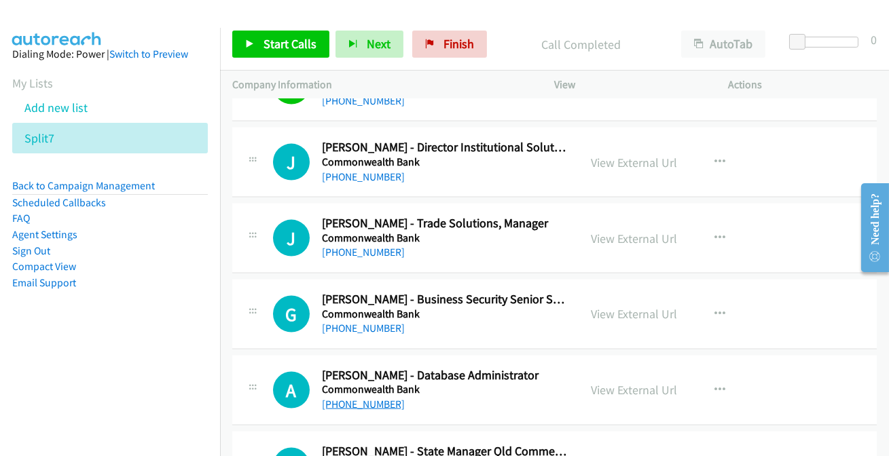
click at [359, 398] on link "[PHONE_NUMBER]" at bounding box center [363, 404] width 83 height 13
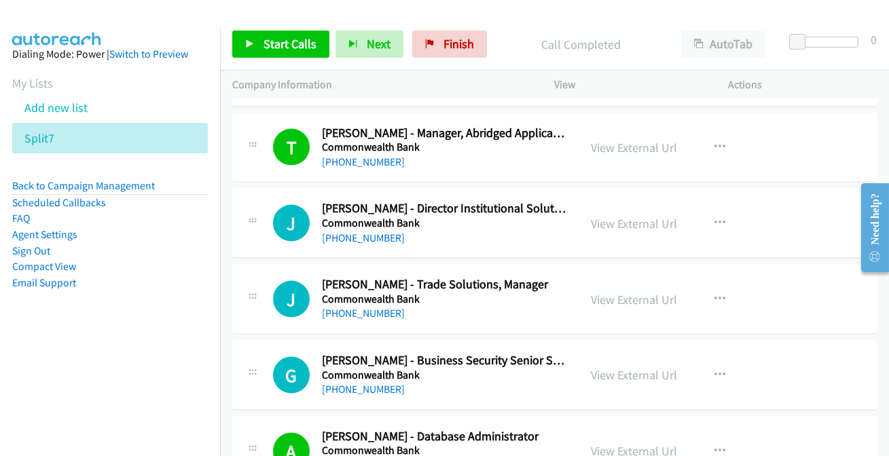
scroll to position [4011, 0]
click at [368, 233] on link "[PHONE_NUMBER]" at bounding box center [363, 238] width 83 height 13
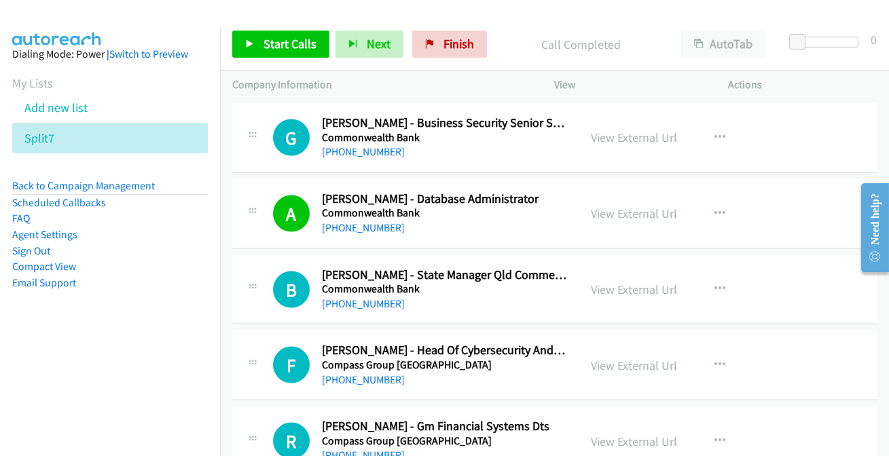
scroll to position [4320, 0]
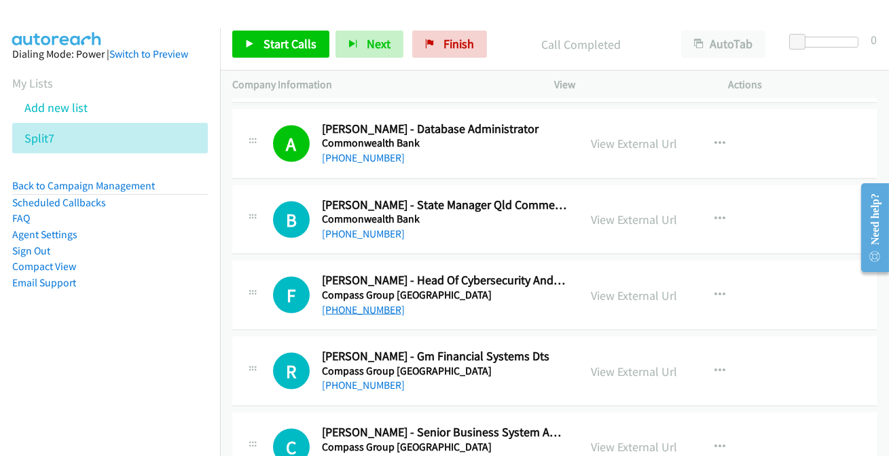
click at [365, 305] on link "[PHONE_NUMBER]" at bounding box center [363, 309] width 83 height 13
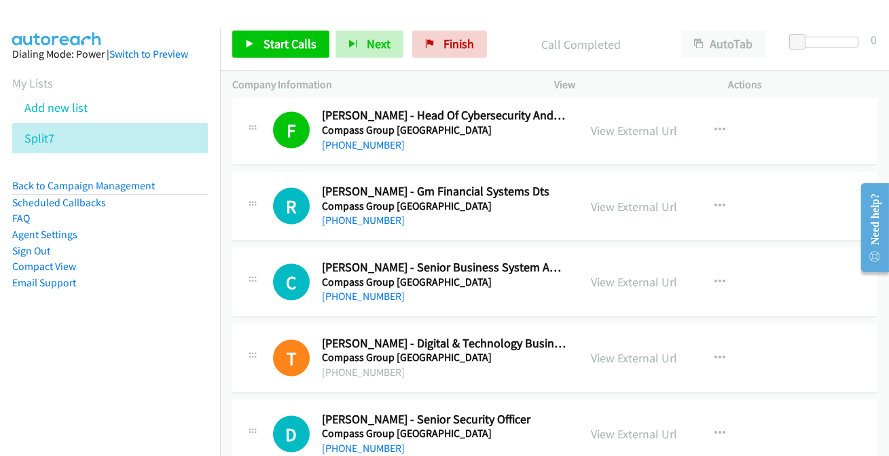
scroll to position [4505, 0]
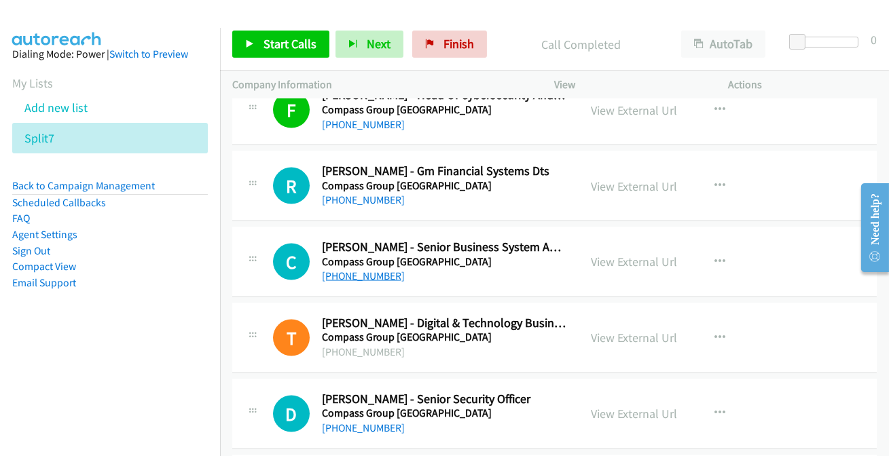
click at [357, 272] on link "[PHONE_NUMBER]" at bounding box center [363, 276] width 83 height 13
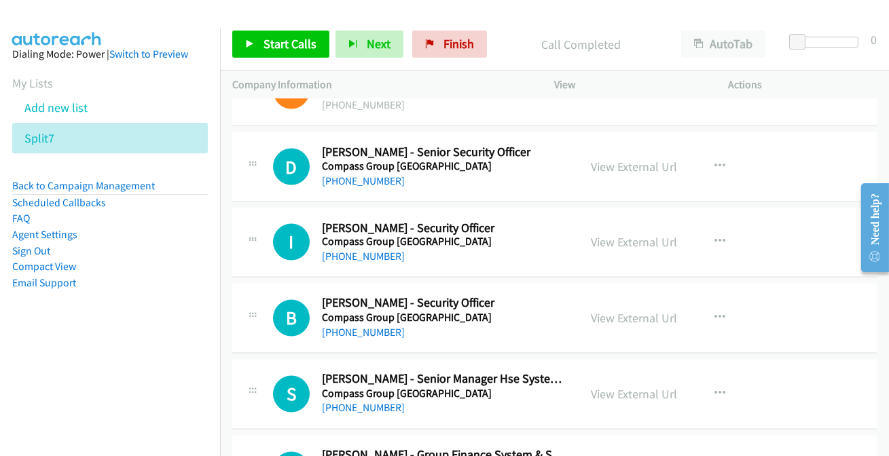
scroll to position [4629, 0]
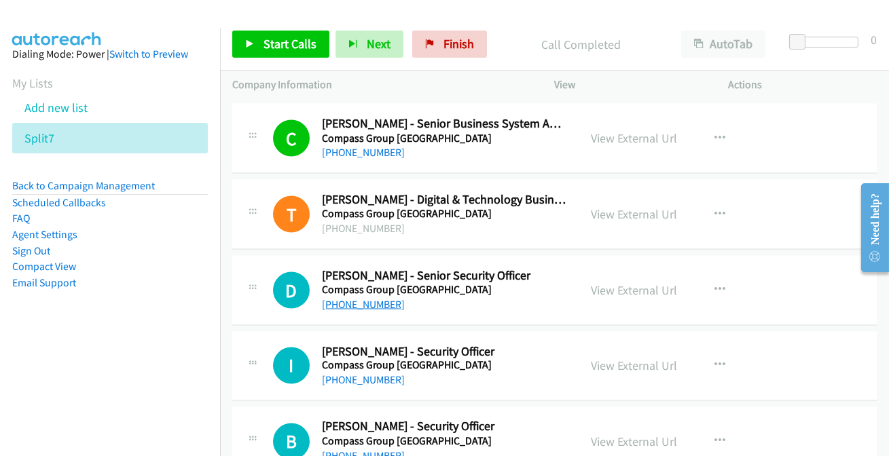
click at [376, 298] on link "[PHONE_NUMBER]" at bounding box center [363, 304] width 83 height 13
click at [341, 298] on link "[PHONE_NUMBER]" at bounding box center [363, 304] width 83 height 13
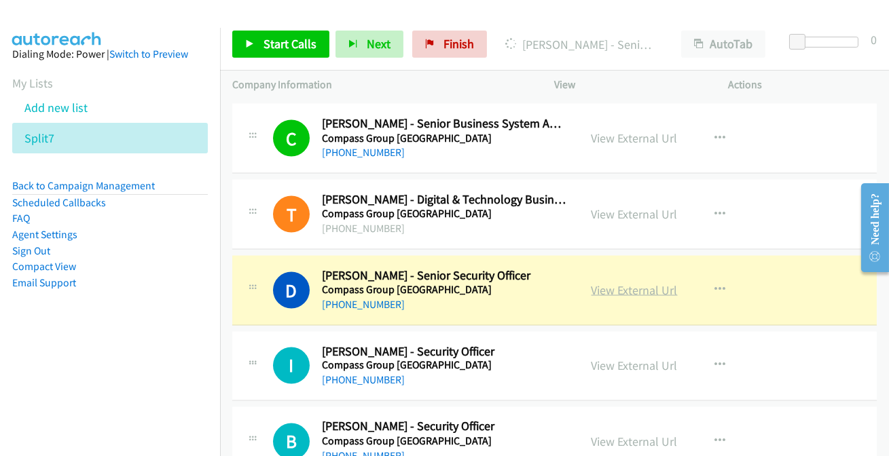
click at [656, 286] on link "View External Url" at bounding box center [634, 290] width 86 height 16
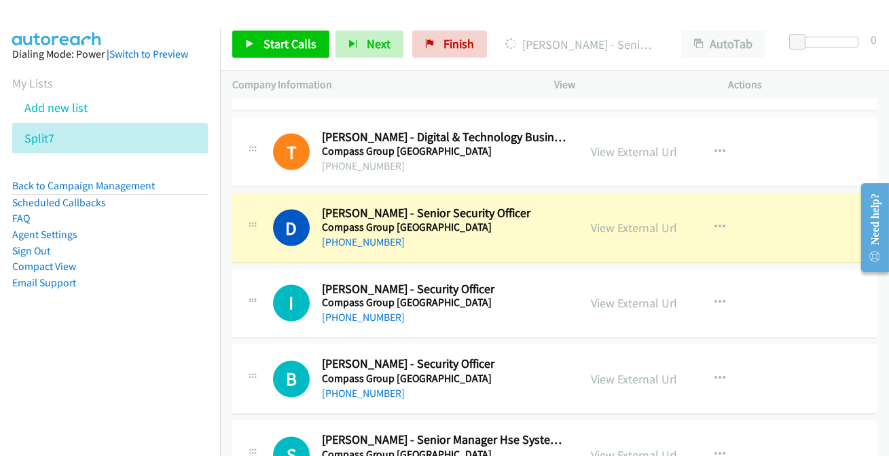
scroll to position [4752, 0]
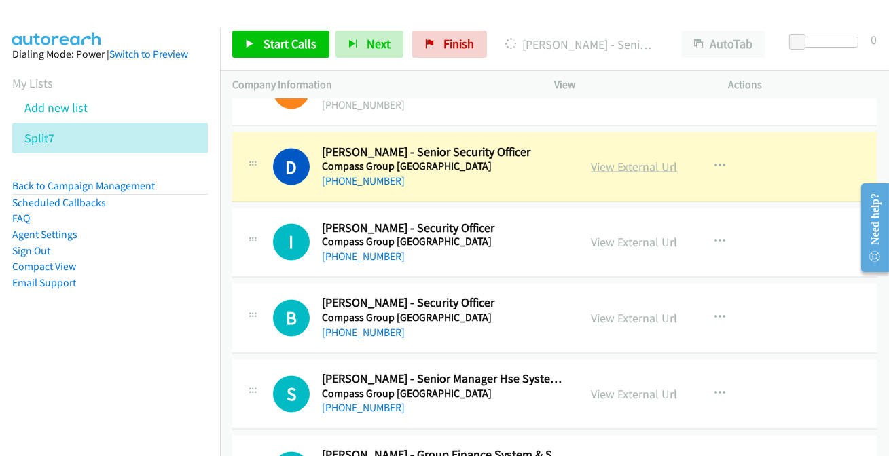
click at [612, 160] on link "View External Url" at bounding box center [634, 167] width 86 height 16
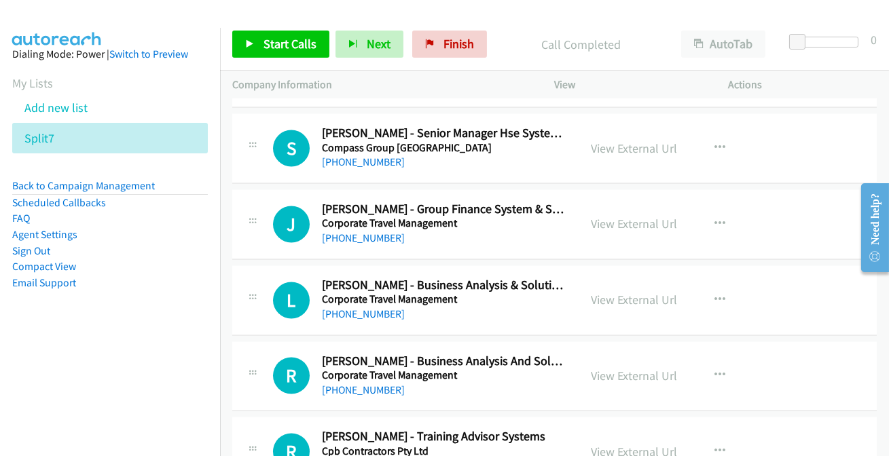
scroll to position [5060, 0]
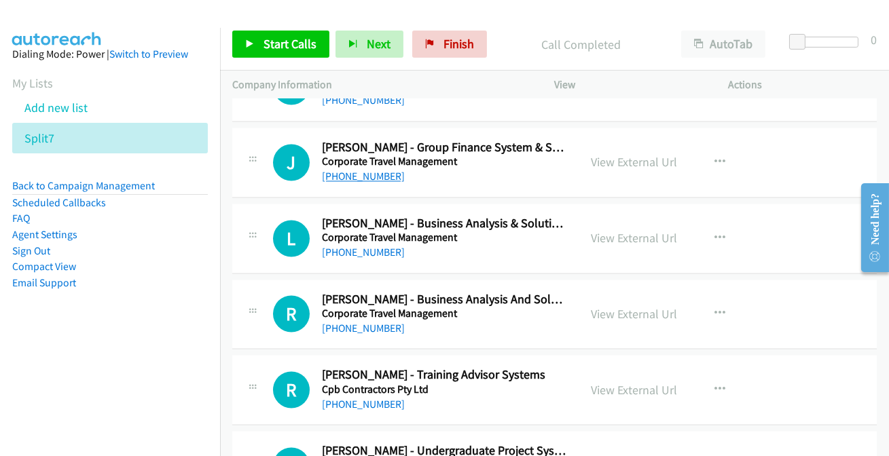
click at [367, 174] on link "[PHONE_NUMBER]" at bounding box center [363, 176] width 83 height 13
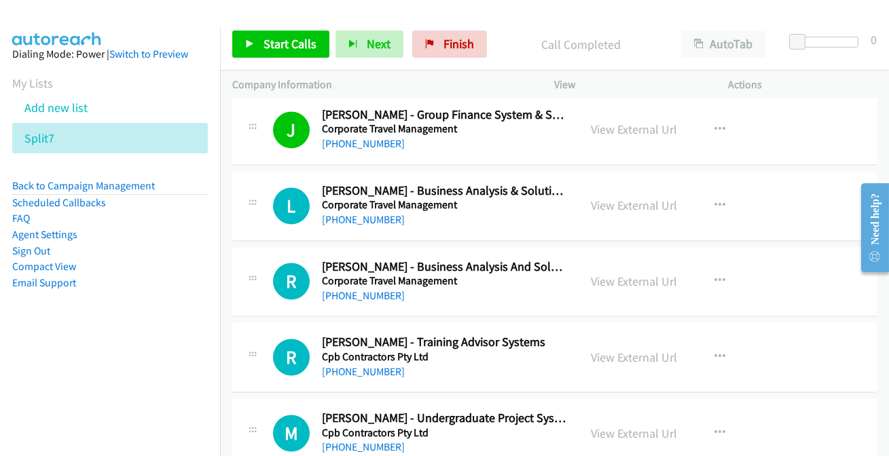
scroll to position [5122, 0]
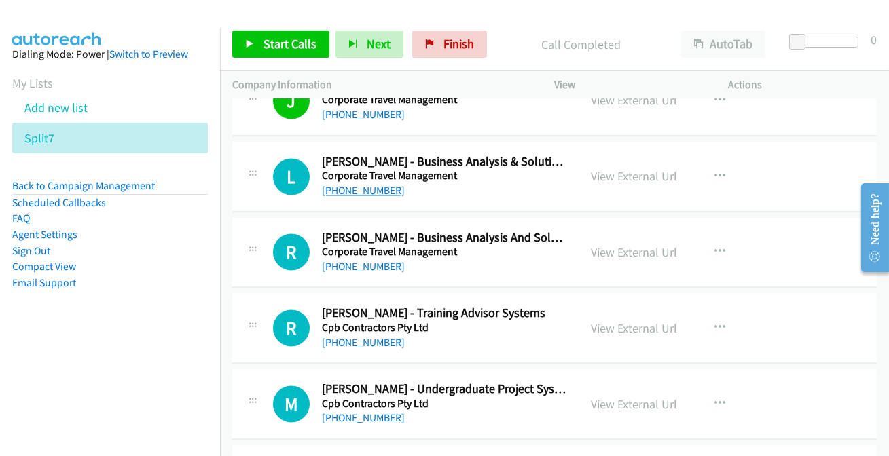
click at [362, 184] on link "[PHONE_NUMBER]" at bounding box center [363, 190] width 83 height 13
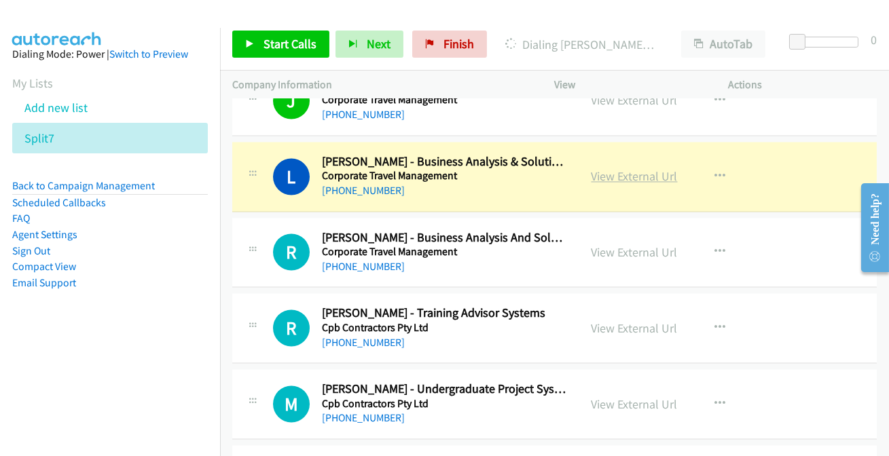
click at [644, 172] on link "View External Url" at bounding box center [634, 176] width 86 height 16
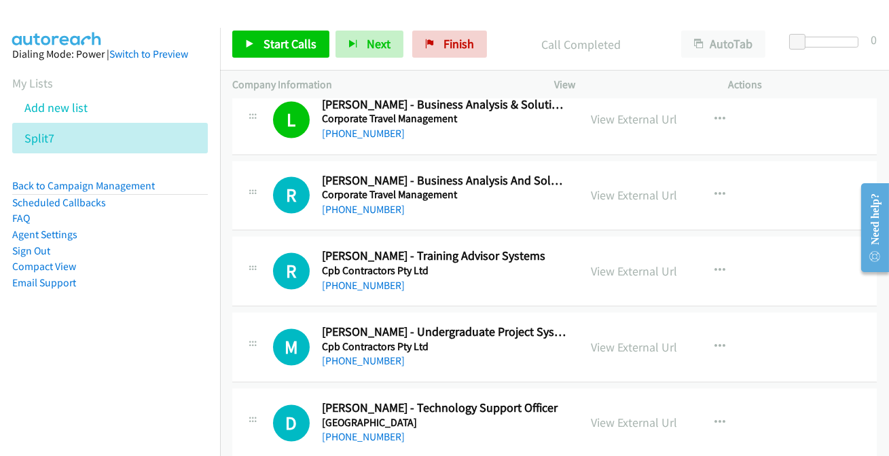
scroll to position [5246, 0]
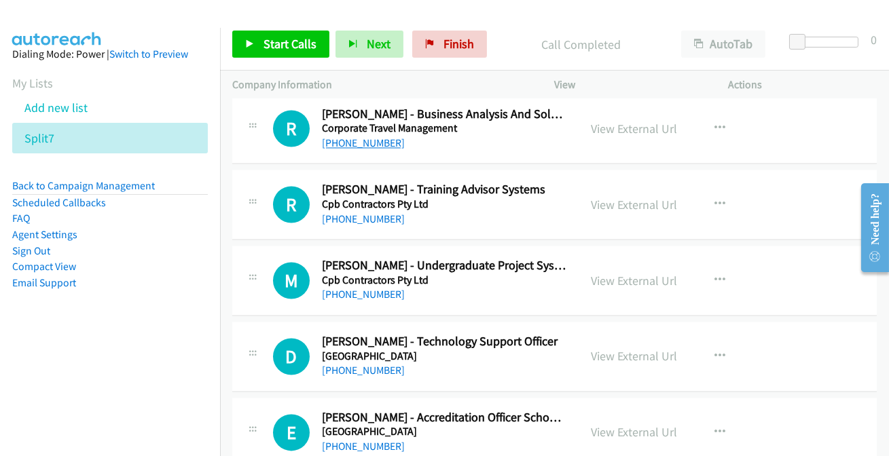
click at [334, 136] on link "[PHONE_NUMBER]" at bounding box center [363, 142] width 83 height 13
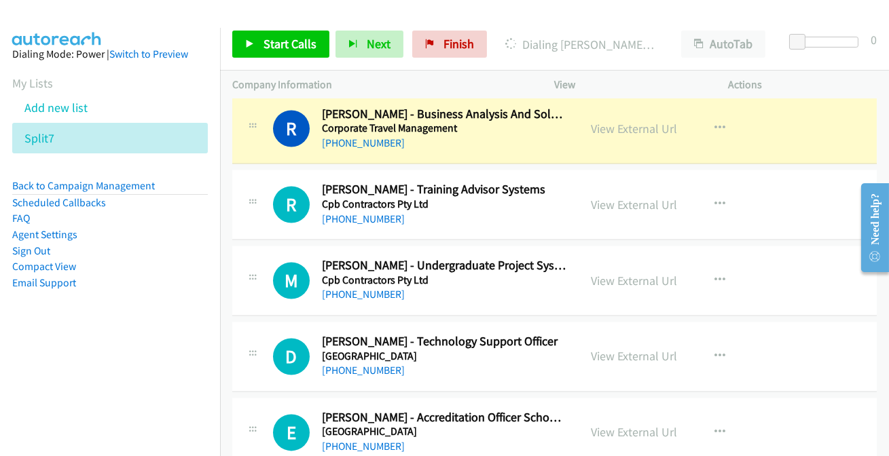
click at [266, 12] on div at bounding box center [438, 26] width 876 height 52
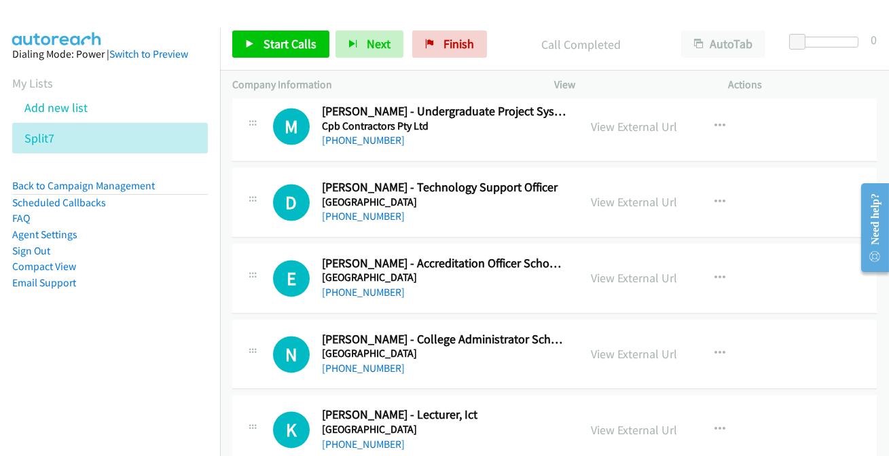
scroll to position [5431, 0]
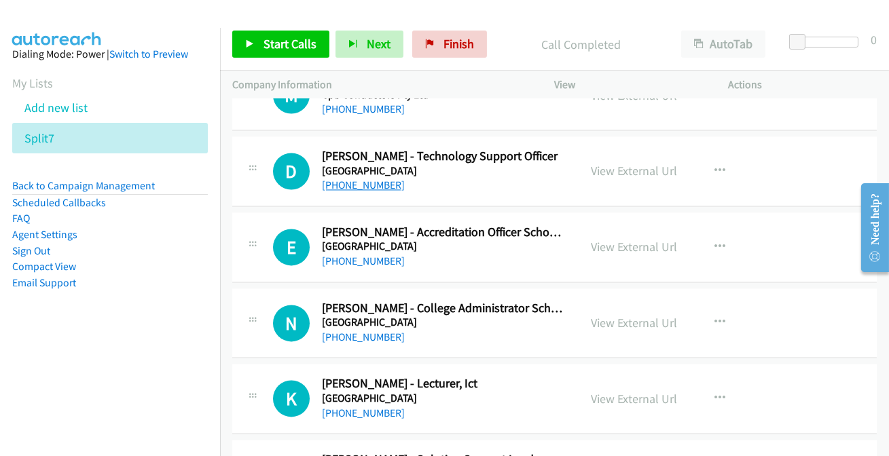
click at [364, 179] on link "[PHONE_NUMBER]" at bounding box center [363, 185] width 83 height 13
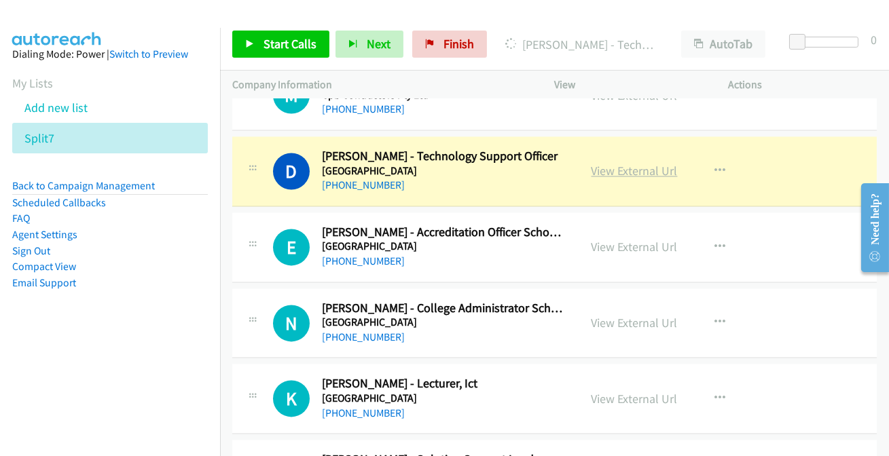
click at [639, 164] on link "View External Url" at bounding box center [634, 171] width 86 height 16
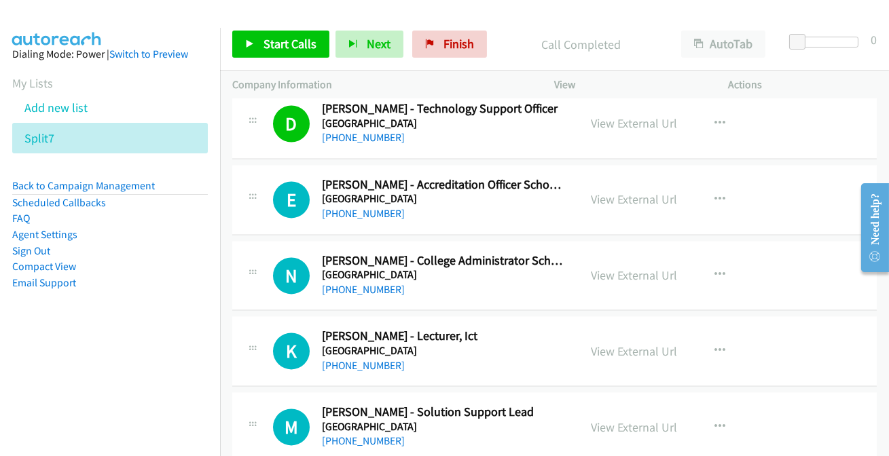
scroll to position [5554, 0]
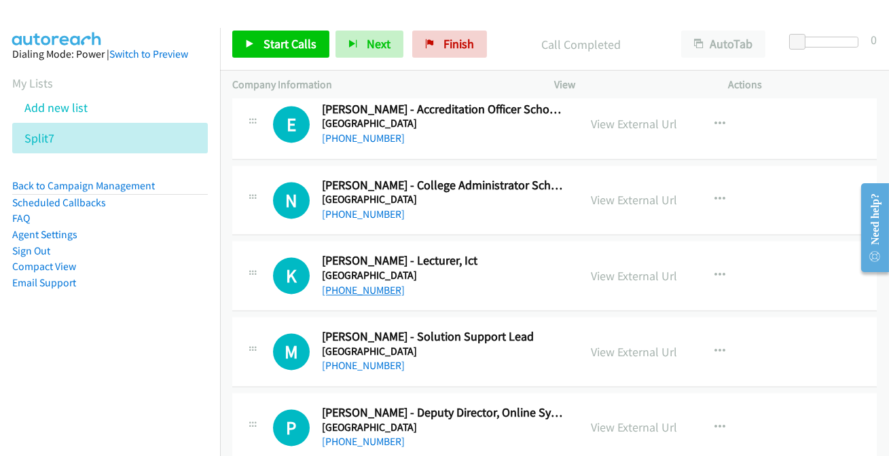
click at [379, 284] on link "[PHONE_NUMBER]" at bounding box center [363, 290] width 83 height 13
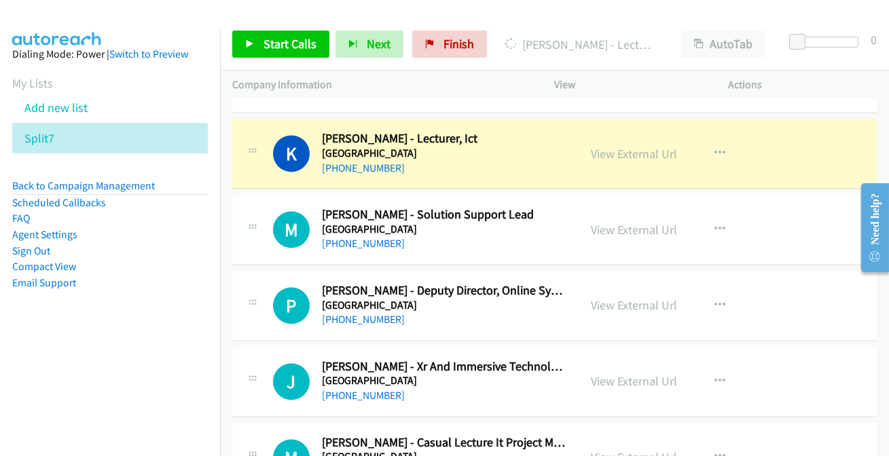
scroll to position [5677, 0]
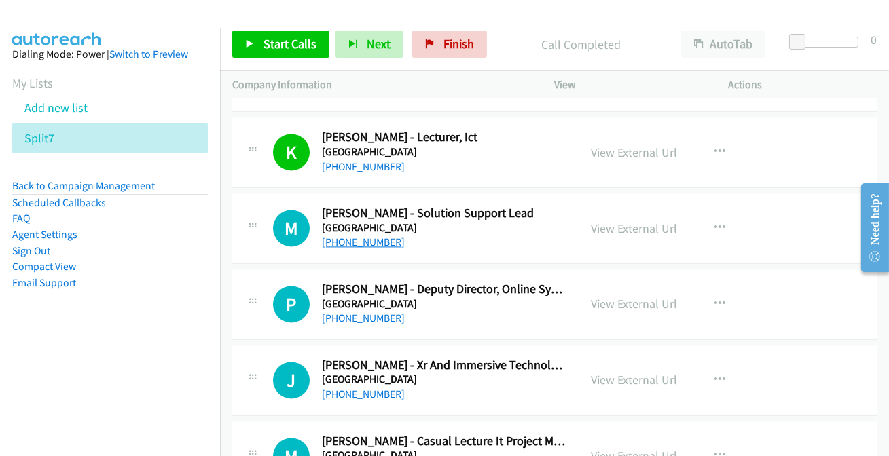
drag, startPoint x: 350, startPoint y: 229, endPoint x: 344, endPoint y: 234, distance: 7.3
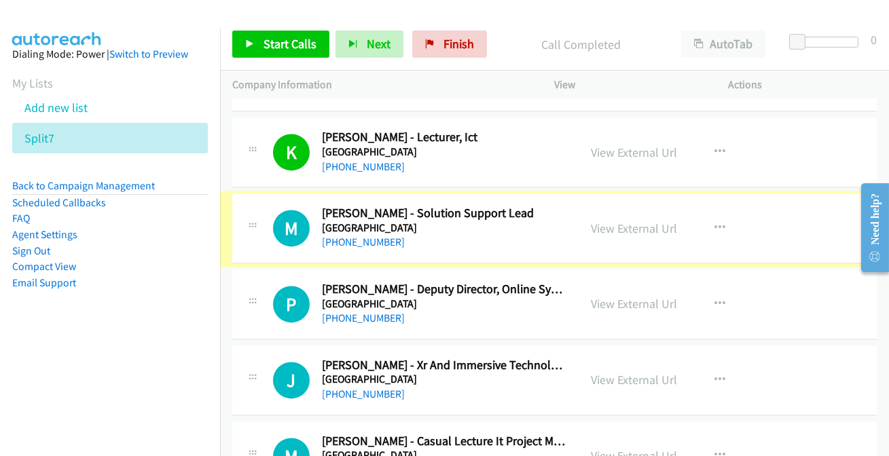
click at [344, 236] on link "[PHONE_NUMBER]" at bounding box center [363, 242] width 83 height 13
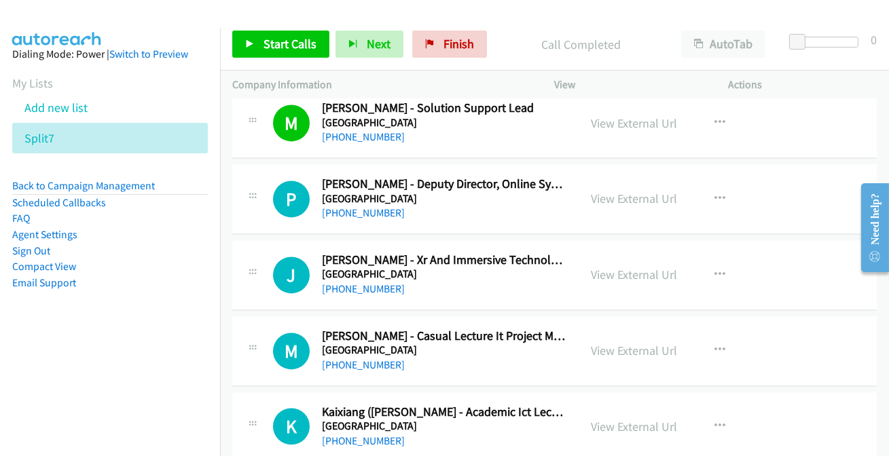
scroll to position [5801, 0]
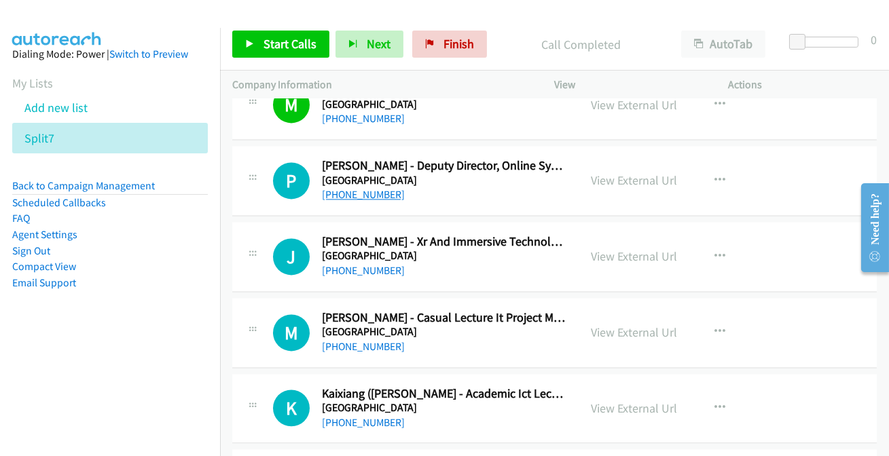
click at [368, 189] on link "[PHONE_NUMBER]" at bounding box center [363, 194] width 83 height 13
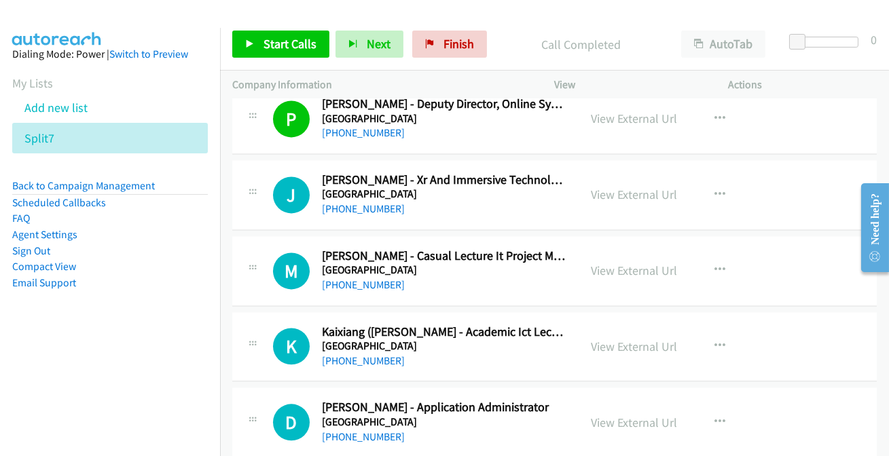
scroll to position [5925, 0]
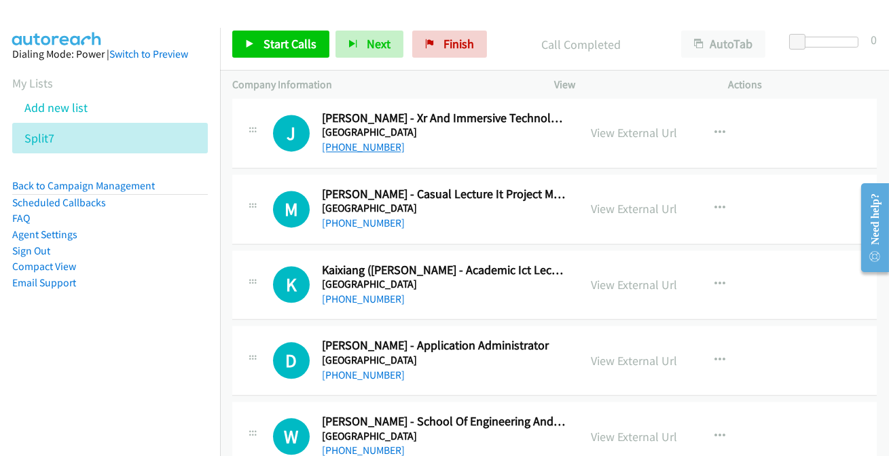
click at [365, 141] on link "[PHONE_NUMBER]" at bounding box center [363, 147] width 83 height 13
click at [369, 217] on link "[PHONE_NUMBER]" at bounding box center [363, 223] width 83 height 13
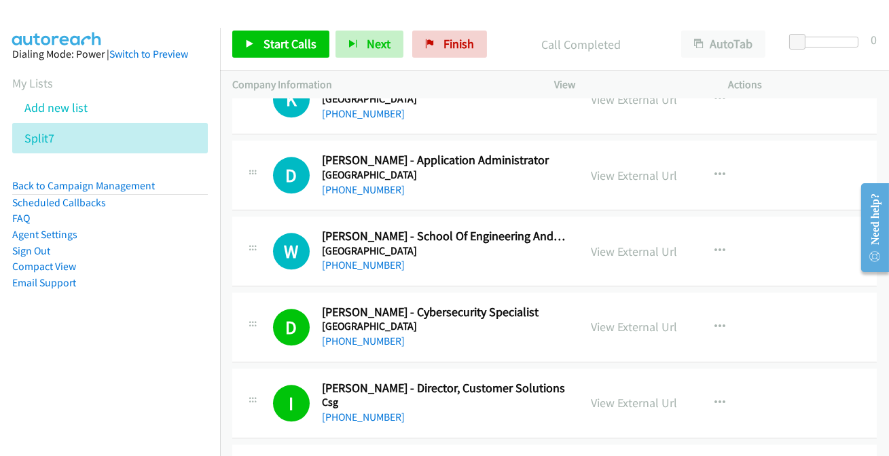
scroll to position [6048, 0]
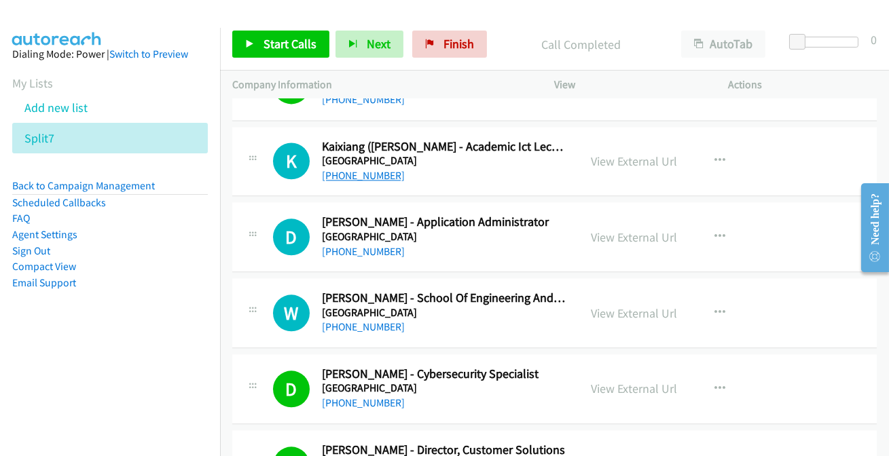
click at [365, 170] on link "[PHONE_NUMBER]" at bounding box center [363, 175] width 83 height 13
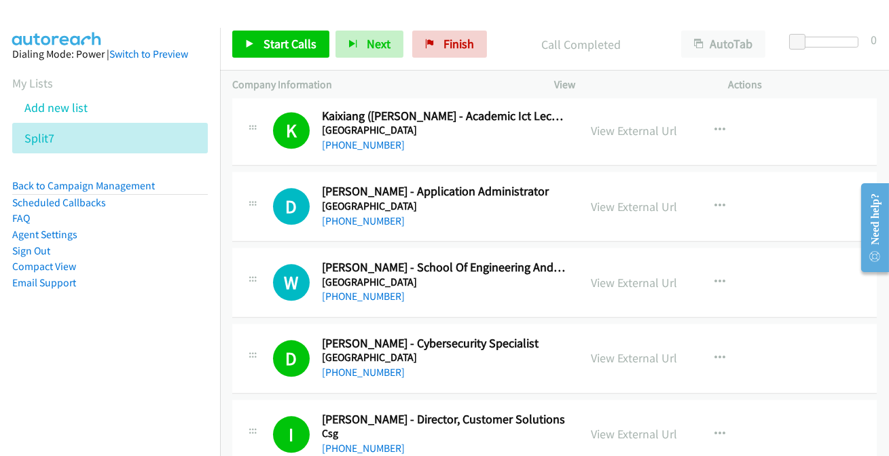
scroll to position [6110, 0]
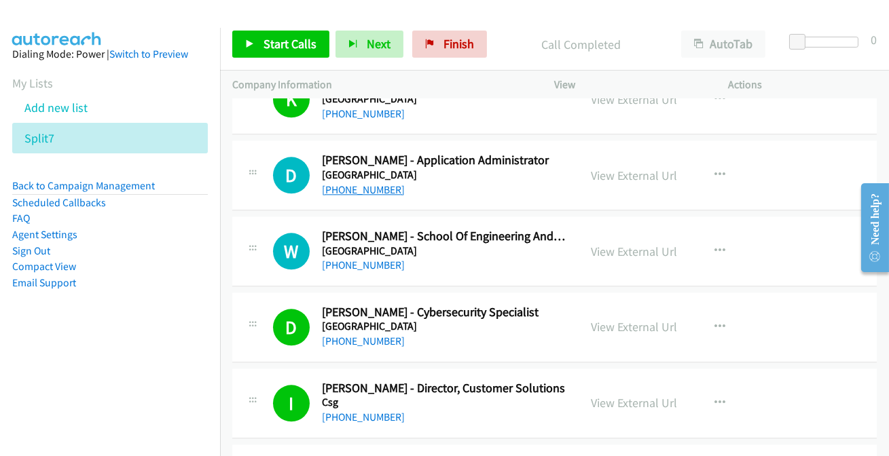
click at [375, 183] on link "[PHONE_NUMBER]" at bounding box center [363, 189] width 83 height 13
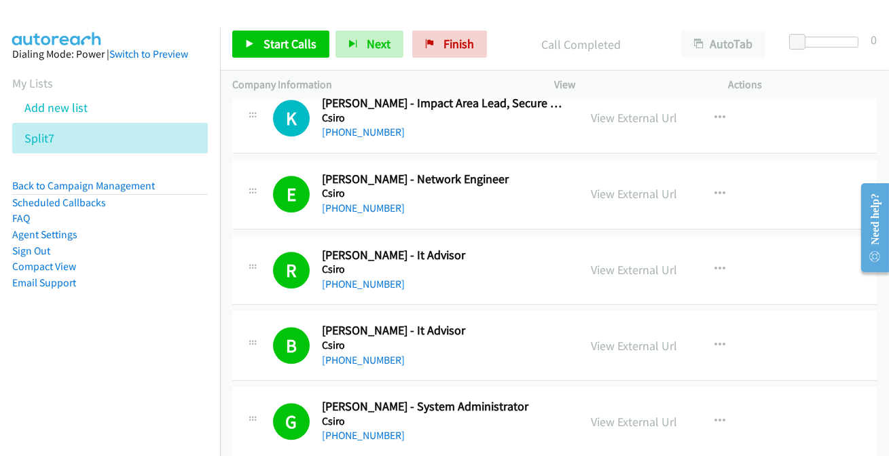
scroll to position [6789, 0]
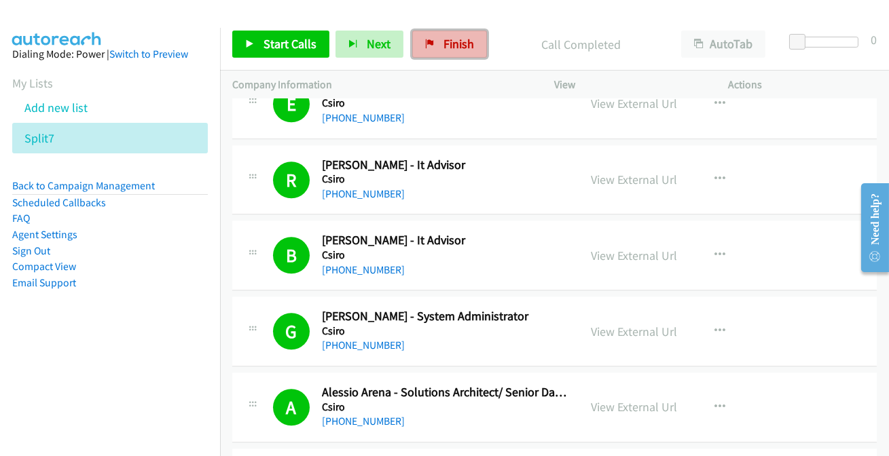
click at [443, 47] on span "Finish" at bounding box center [458, 44] width 31 height 16
